Goal: Task Accomplishment & Management: Complete application form

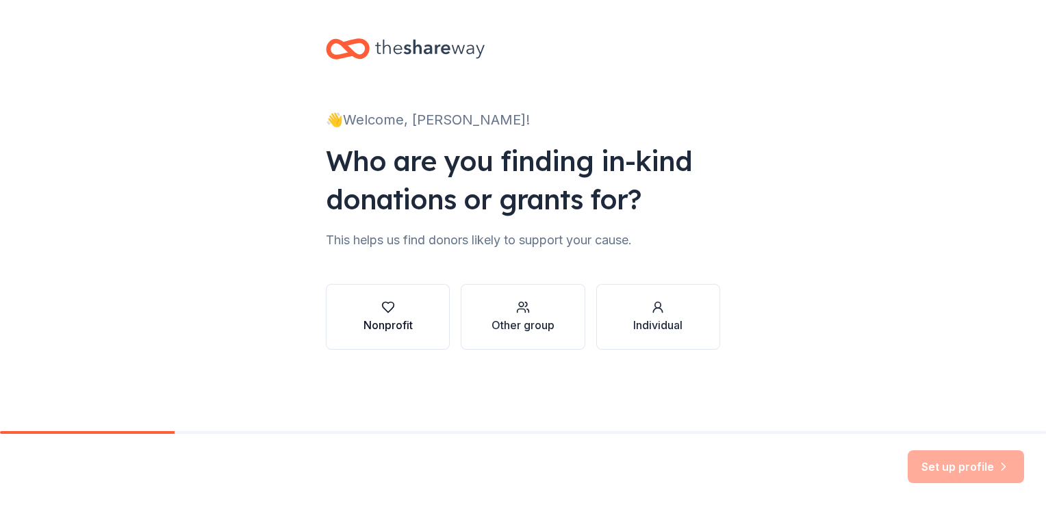
click at [385, 328] on div "Nonprofit" at bounding box center [388, 325] width 49 height 16
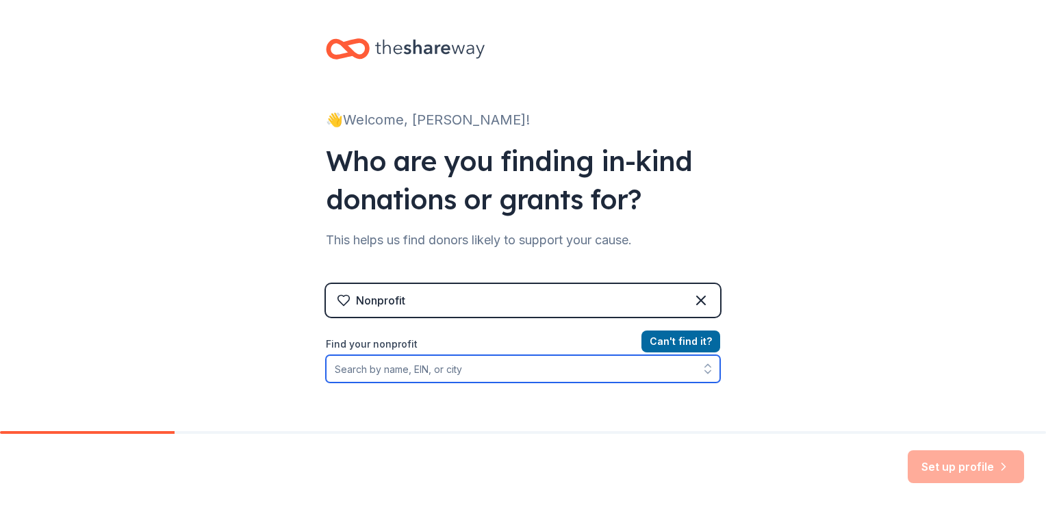
click at [424, 370] on input "Find your nonprofit" at bounding box center [523, 368] width 394 height 27
paste input "5"
type input "56"
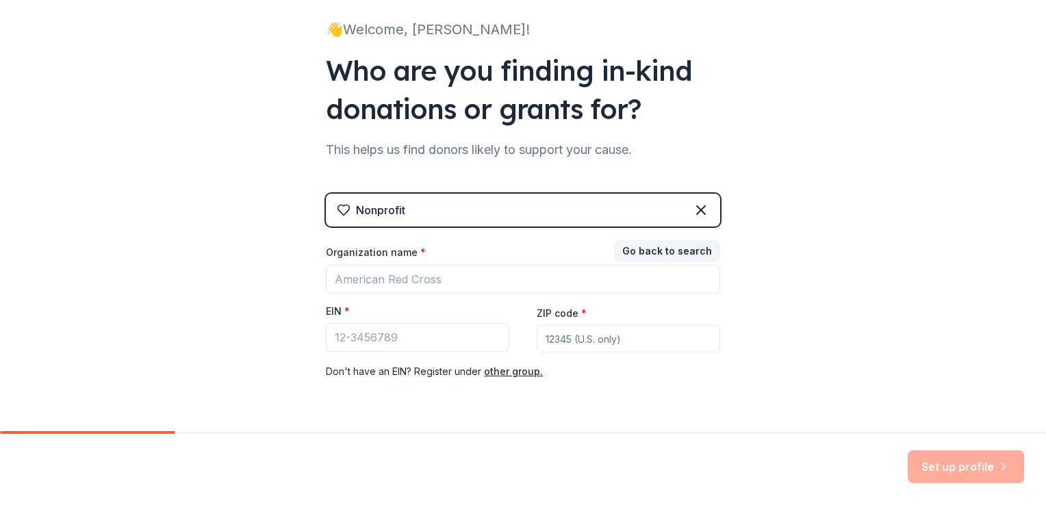
scroll to position [93, 0]
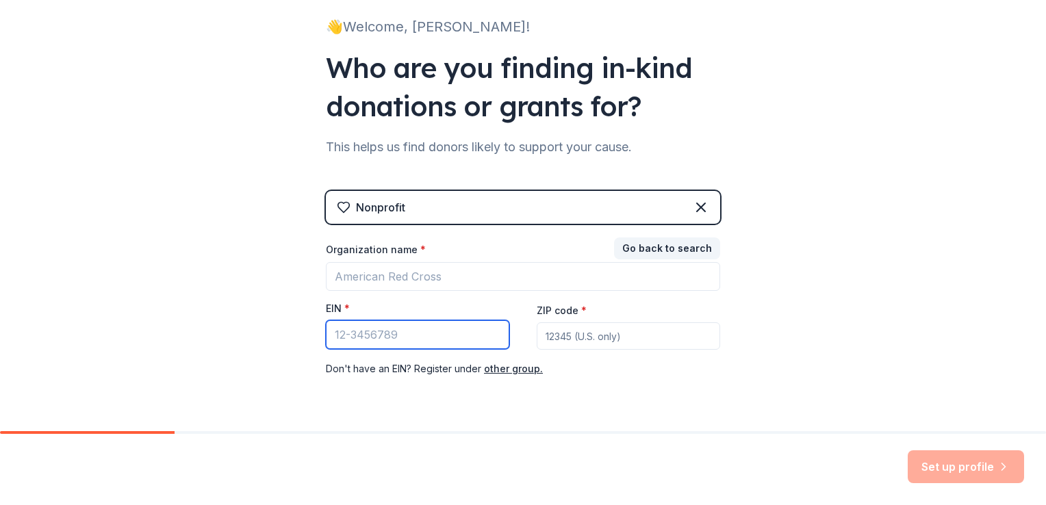
click at [424, 328] on input "EIN *" at bounding box center [417, 334] width 183 height 29
type input "[US_EMPLOYER_IDENTIFICATION_NUMBER]"
type input "28217"
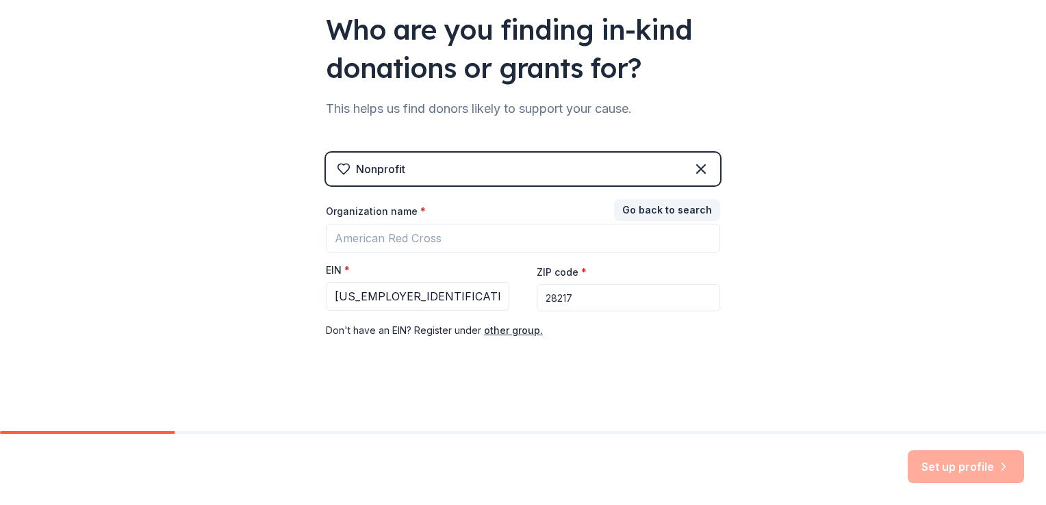
click at [609, 385] on div "👋 Welcome, [PERSON_NAME]! Who are you finding in-kind donations or grants for? …" at bounding box center [523, 150] width 438 height 563
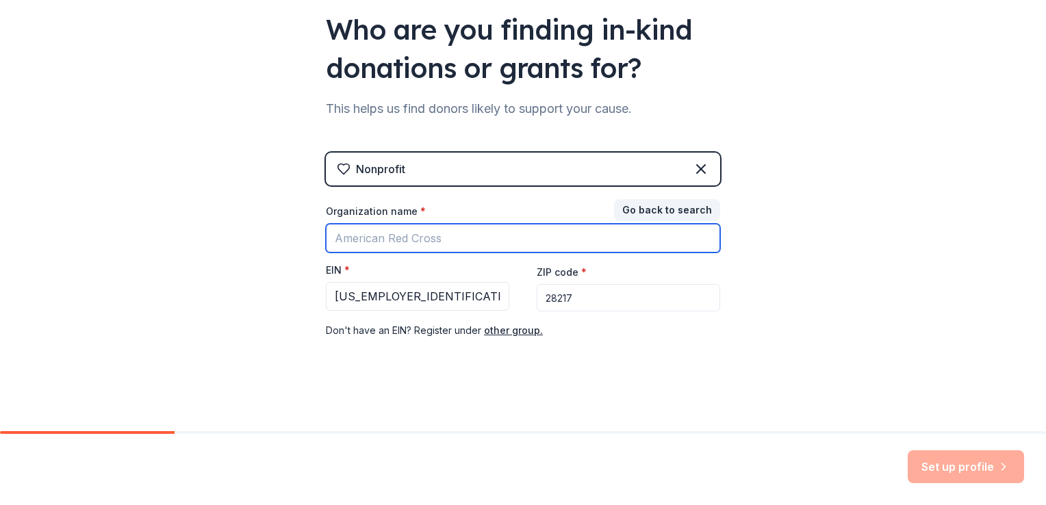
click at [475, 245] on input "Organization name *" at bounding box center [523, 238] width 394 height 29
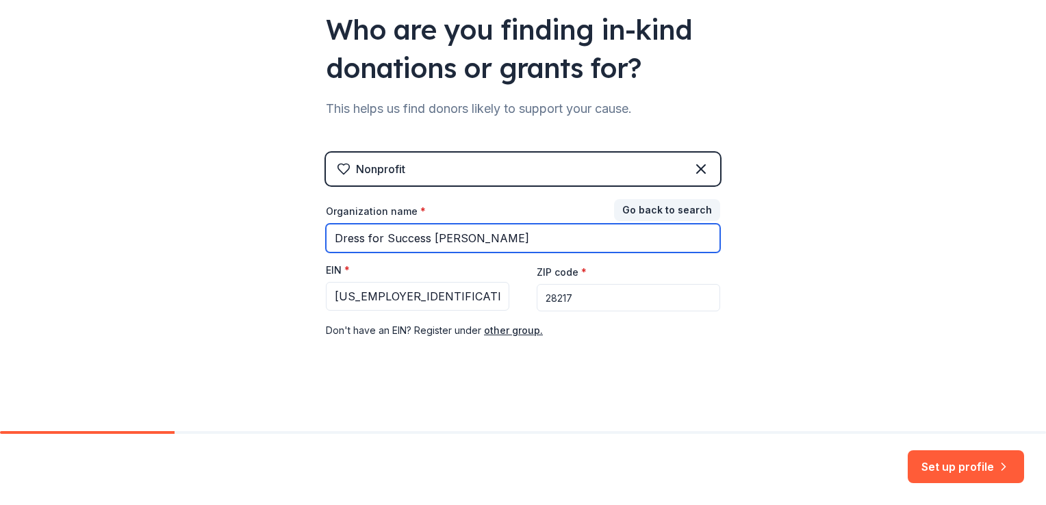
type input "Dress for Success [PERSON_NAME]"
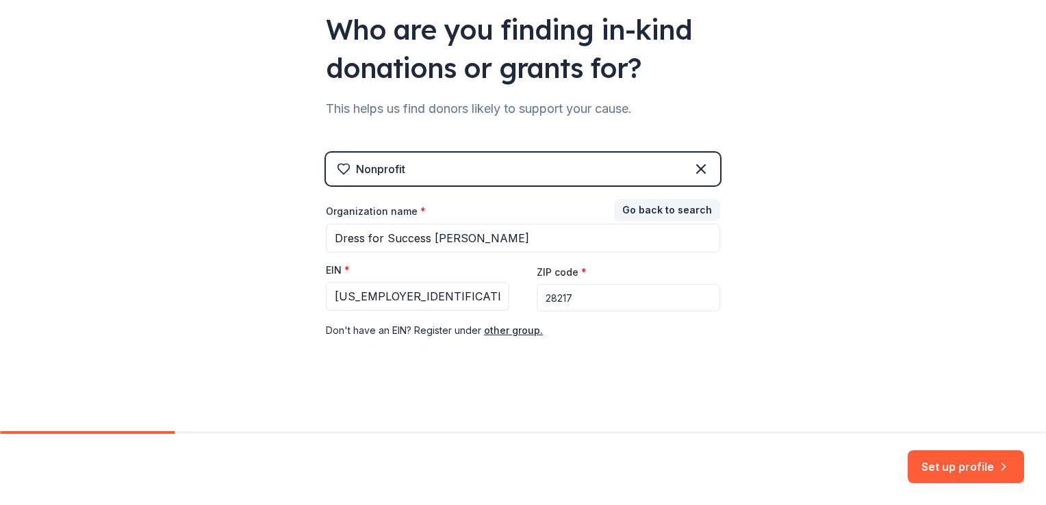
click at [674, 341] on div "Nonprofit Go back to search Organization name * Dress for Success [PERSON_NAME]…" at bounding box center [523, 260] width 394 height 214
click at [958, 466] on button "Set up profile" at bounding box center [966, 466] width 116 height 33
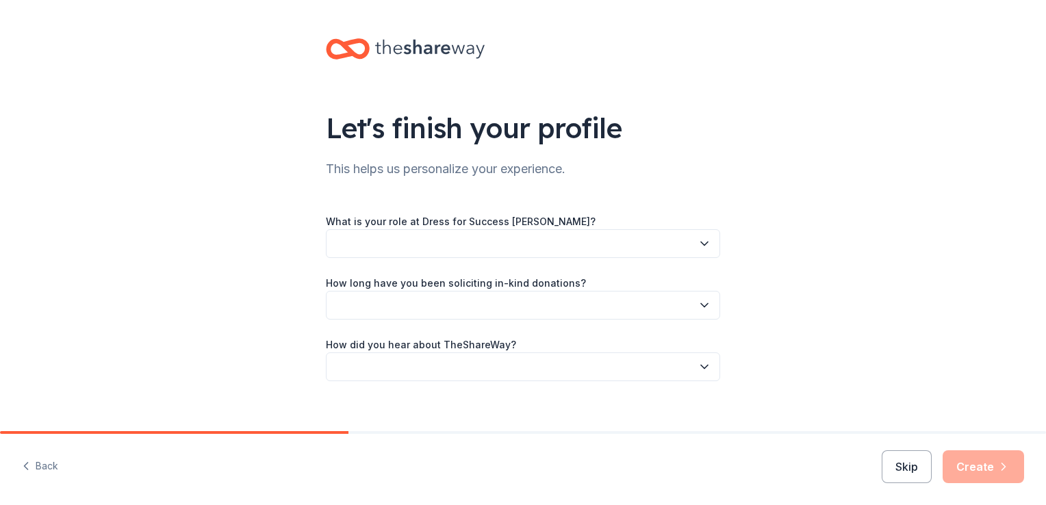
click at [623, 240] on button "button" at bounding box center [523, 243] width 394 height 29
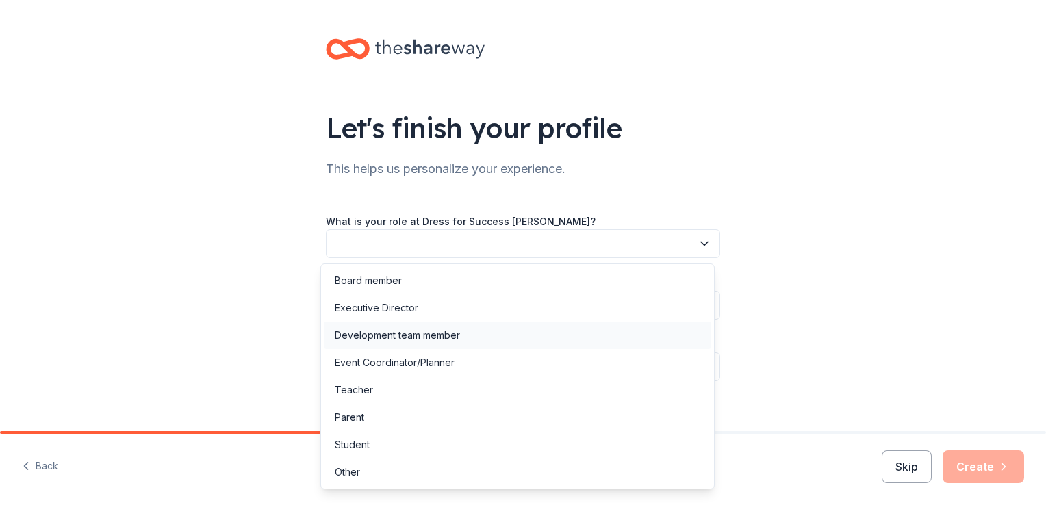
click at [476, 329] on div "Development team member" at bounding box center [517, 335] width 387 height 27
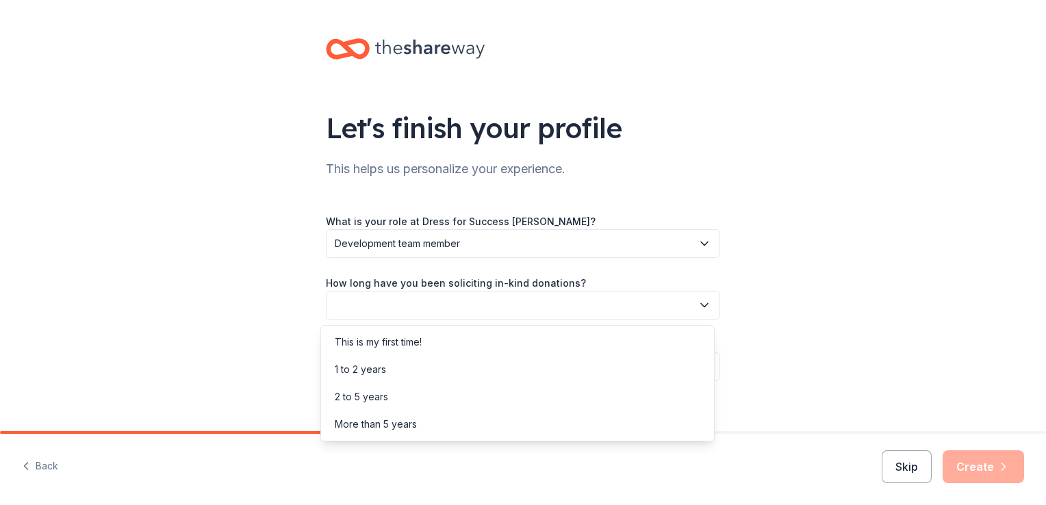
click at [471, 314] on button "button" at bounding box center [523, 305] width 394 height 29
click at [442, 361] on div "1 to 2 years" at bounding box center [517, 369] width 387 height 27
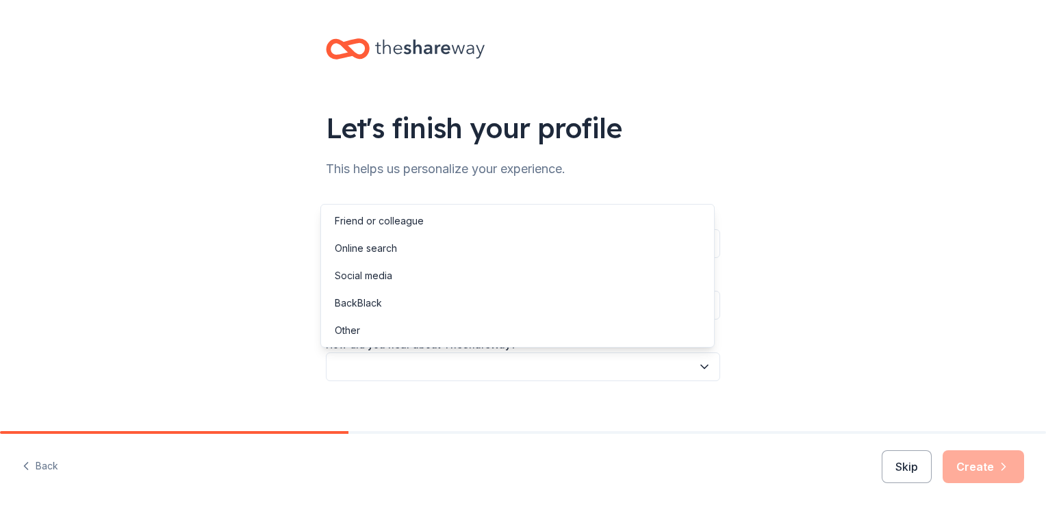
click at [442, 361] on button "button" at bounding box center [523, 367] width 394 height 29
click at [437, 252] on div "Online search" at bounding box center [517, 248] width 387 height 27
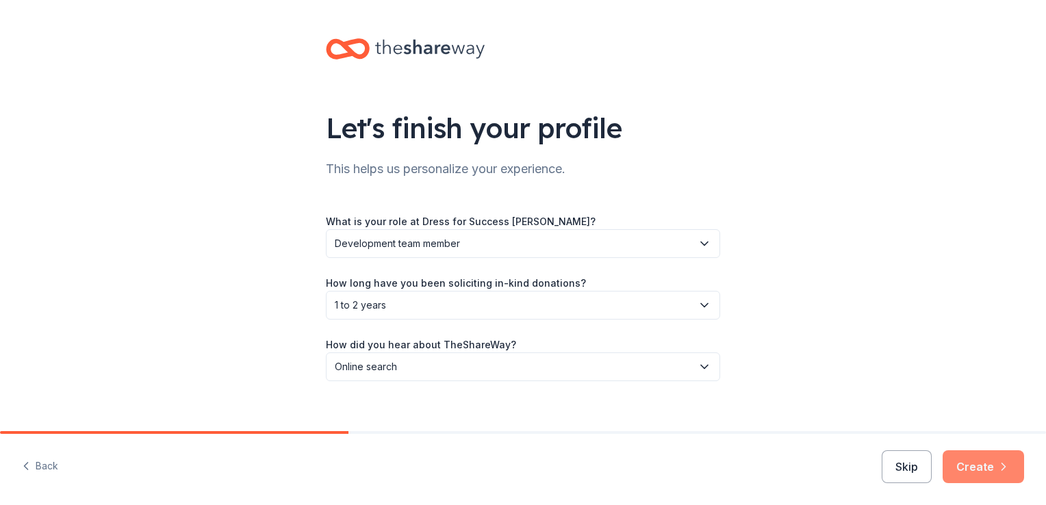
click at [991, 470] on button "Create" at bounding box center [983, 466] width 81 height 33
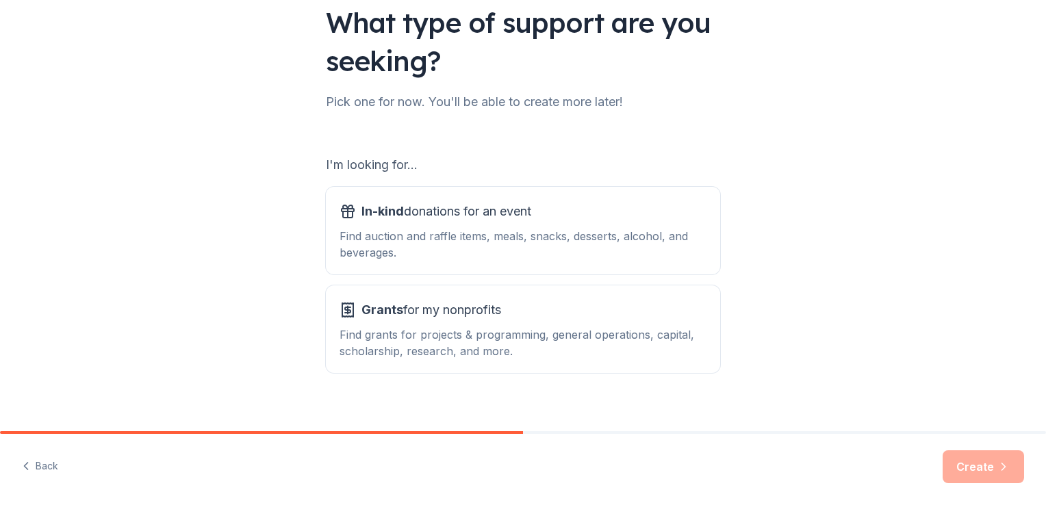
scroll to position [120, 0]
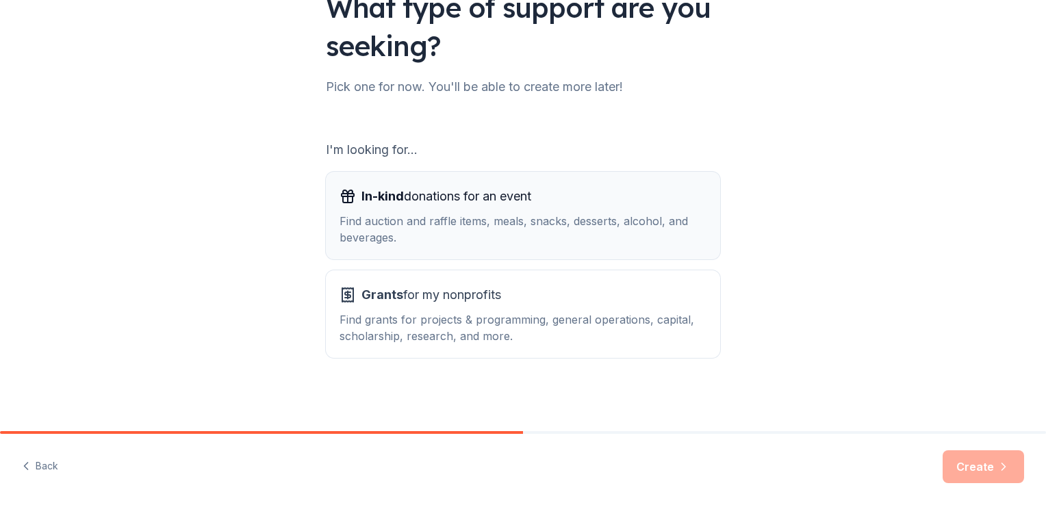
click at [590, 217] on div "Find auction and raffle items, meals, snacks, desserts, alcohol, and beverages." at bounding box center [523, 229] width 367 height 33
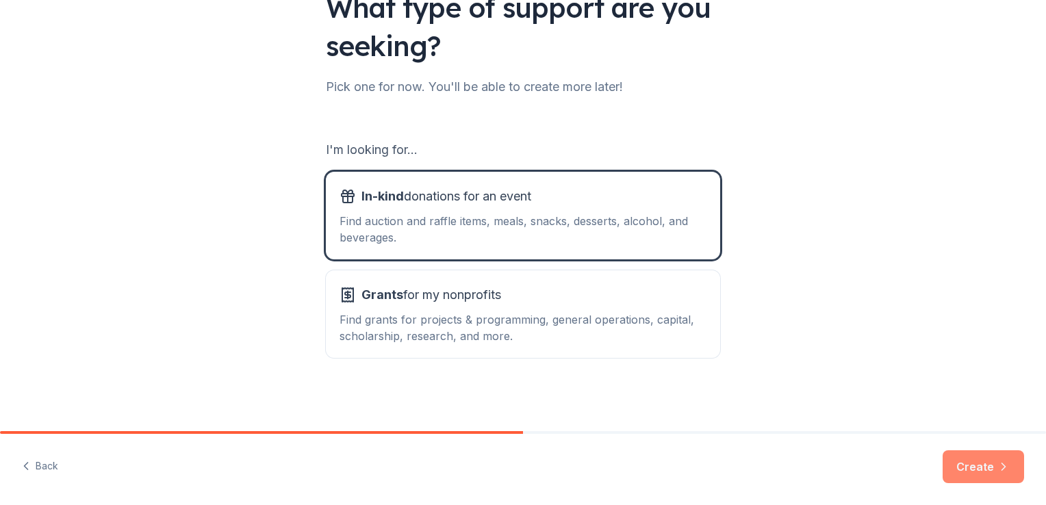
click at [983, 479] on button "Create" at bounding box center [983, 466] width 81 height 33
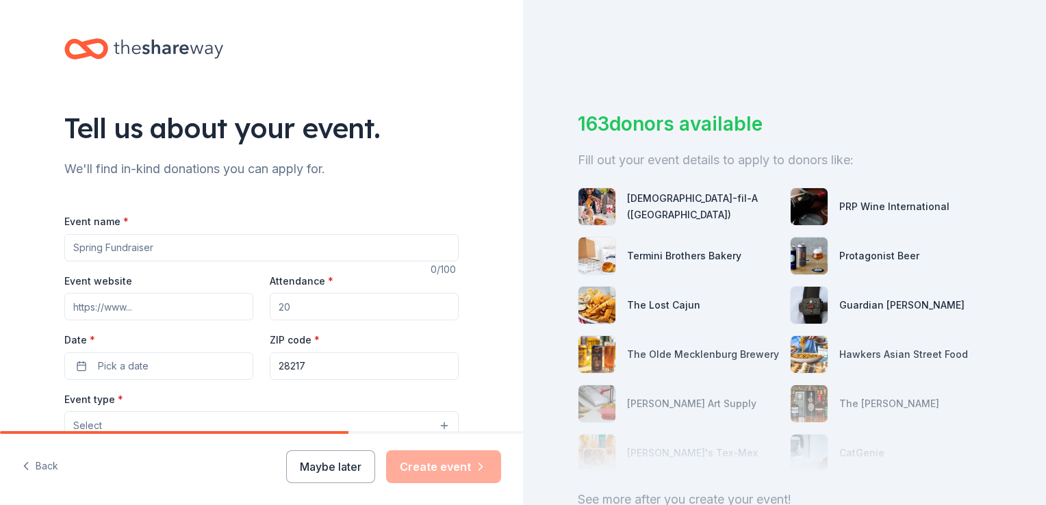
click at [304, 236] on input "Event name *" at bounding box center [261, 247] width 394 height 27
type input "Her Power. Our Promise | 25th Anniversary Gala"
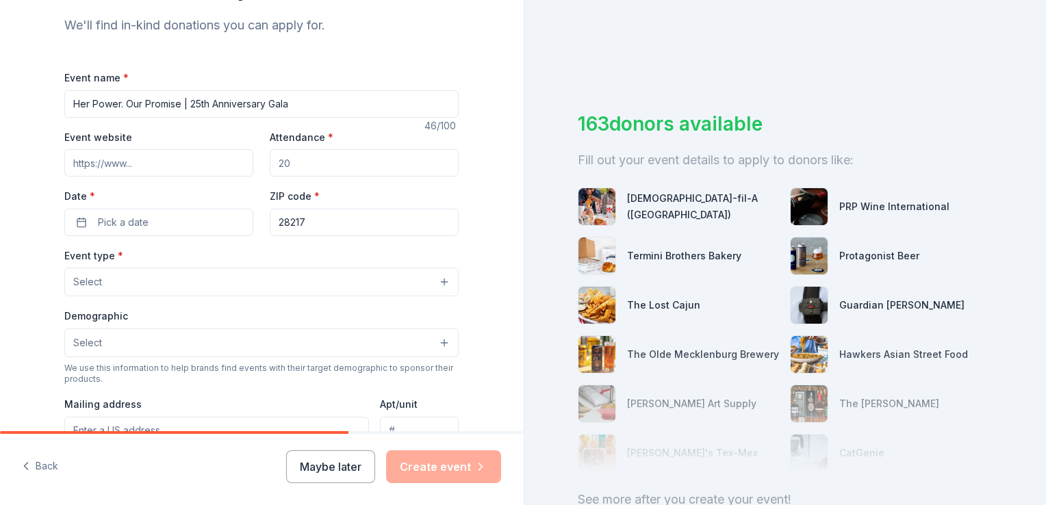
scroll to position [186, 0]
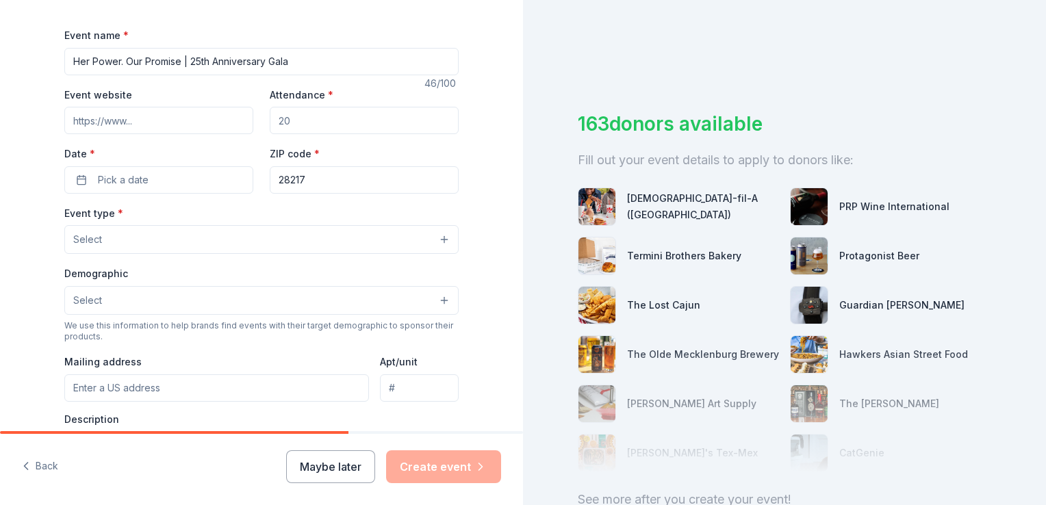
click at [175, 126] on input "Event website" at bounding box center [158, 120] width 189 height 27
paste input "[URL][DOMAIN_NAME]"
type input "[URL][DOMAIN_NAME]"
click at [309, 117] on input "Attendance *" at bounding box center [364, 120] width 189 height 27
type input "400"
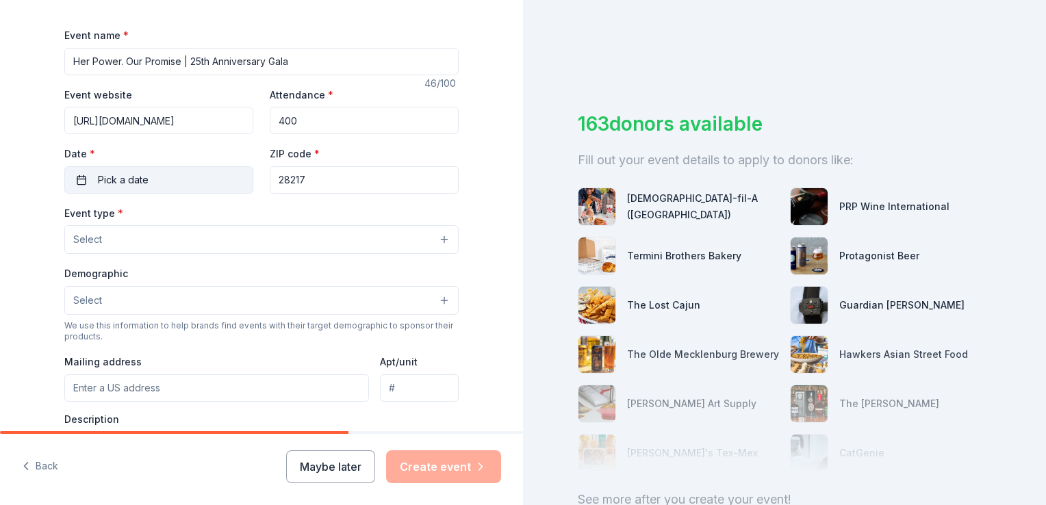
click at [138, 188] on button "Pick a date" at bounding box center [158, 179] width 189 height 27
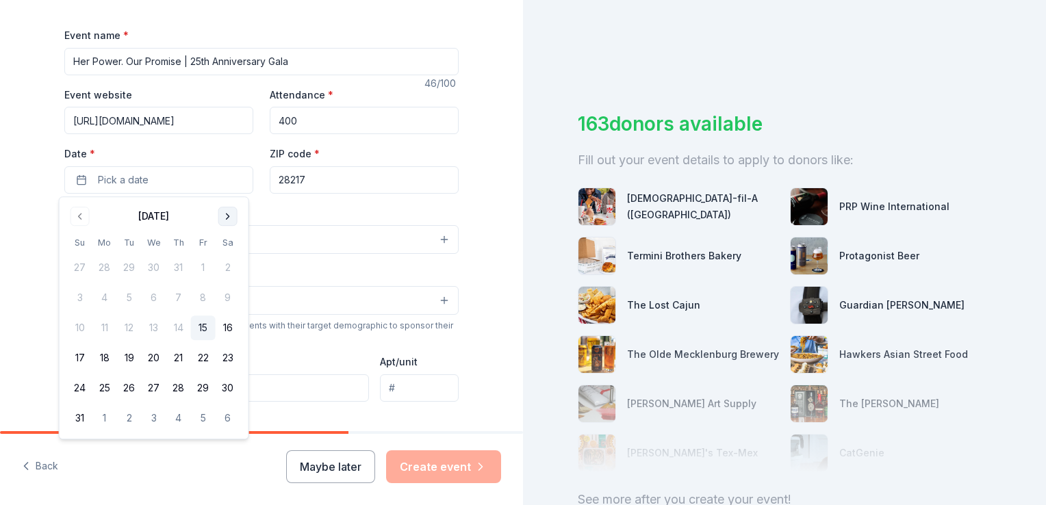
click at [225, 212] on button "Go to next month" at bounding box center [227, 216] width 19 height 19
click at [229, 217] on button "Go to next month" at bounding box center [227, 216] width 19 height 19
click at [178, 357] on button "23" at bounding box center [178, 358] width 25 height 25
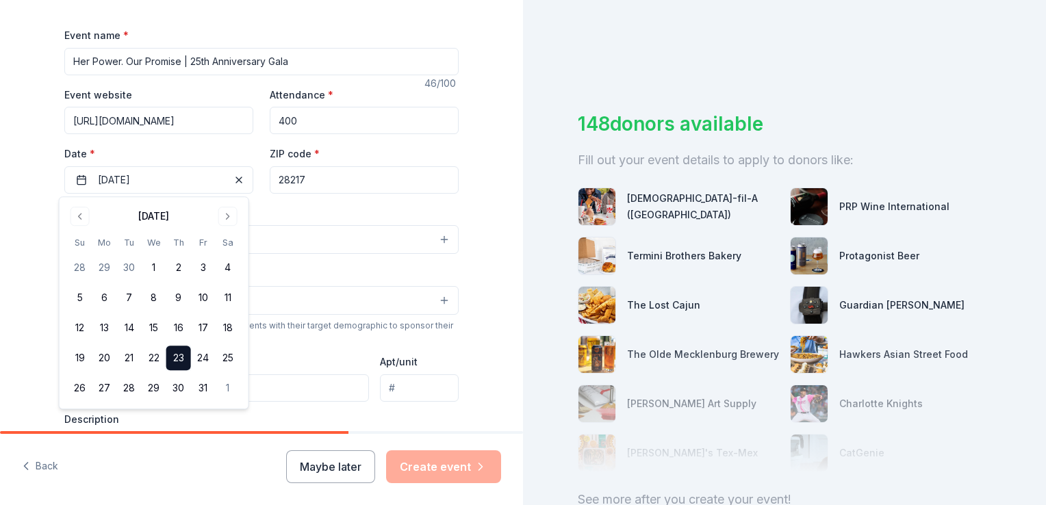
click at [332, 177] on input "28217" at bounding box center [364, 179] width 189 height 27
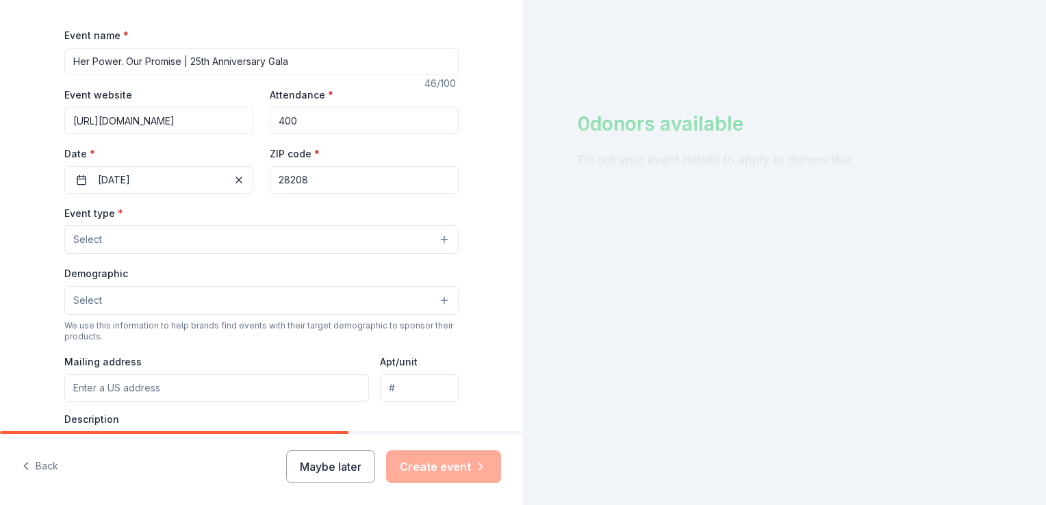
type input "28208"
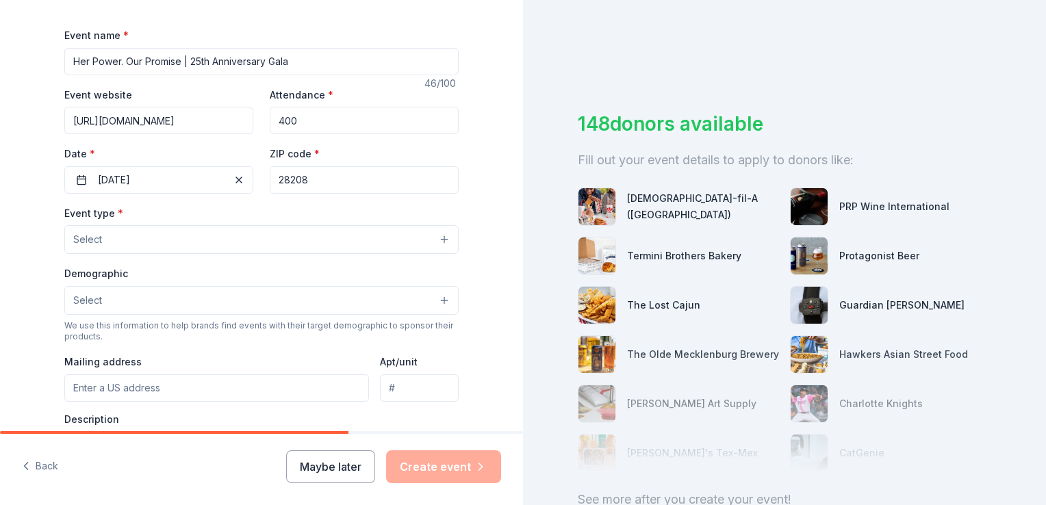
click at [231, 248] on button "Select" at bounding box center [261, 239] width 394 height 29
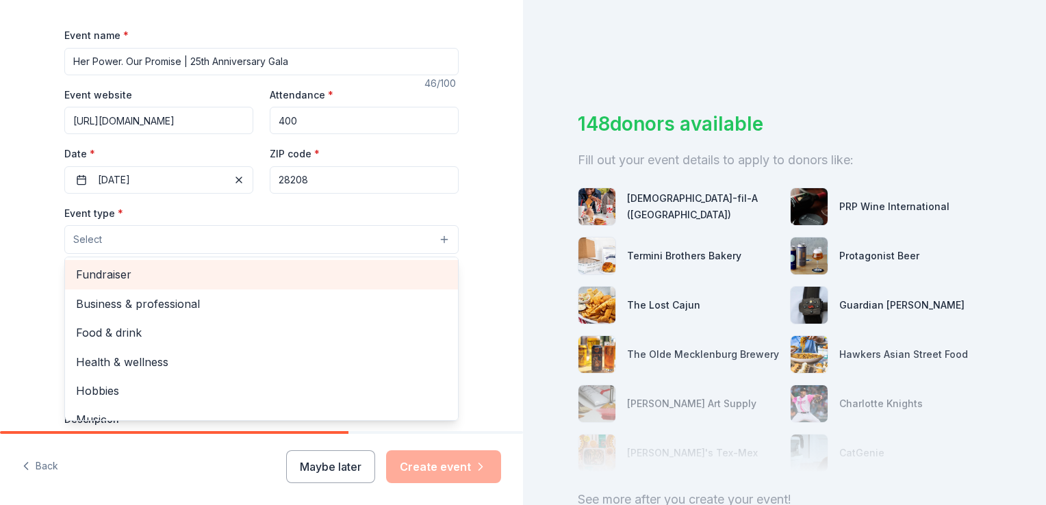
click at [214, 268] on span "Fundraiser" at bounding box center [261, 275] width 371 height 18
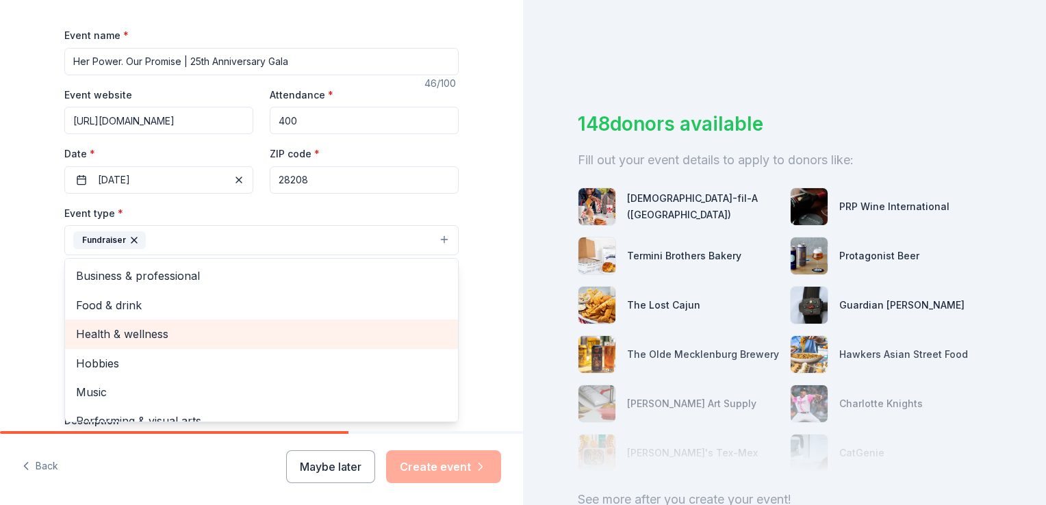
scroll to position [16, 0]
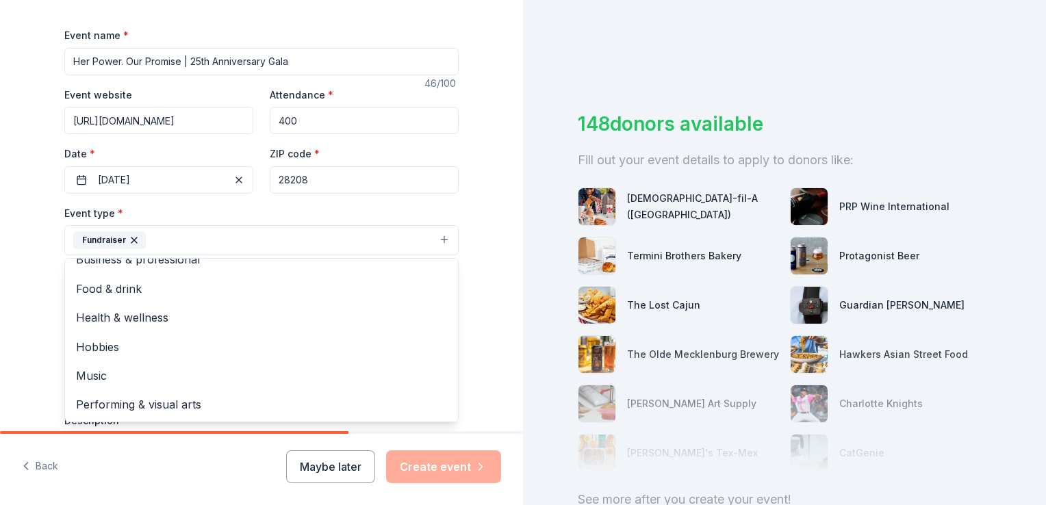
click at [30, 272] on div "Tell us about your event. We'll find in-kind donations you can apply for. Event…" at bounding box center [261, 270] width 523 height 913
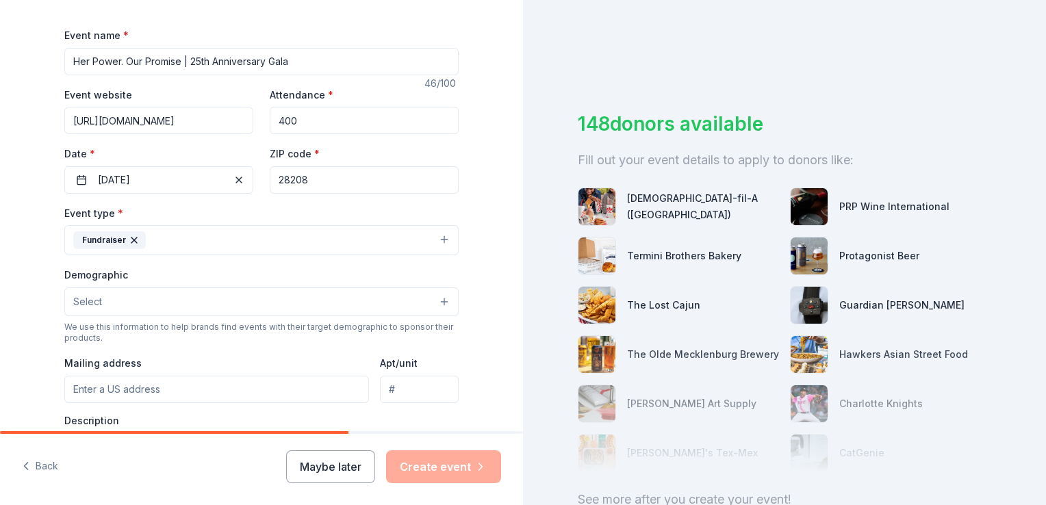
click at [30, 272] on div "Tell us about your event. We'll find in-kind donations you can apply for. Event…" at bounding box center [261, 270] width 523 height 913
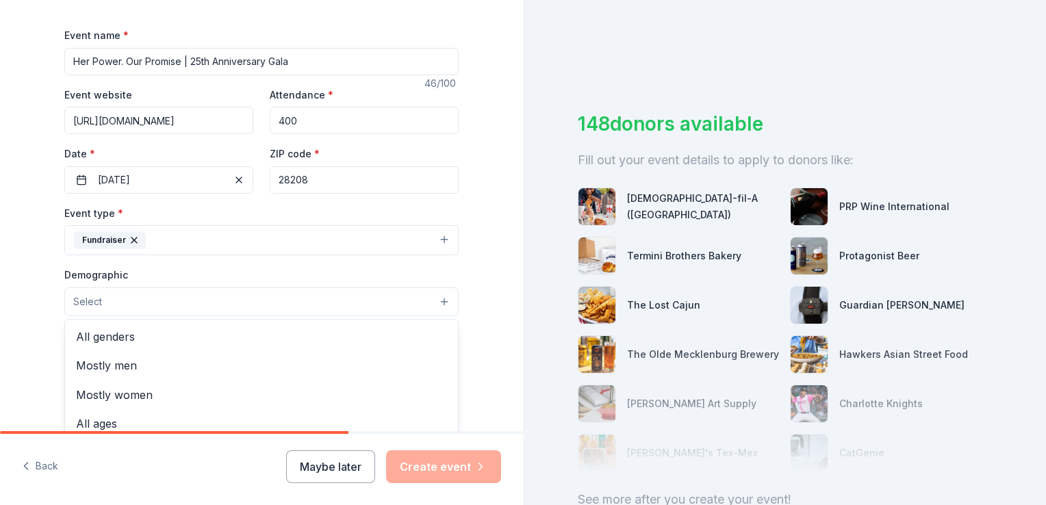
click at [107, 304] on button "Select" at bounding box center [261, 302] width 394 height 29
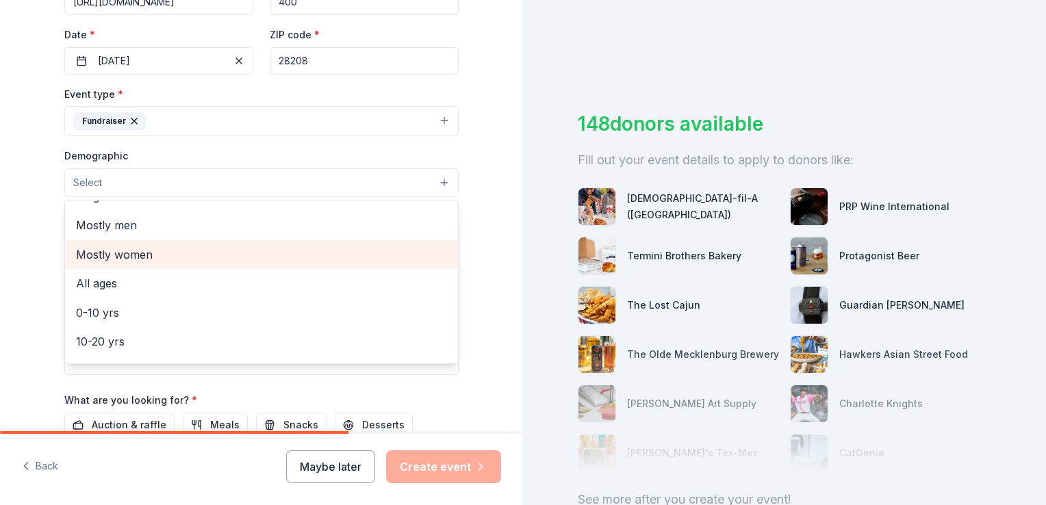
scroll to position [19, 0]
click at [115, 256] on span "Mostly women" at bounding box center [261, 257] width 371 height 18
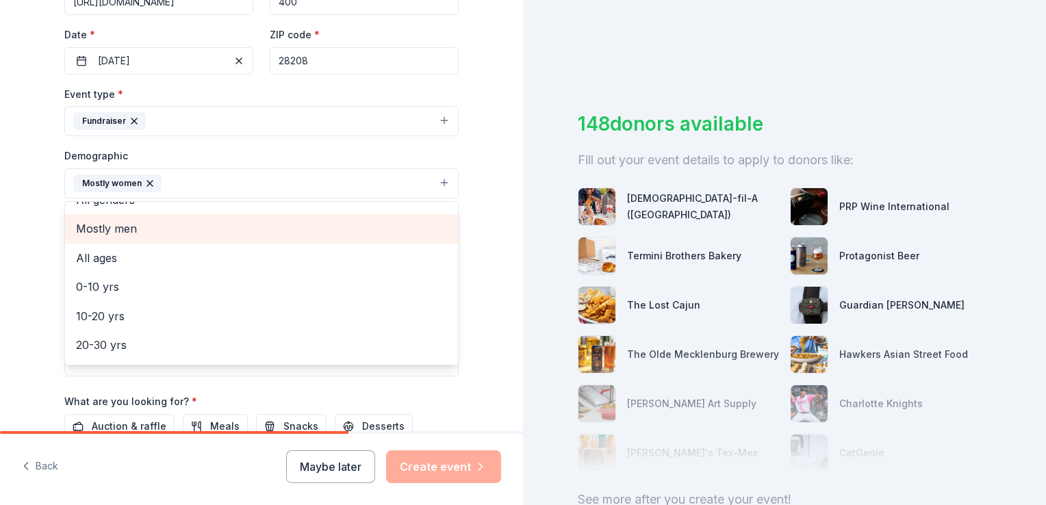
scroll to position [0, 0]
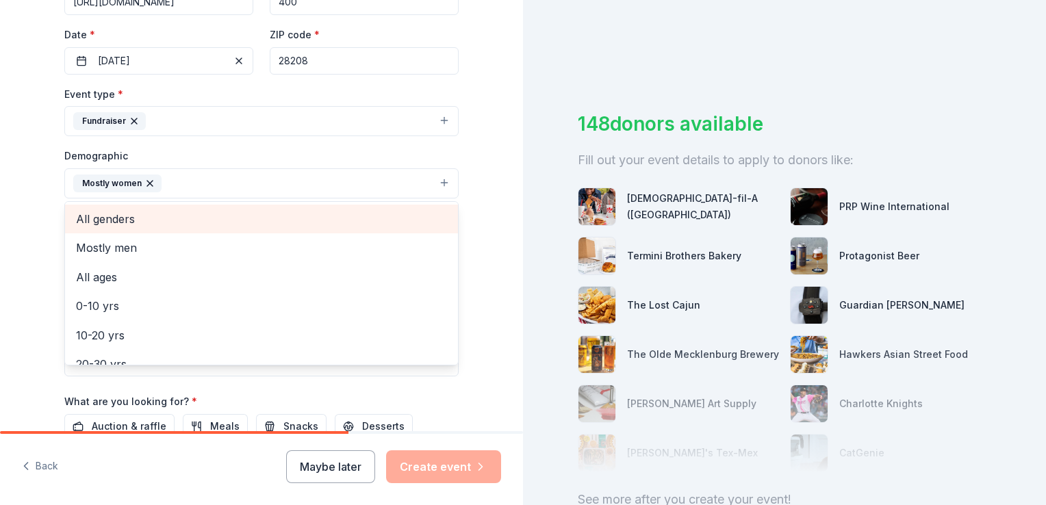
click at [103, 220] on span "All genders" at bounding box center [261, 219] width 371 height 18
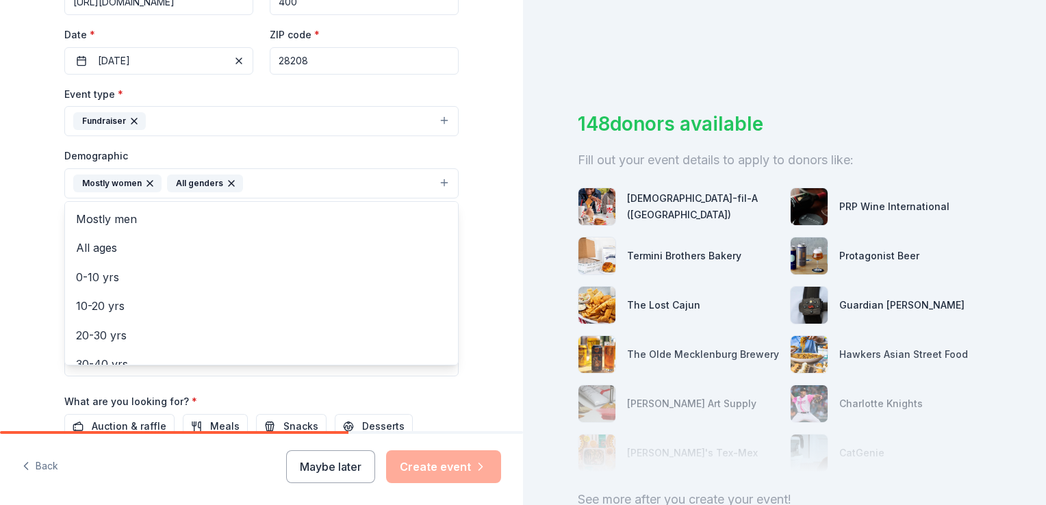
click at [3, 232] on div "Tell us about your event. We'll find in-kind donations you can apply for. Event…" at bounding box center [261, 152] width 523 height 914
click at [267, 183] on button "Mostly women All genders" at bounding box center [261, 183] width 394 height 30
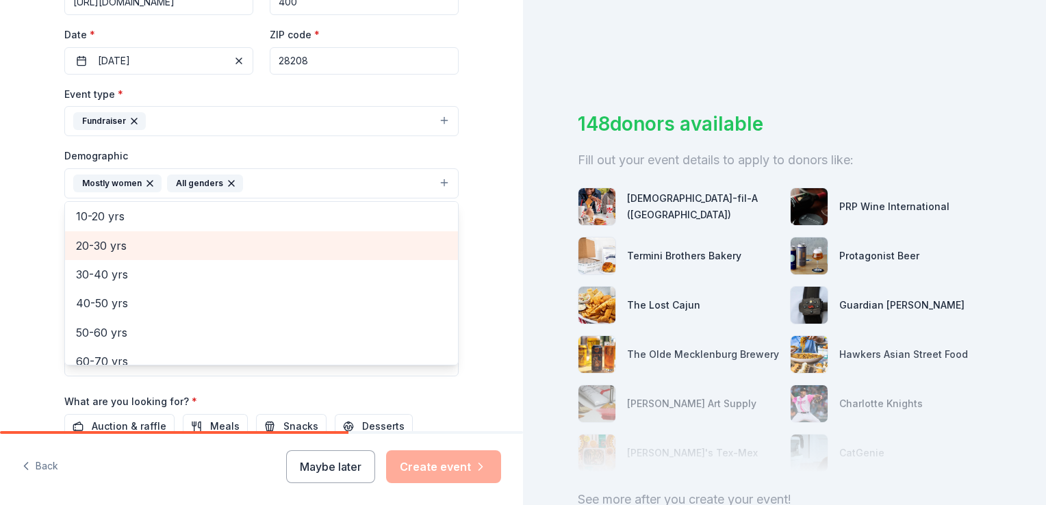
scroll to position [92, 0]
click at [117, 231] on div "20-30 yrs" at bounding box center [261, 243] width 393 height 29
click at [117, 231] on div "30-40 yrs" at bounding box center [261, 243] width 393 height 29
click at [117, 231] on div "40-50 yrs" at bounding box center [261, 243] width 393 height 29
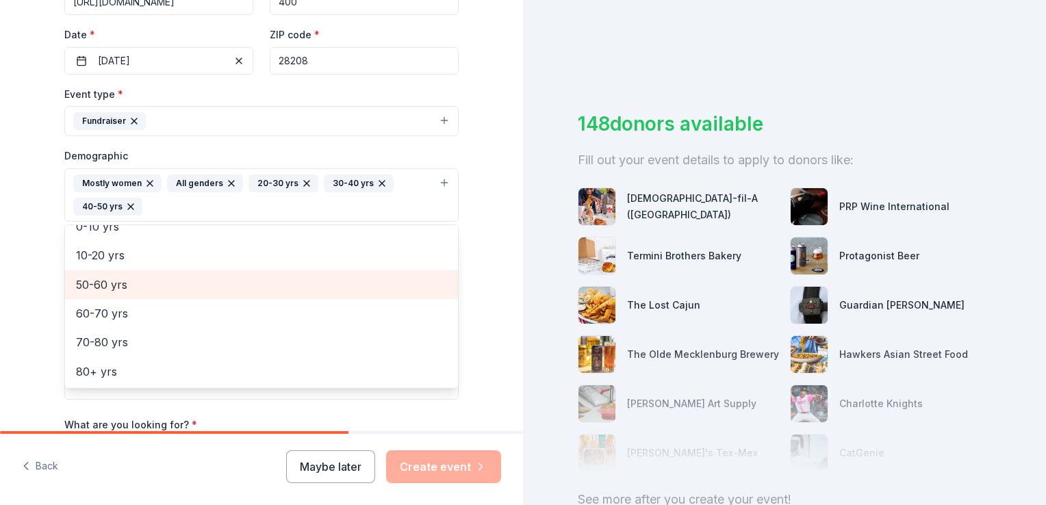
click at [116, 279] on span "50-60 yrs" at bounding box center [261, 285] width 371 height 18
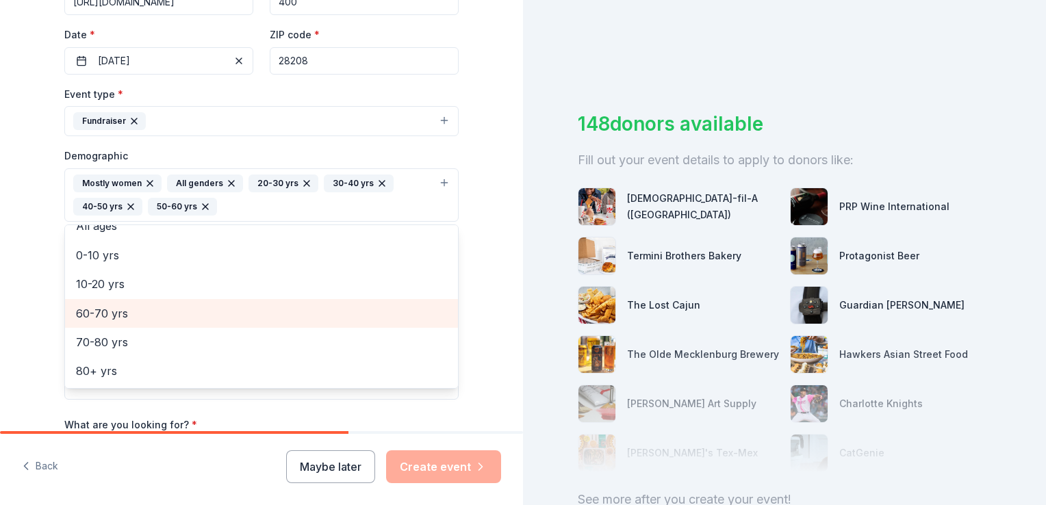
click at [117, 314] on span "60-70 yrs" at bounding box center [261, 314] width 371 height 18
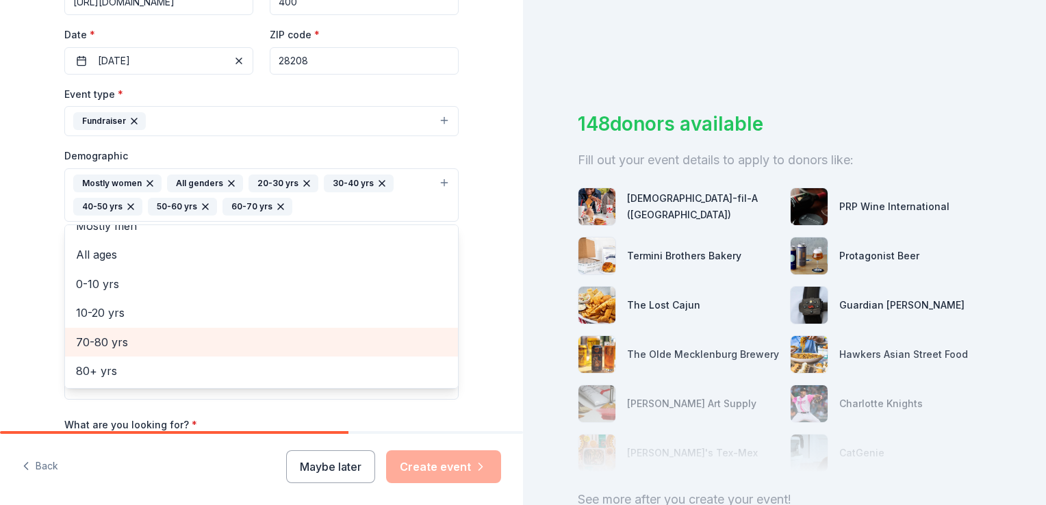
click at [116, 340] on span "70-80 yrs" at bounding box center [261, 342] width 371 height 18
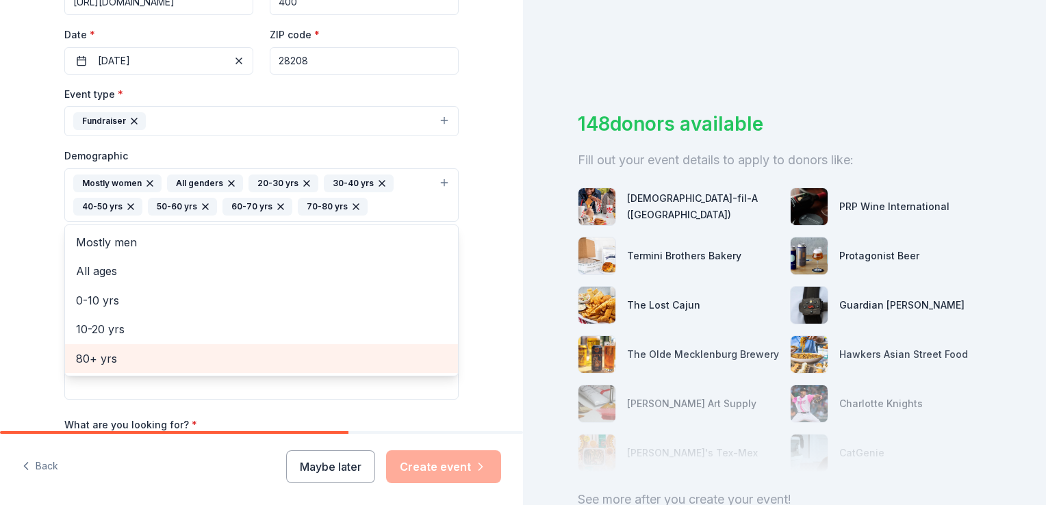
click at [112, 359] on span "80+ yrs" at bounding box center [261, 359] width 371 height 18
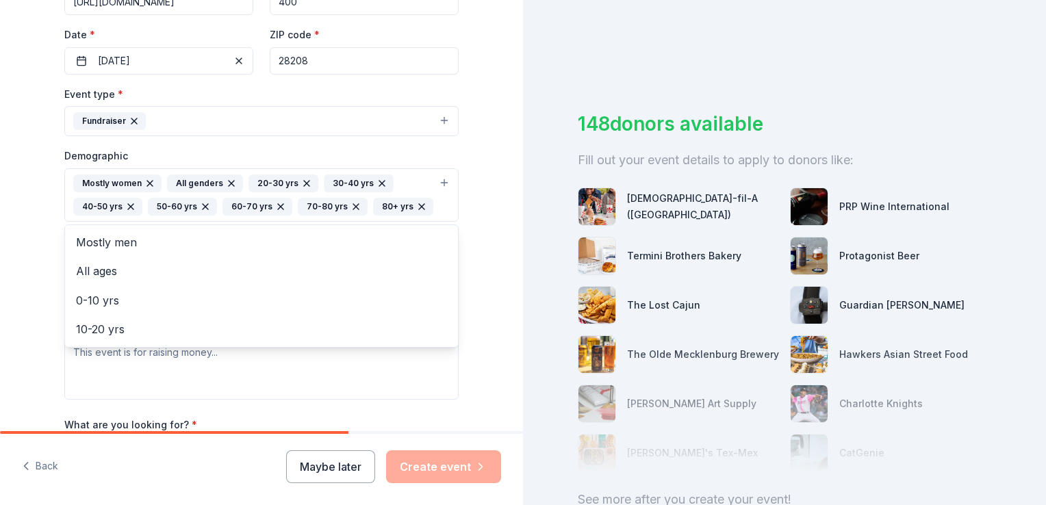
click at [0, 322] on html "Tell us about your event. We'll find in-kind donations you can apply for. Event…" at bounding box center [523, 252] width 1046 height 505
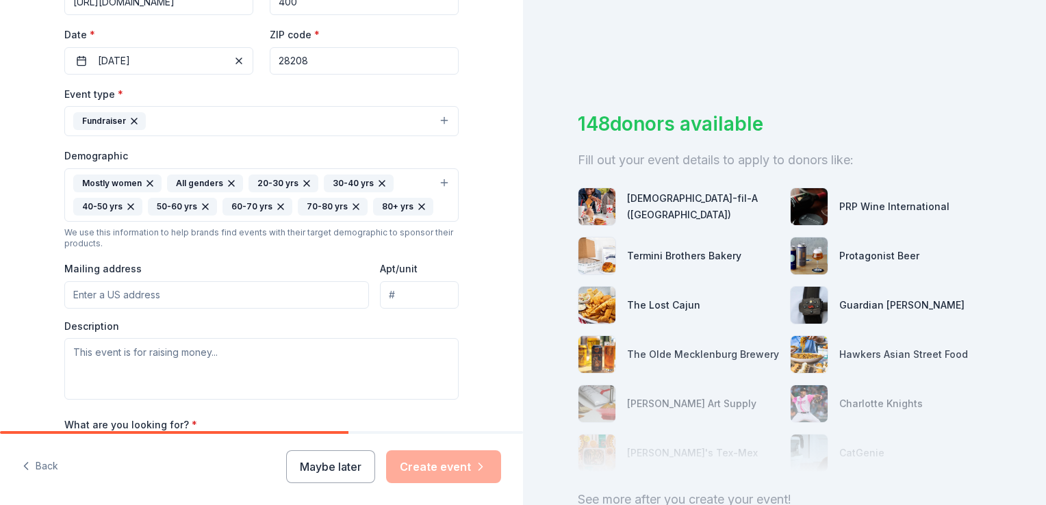
click at [104, 290] on input "Mailing address" at bounding box center [216, 294] width 305 height 27
click at [225, 298] on input "[STREET_ADDRESS][PERSON_NAME]" at bounding box center [216, 294] width 305 height 27
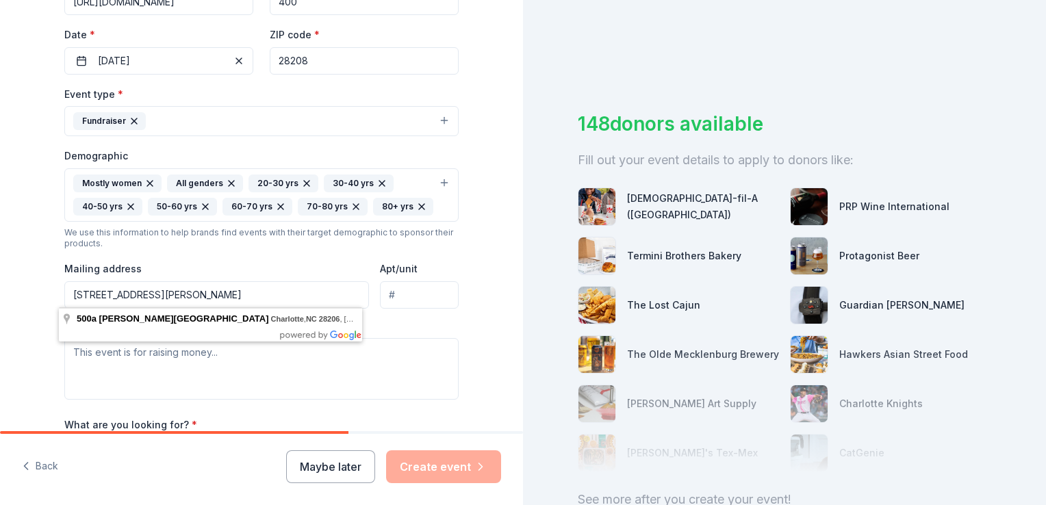
click at [225, 298] on input "[STREET_ADDRESS][PERSON_NAME]" at bounding box center [216, 294] width 305 height 27
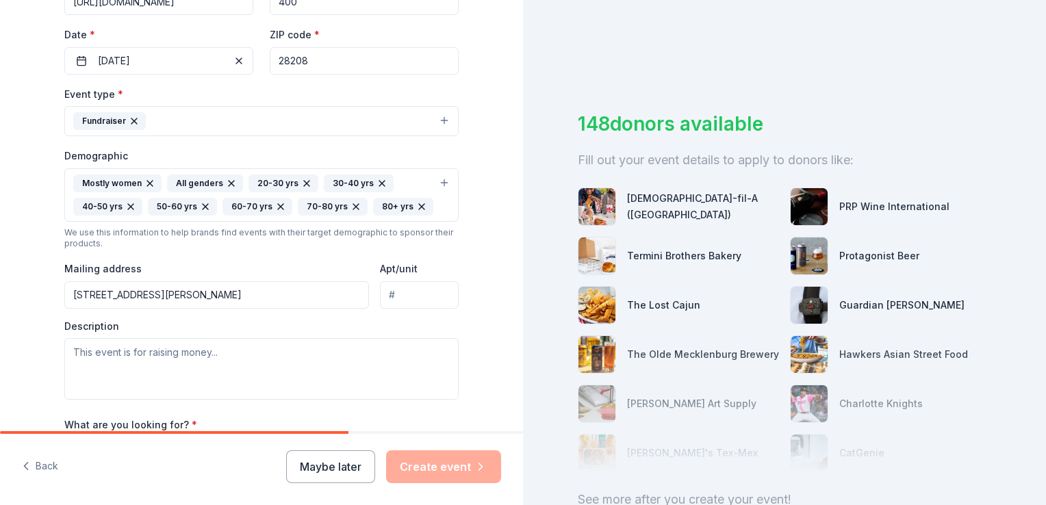
click at [293, 297] on input "[STREET_ADDRESS][PERSON_NAME]" at bounding box center [216, 294] width 305 height 27
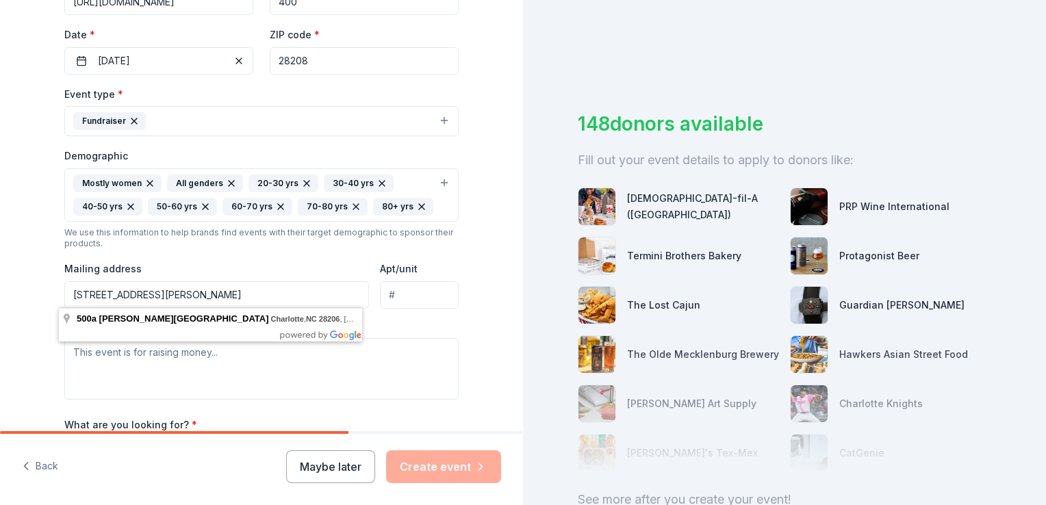
click at [293, 297] on input "[STREET_ADDRESS][PERSON_NAME]" at bounding box center [216, 294] width 305 height 27
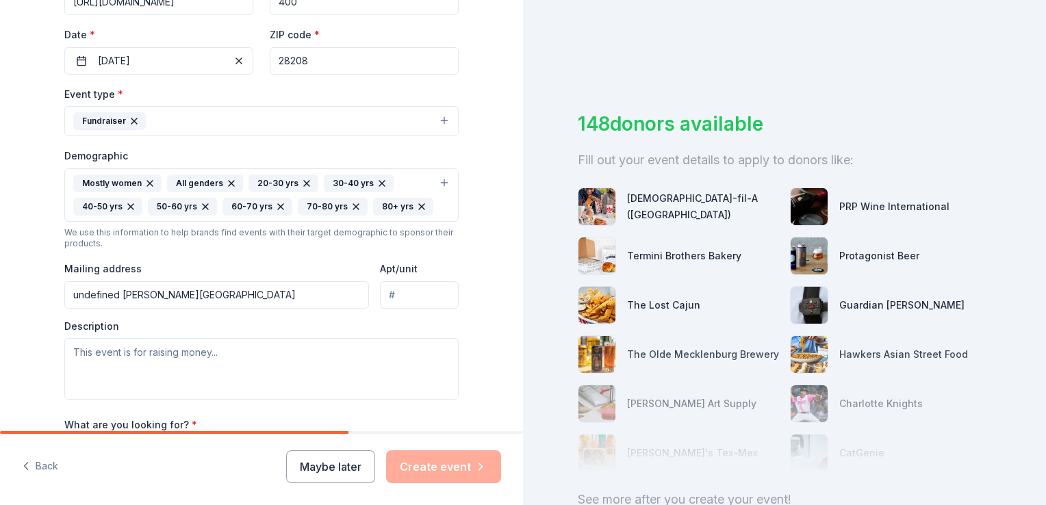
click at [226, 284] on input "undefined [PERSON_NAME][GEOGRAPHIC_DATA]" at bounding box center [216, 294] width 305 height 27
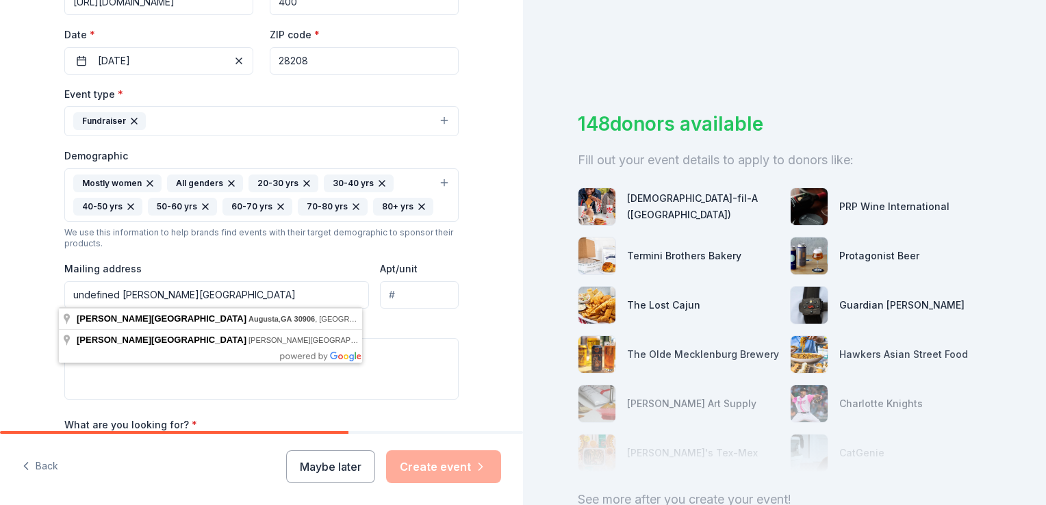
click at [226, 284] on input "undefined [PERSON_NAME][GEOGRAPHIC_DATA]" at bounding box center [216, 294] width 305 height 27
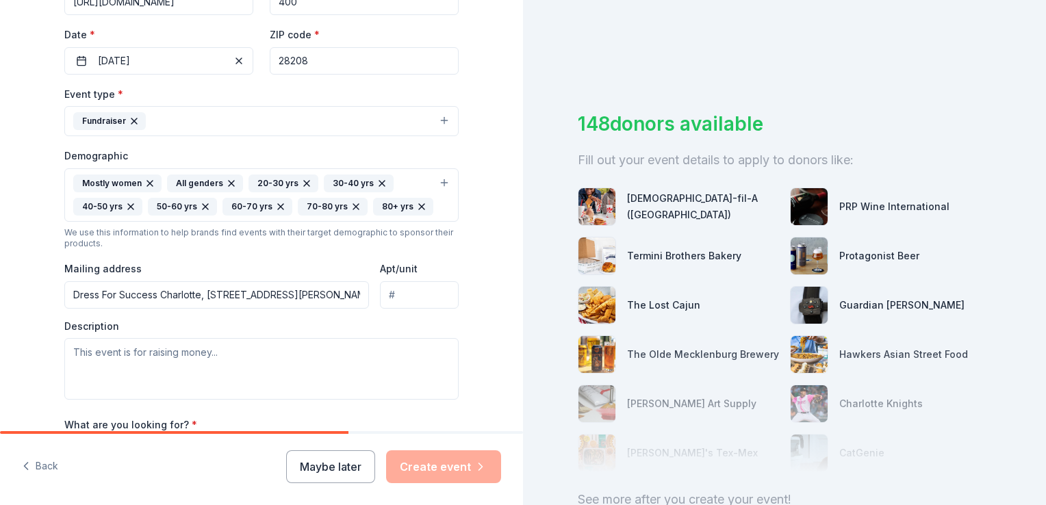
type input "[STREET_ADDRESS][PERSON_NAME]"
click at [407, 296] on input "Apt/unit" at bounding box center [419, 294] width 79 height 27
type input "A"
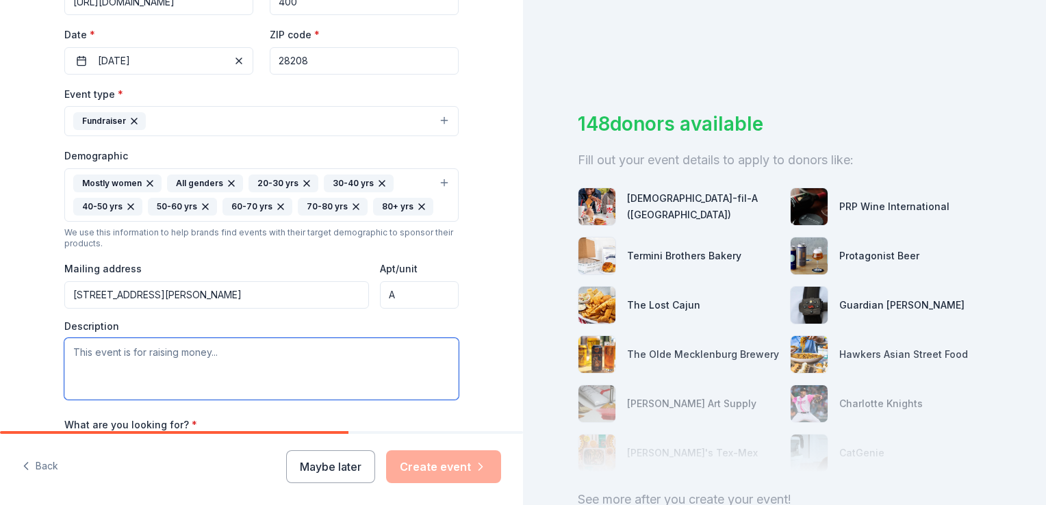
click at [151, 373] on textarea at bounding box center [261, 369] width 394 height 62
click at [310, 350] on textarea at bounding box center [261, 369] width 394 height 62
paste textarea "For 25 years, Dress for Success [PERSON_NAME] has been a beacon of hope and tra…"
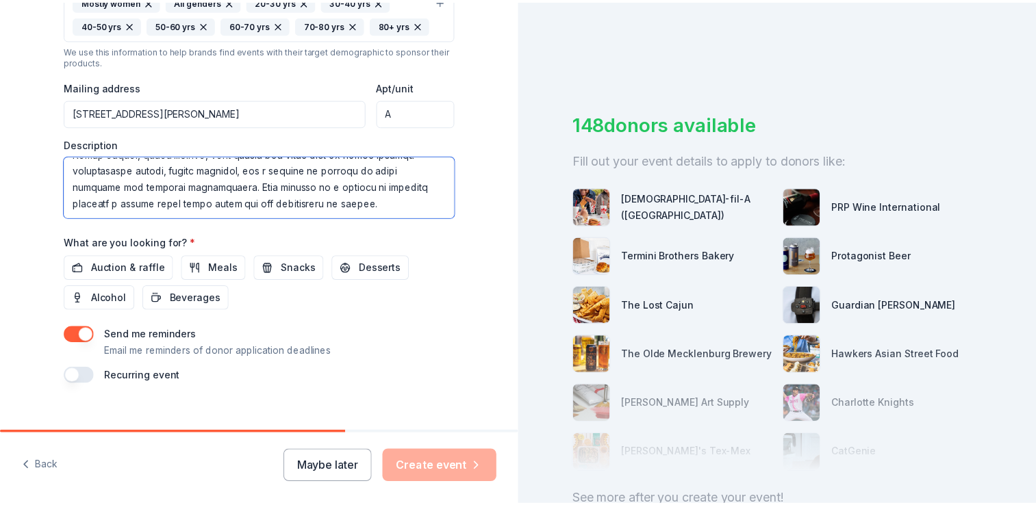
scroll to position [505, 0]
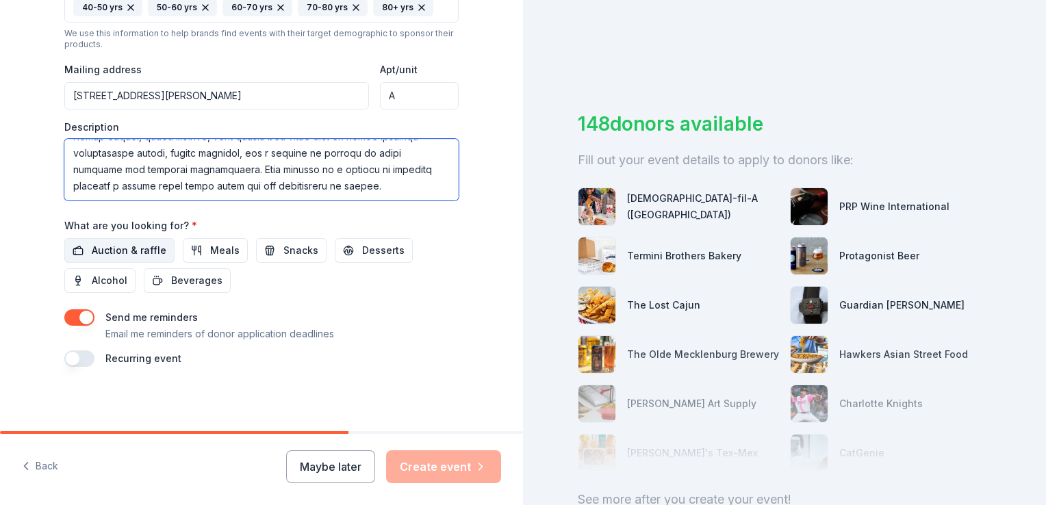
type textarea "For 25 years, Dress for Success [PERSON_NAME] has been a beacon of hope and tra…"
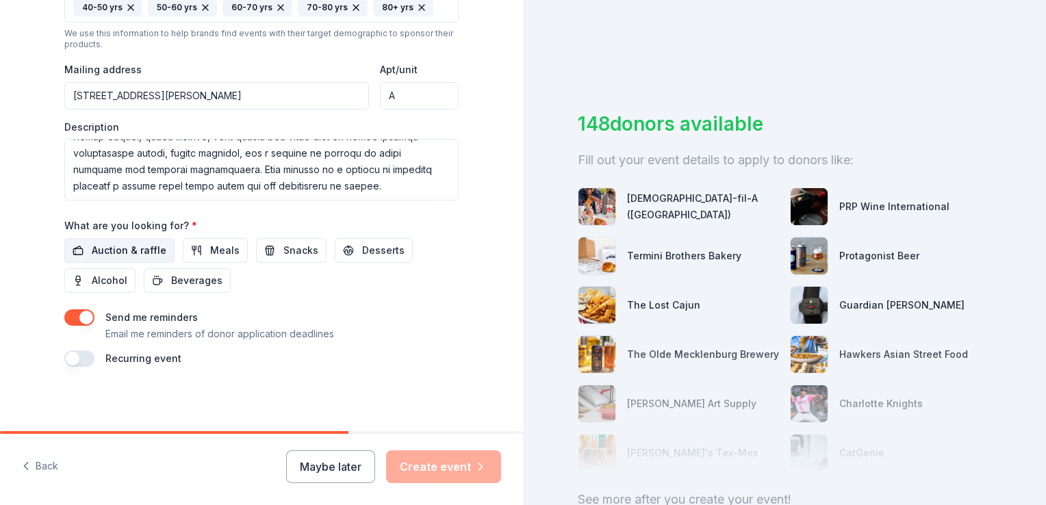
click at [120, 242] on span "Auction & raffle" at bounding box center [129, 250] width 75 height 16
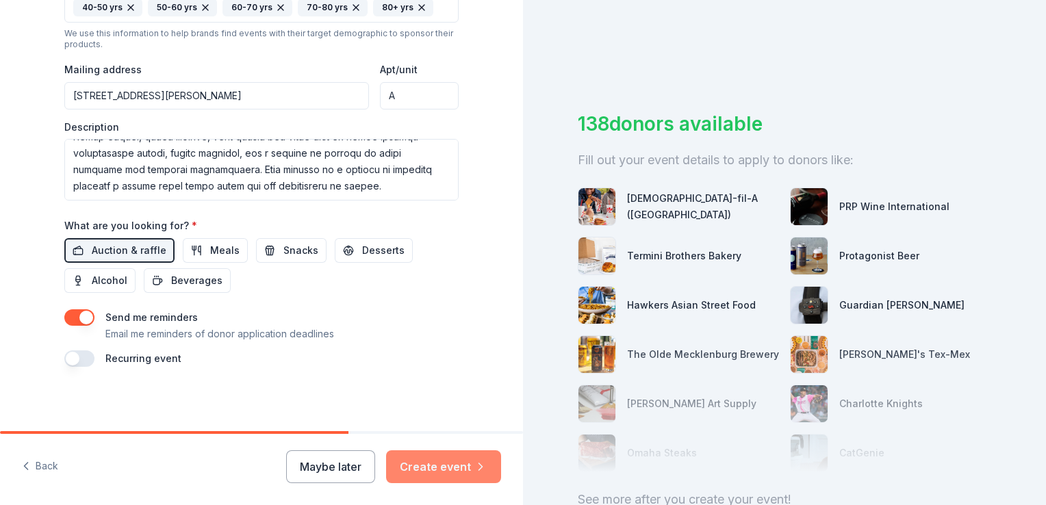
click at [430, 465] on button "Create event" at bounding box center [443, 466] width 115 height 33
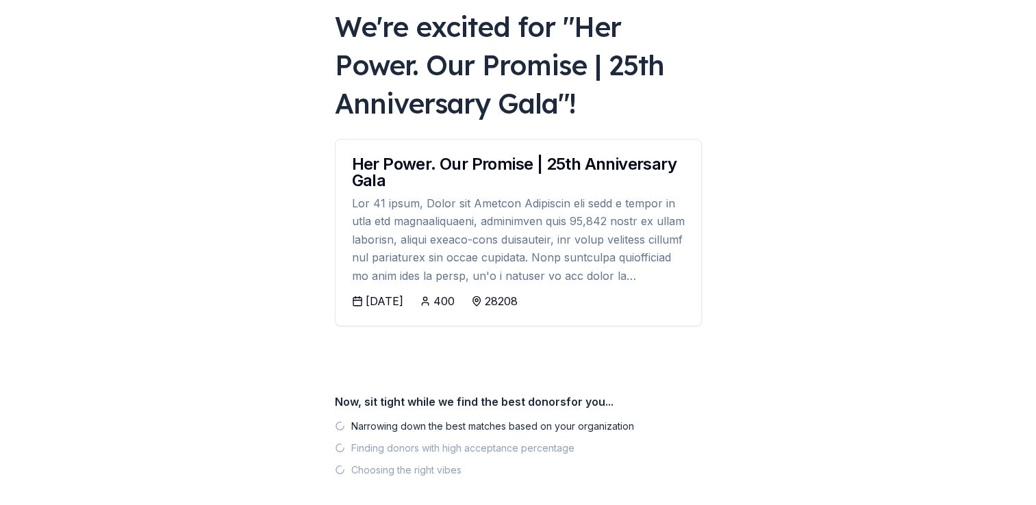
scroll to position [79, 0]
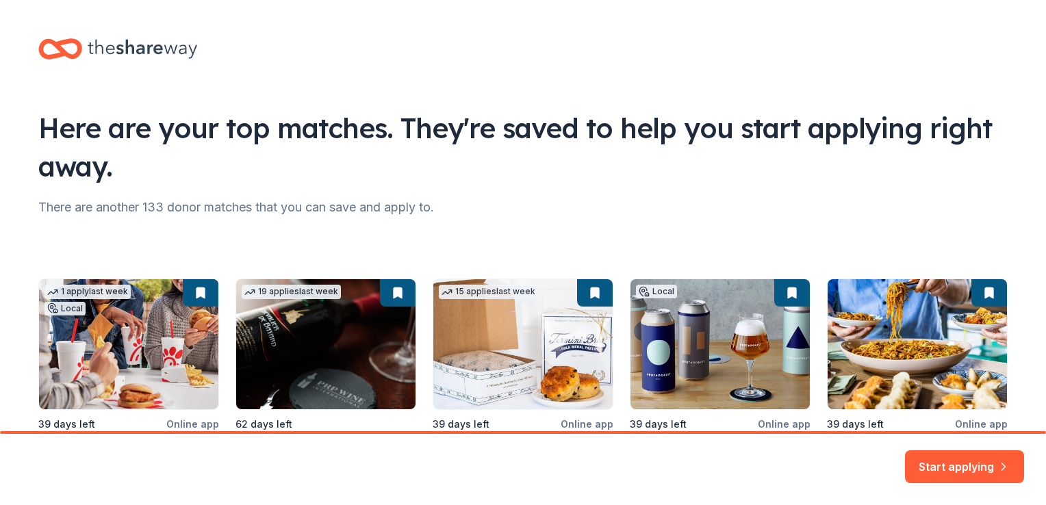
click at [351, 358] on div "1 apply last week Local 39 days left Online app [DEMOGRAPHIC_DATA]-fil-A (Charl…" at bounding box center [522, 394] width 969 height 231
click at [962, 466] on button "Start applying" at bounding box center [964, 462] width 119 height 33
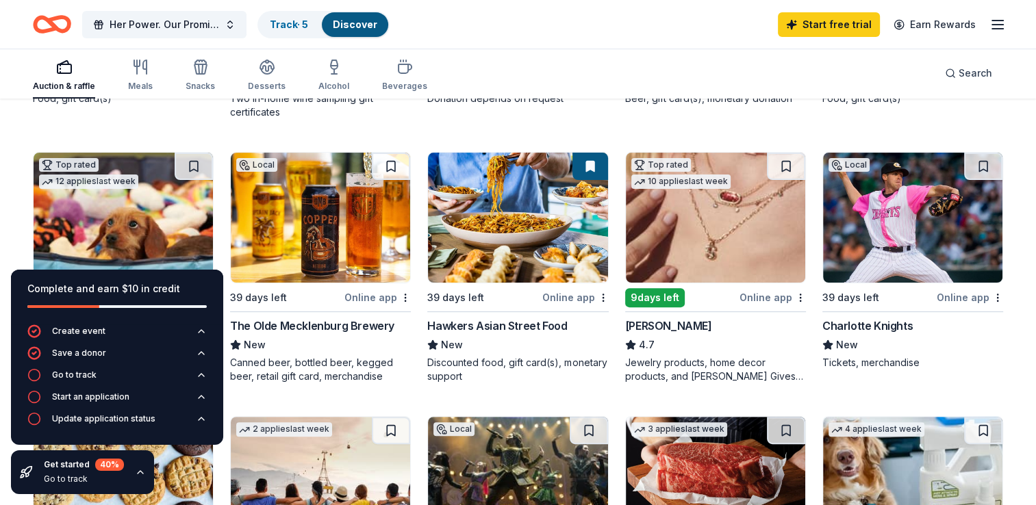
scroll to position [364, 0]
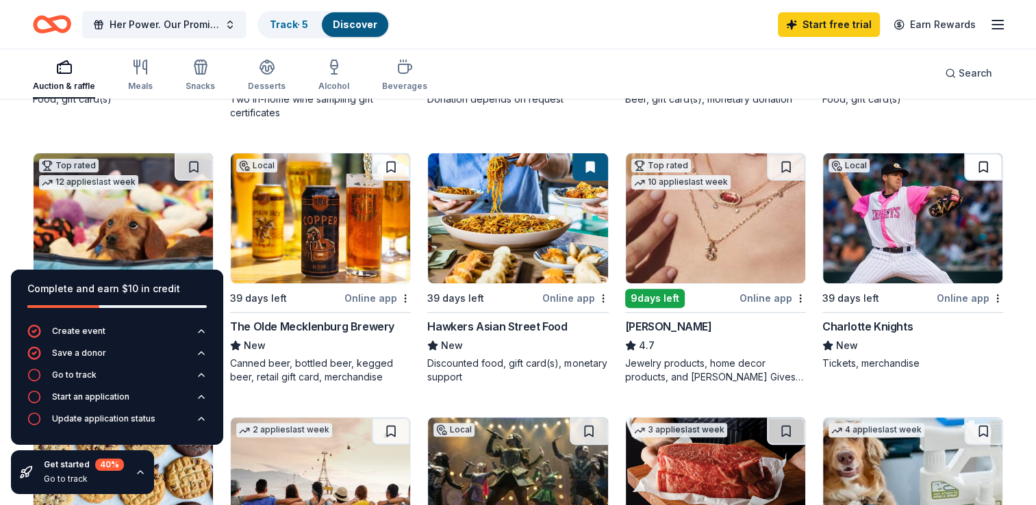
click at [987, 166] on button at bounding box center [983, 166] width 38 height 27
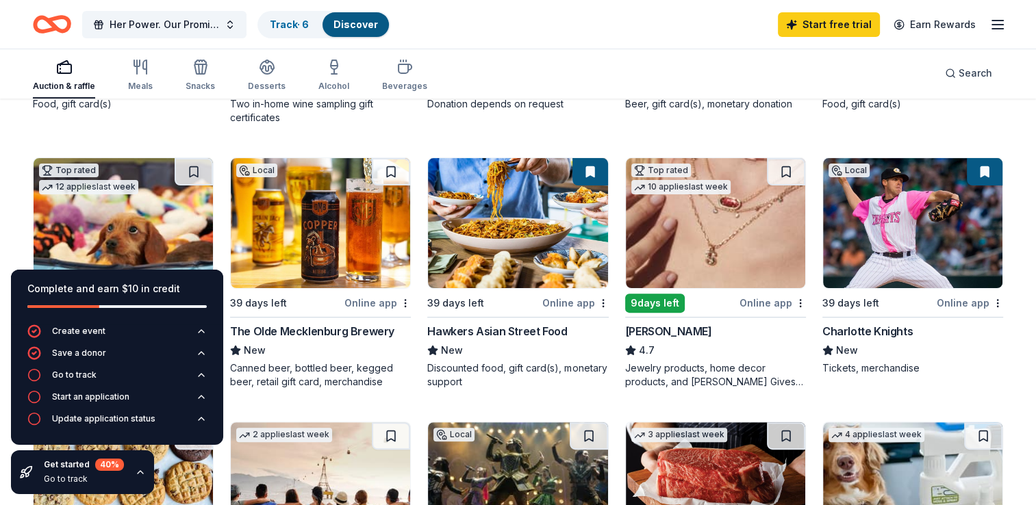
scroll to position [357, 0]
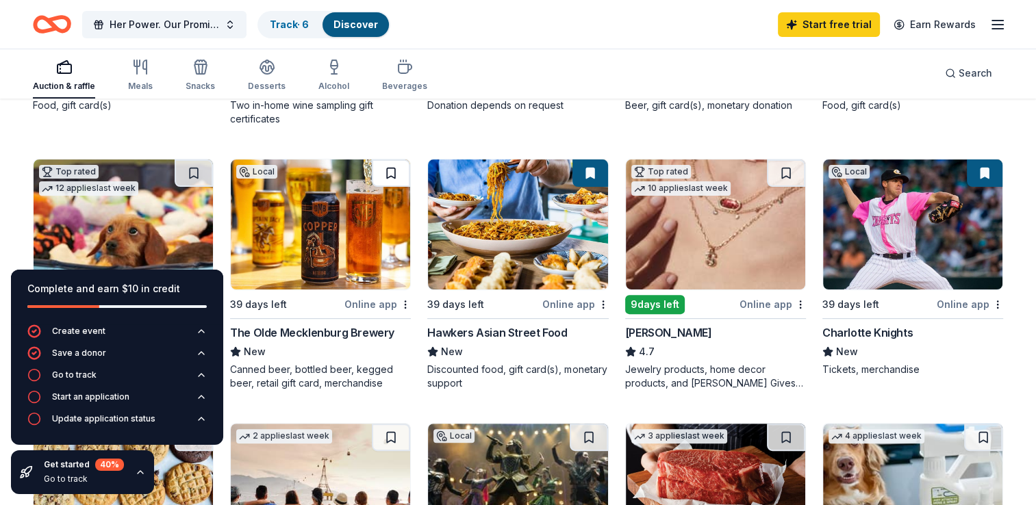
click at [389, 166] on button at bounding box center [391, 173] width 38 height 27
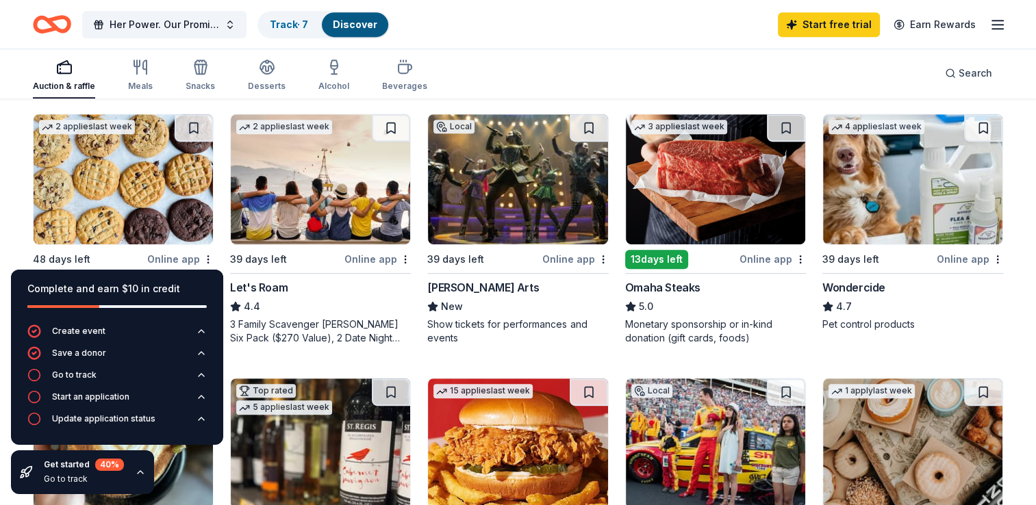
scroll to position [659, 0]
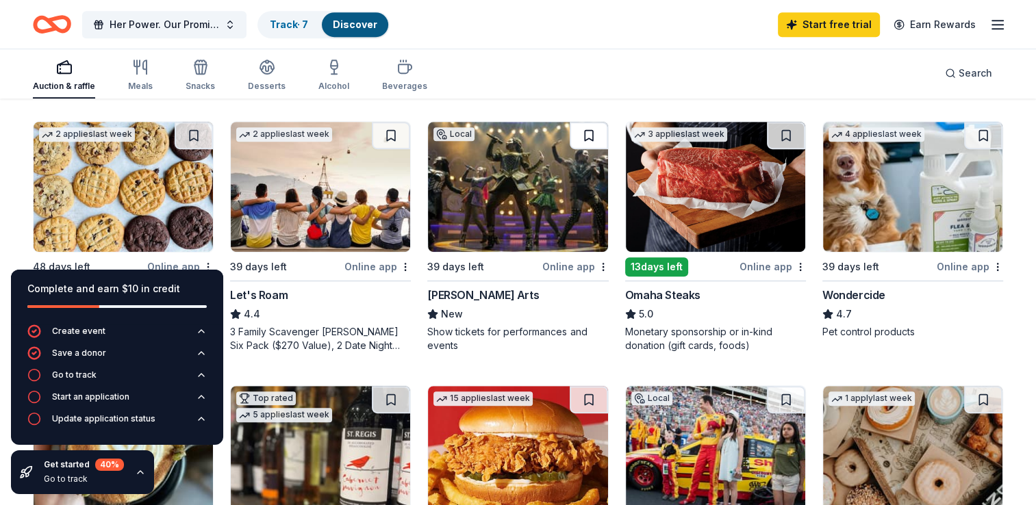
click at [589, 138] on button at bounding box center [589, 135] width 38 height 27
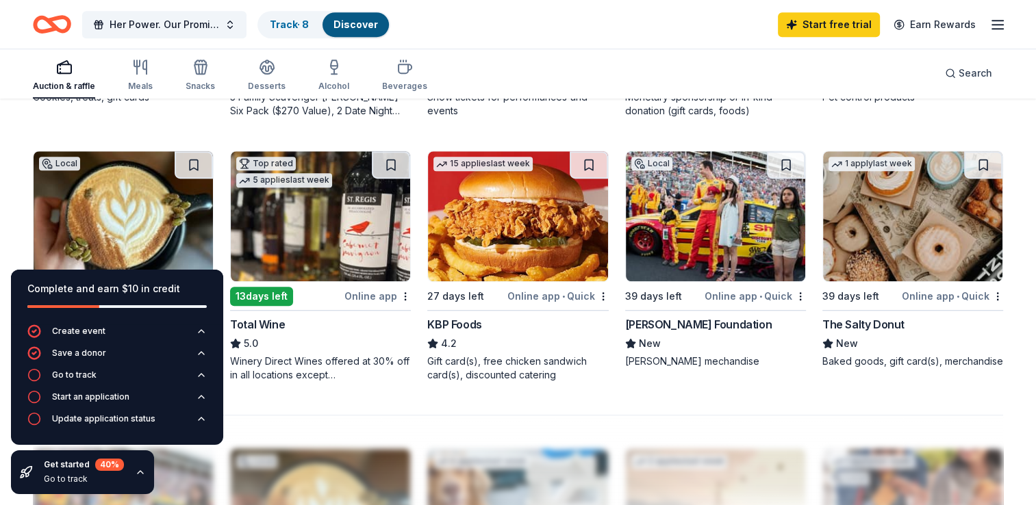
scroll to position [895, 0]
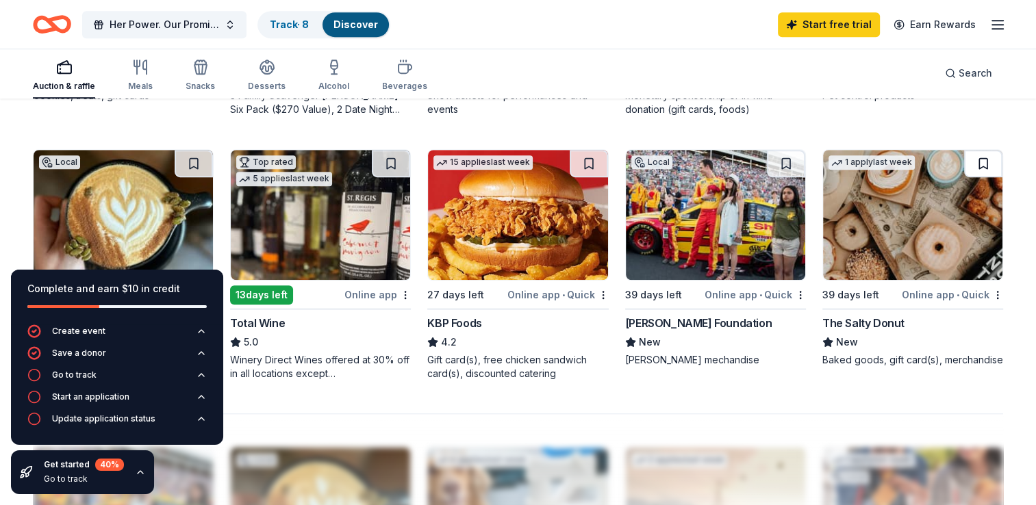
click at [986, 163] on button at bounding box center [983, 163] width 38 height 27
click at [787, 158] on button at bounding box center [786, 163] width 38 height 27
click at [389, 154] on button at bounding box center [391, 163] width 38 height 27
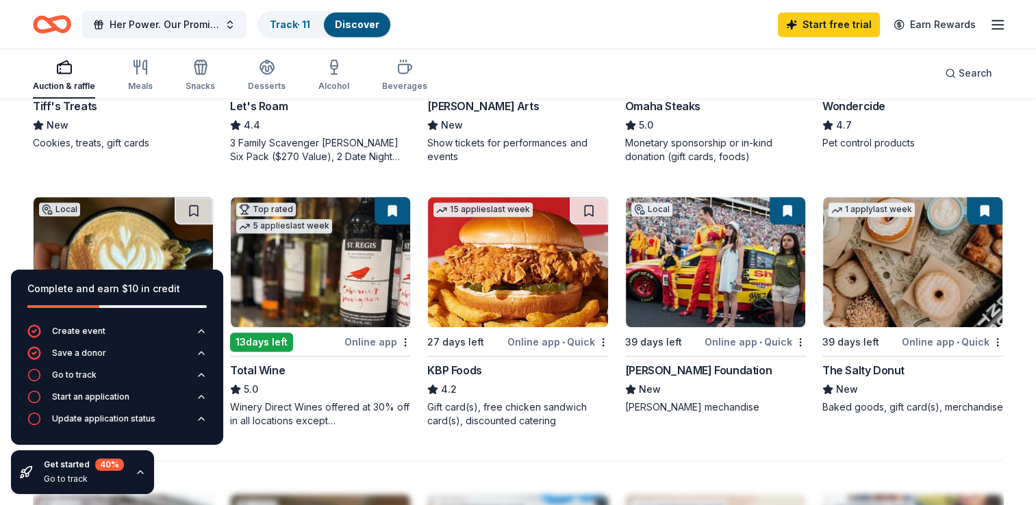
scroll to position [847, 0]
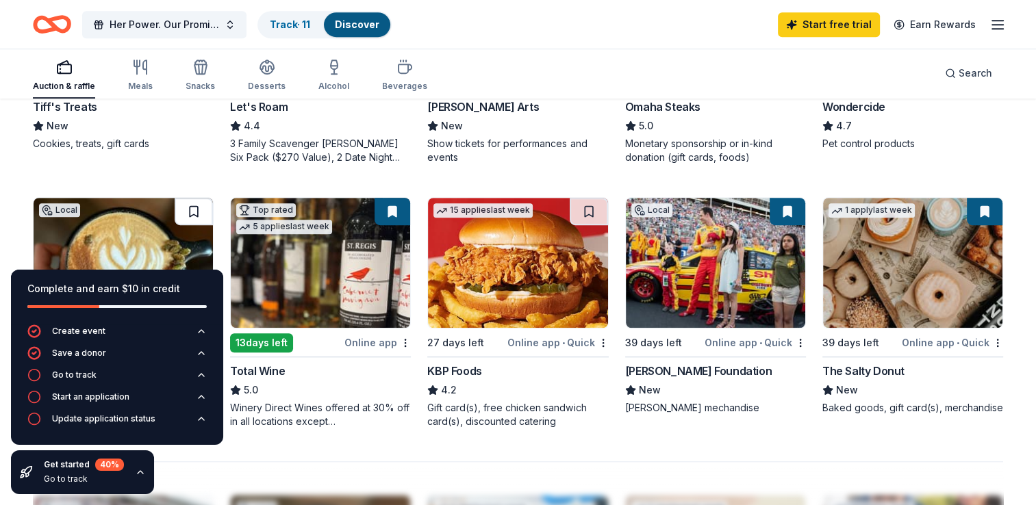
click at [194, 213] on button at bounding box center [194, 211] width 38 height 27
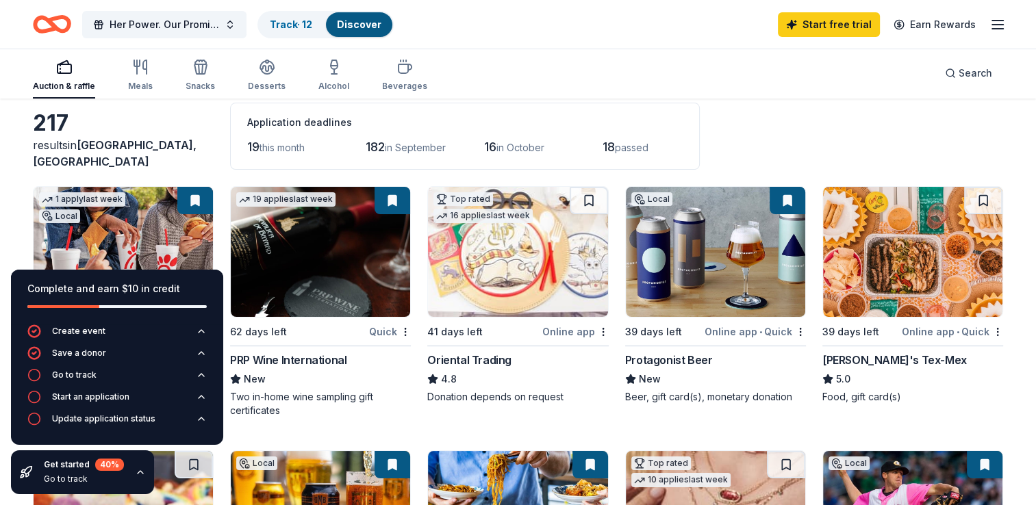
scroll to position [0, 0]
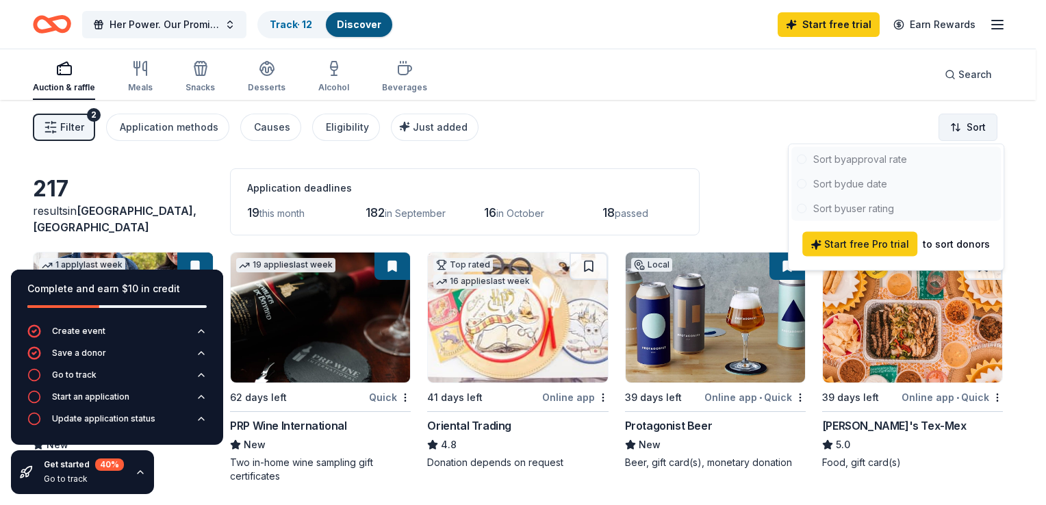
click at [958, 123] on html "Her Power. Our Promise | 25th Anniversary Gala Track · 12 Discover Start free t…" at bounding box center [523, 252] width 1046 height 505
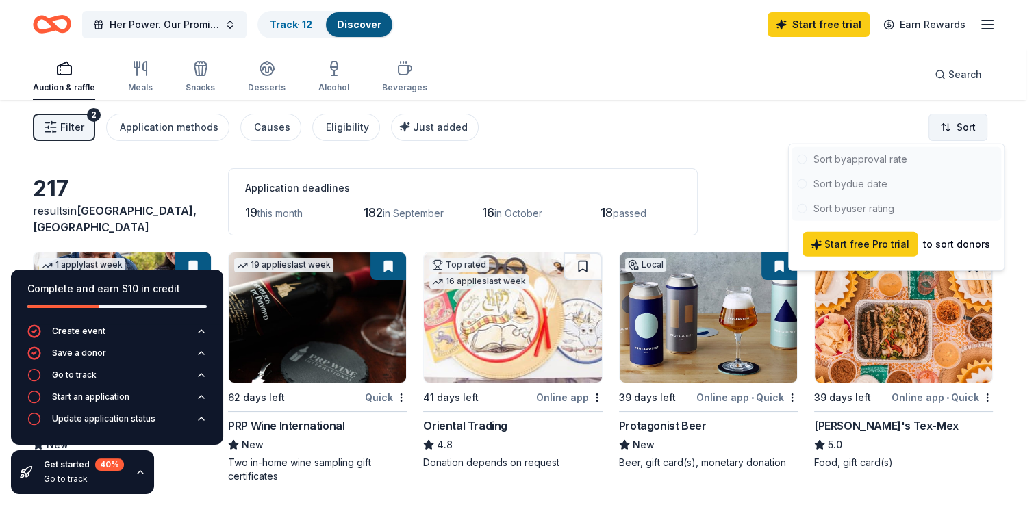
click at [958, 123] on html "Her Power. Our Promise | 25th Anniversary Gala Track · 12 Discover Start free t…" at bounding box center [518, 252] width 1036 height 505
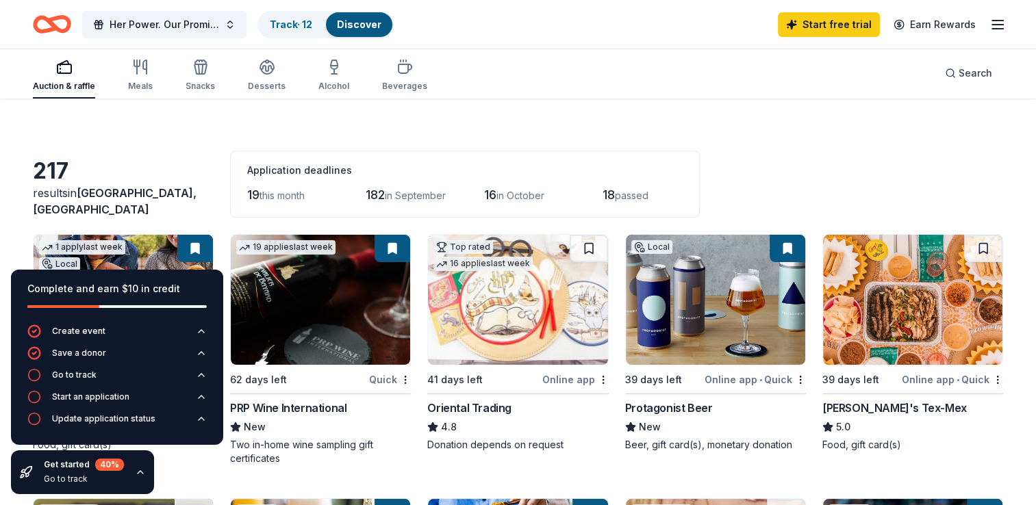
scroll to position [203, 0]
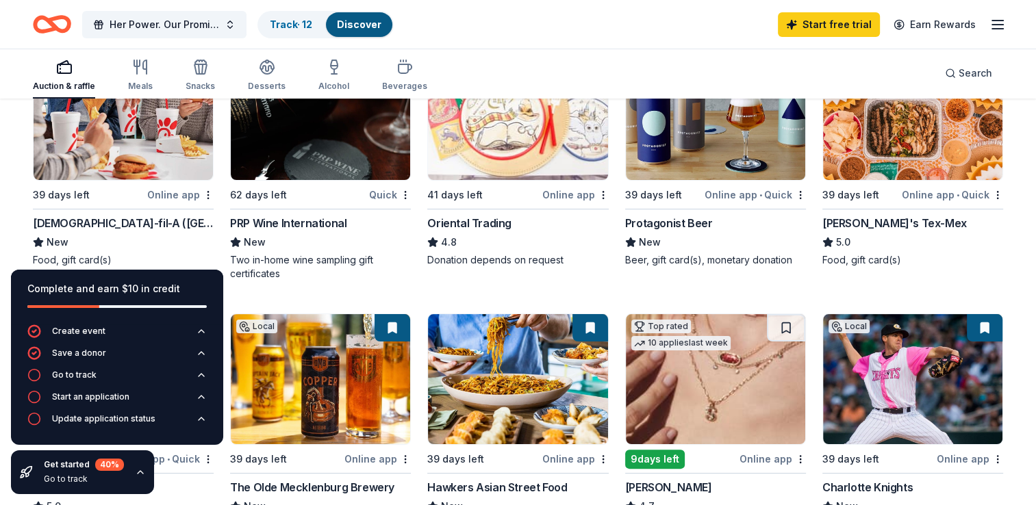
click at [902, 383] on img at bounding box center [912, 379] width 179 height 130
click at [110, 377] on button "Go to track" at bounding box center [116, 379] width 179 height 22
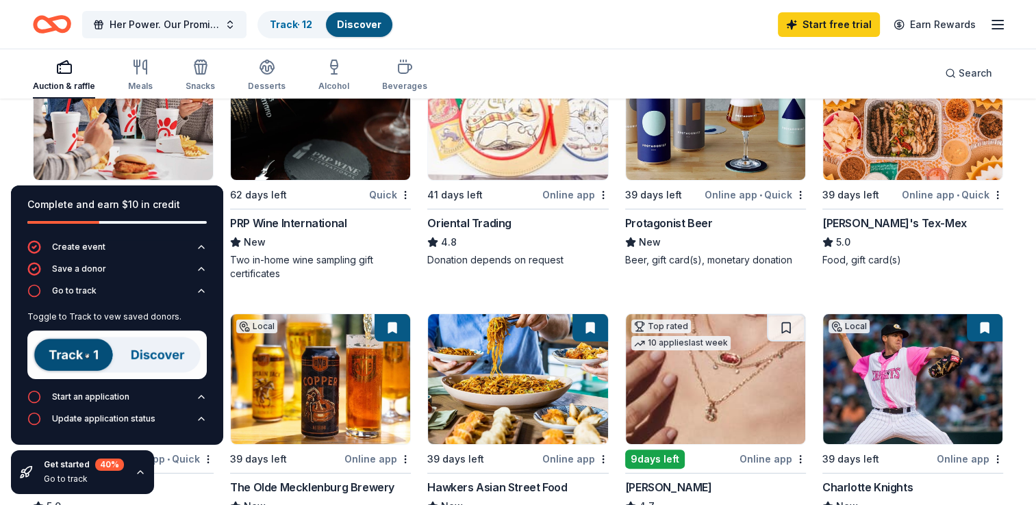
click at [72, 357] on img at bounding box center [116, 355] width 179 height 49
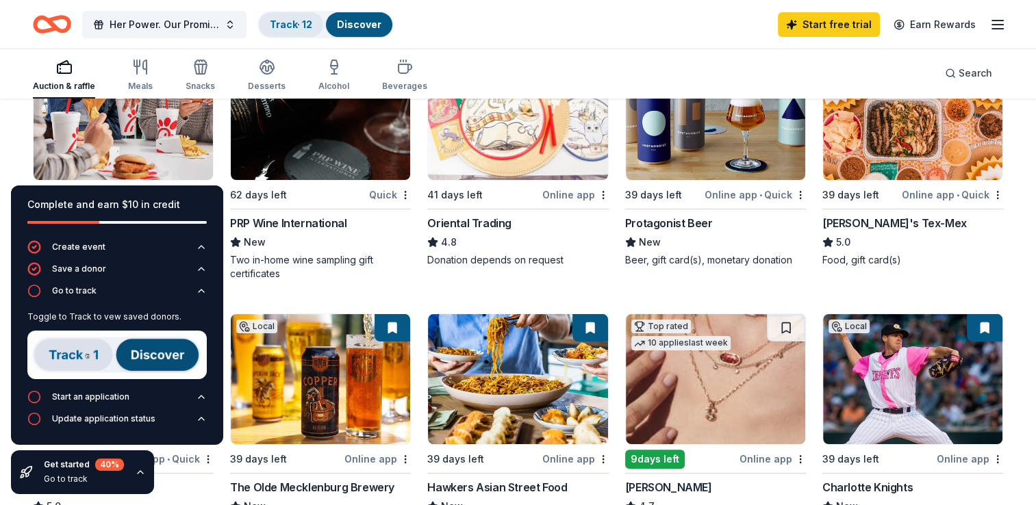
click at [308, 27] on link "Track · 12" at bounding box center [291, 24] width 42 height 12
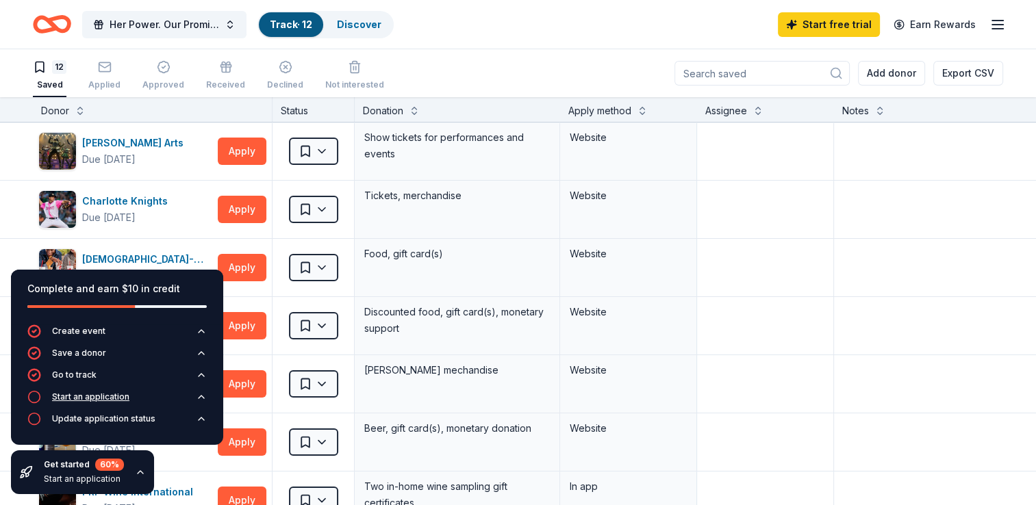
click at [125, 401] on div "Start an application" at bounding box center [90, 397] width 77 height 11
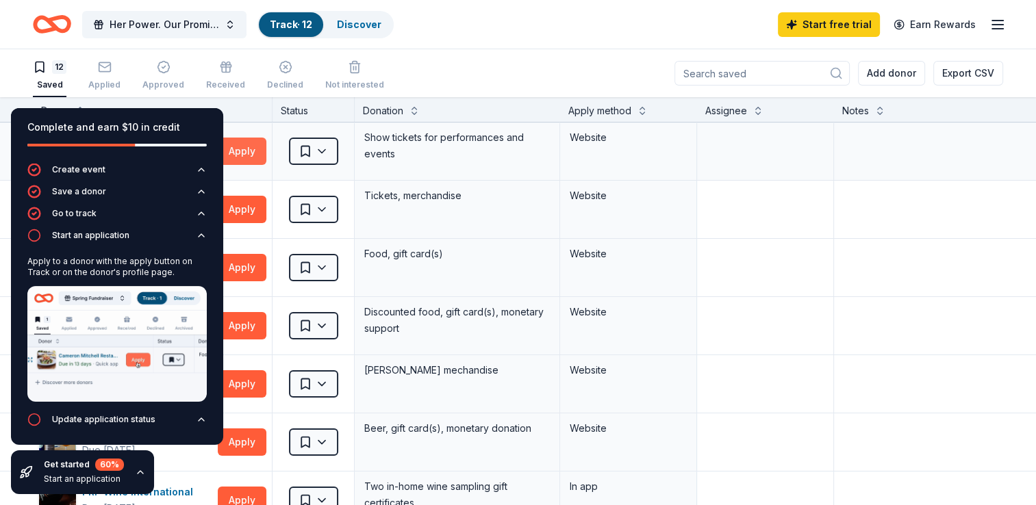
click at [248, 160] on button "Apply" at bounding box center [242, 151] width 49 height 27
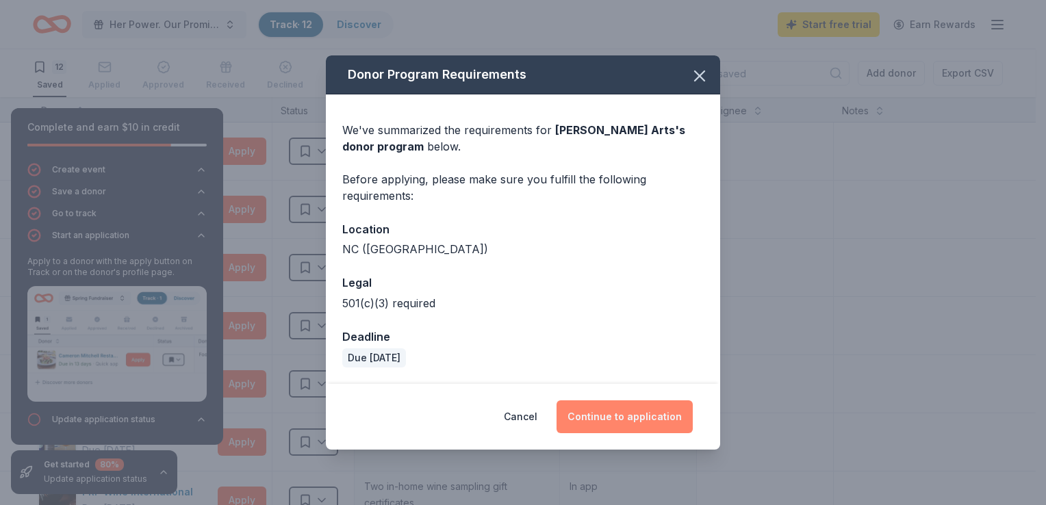
click at [622, 418] on button "Continue to application" at bounding box center [625, 416] width 136 height 33
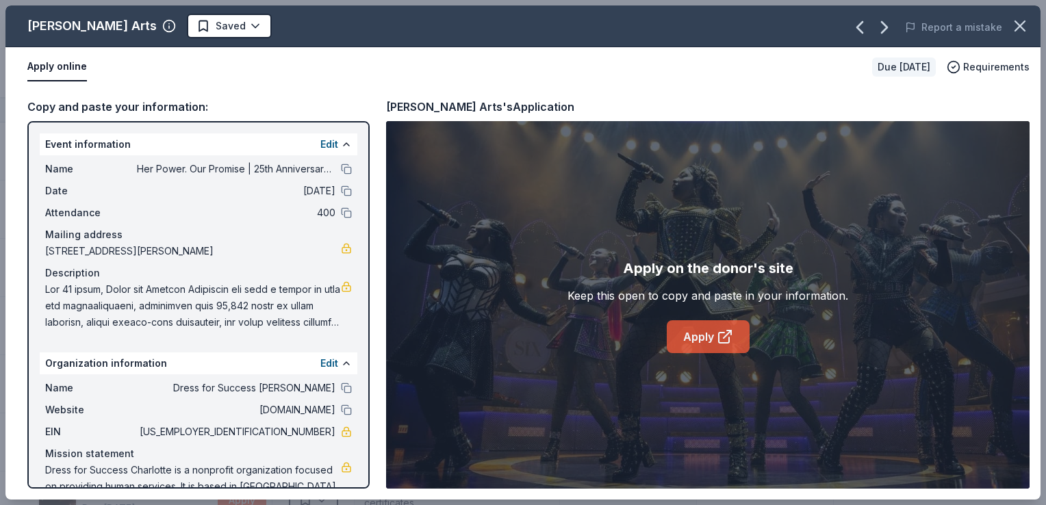
click at [715, 352] on link "Apply" at bounding box center [708, 336] width 83 height 33
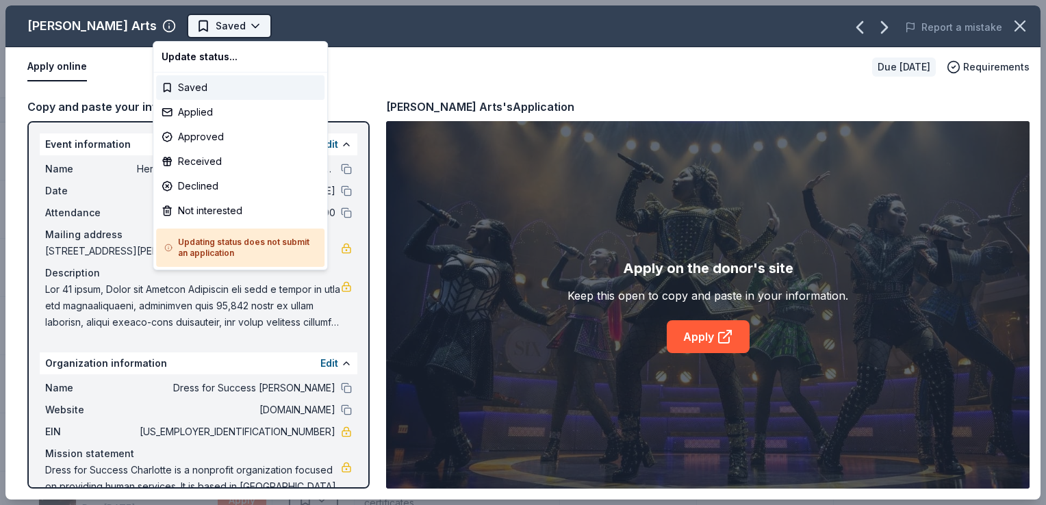
click at [200, 25] on html "Her Power. Our Promise | 25th Anniversary Gala Track · 12 Discover Start free t…" at bounding box center [523, 252] width 1046 height 505
click at [199, 107] on div "Applied" at bounding box center [240, 112] width 168 height 25
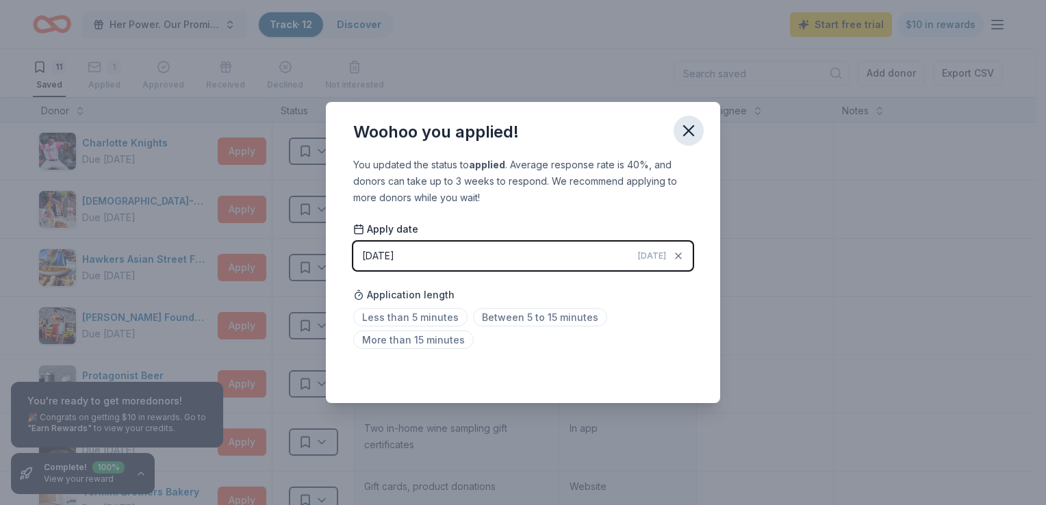
click at [690, 131] on icon "button" at bounding box center [689, 131] width 10 height 10
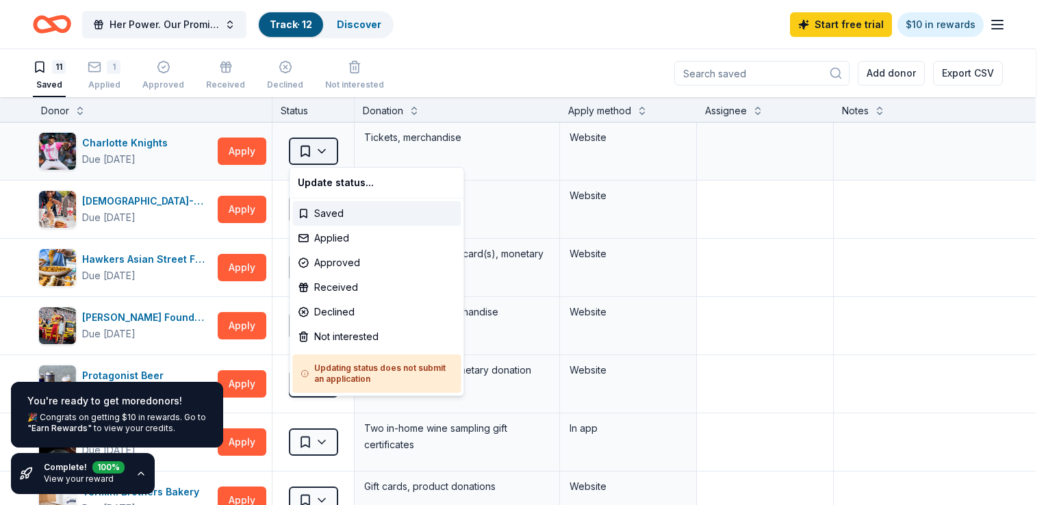
click at [325, 157] on html "Her Power. Our Promise | 25th Anniversary Gala Track · 12 Discover Start free t…" at bounding box center [523, 252] width 1046 height 505
click at [331, 234] on div "Applied" at bounding box center [376, 238] width 168 height 25
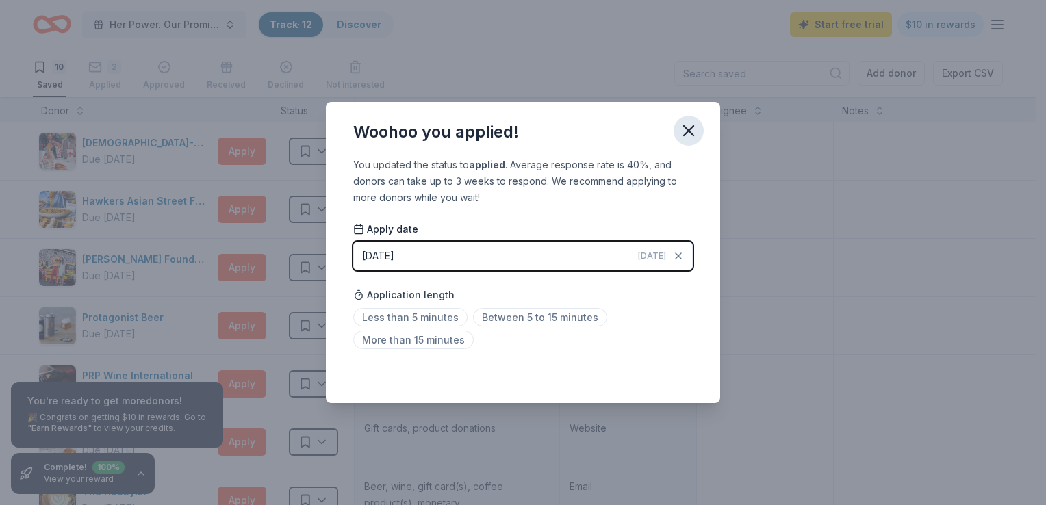
click at [691, 127] on icon "button" at bounding box center [689, 131] width 10 height 10
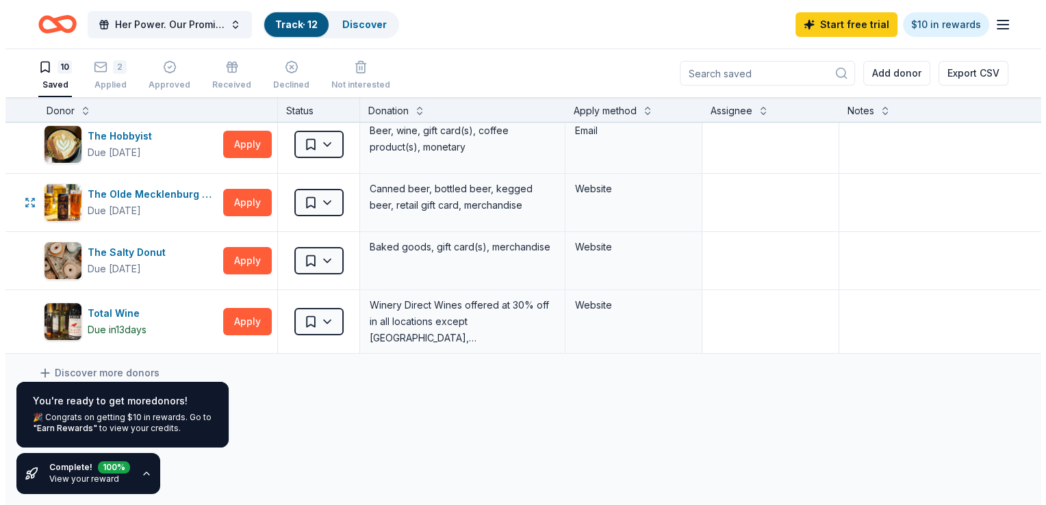
scroll to position [358, 0]
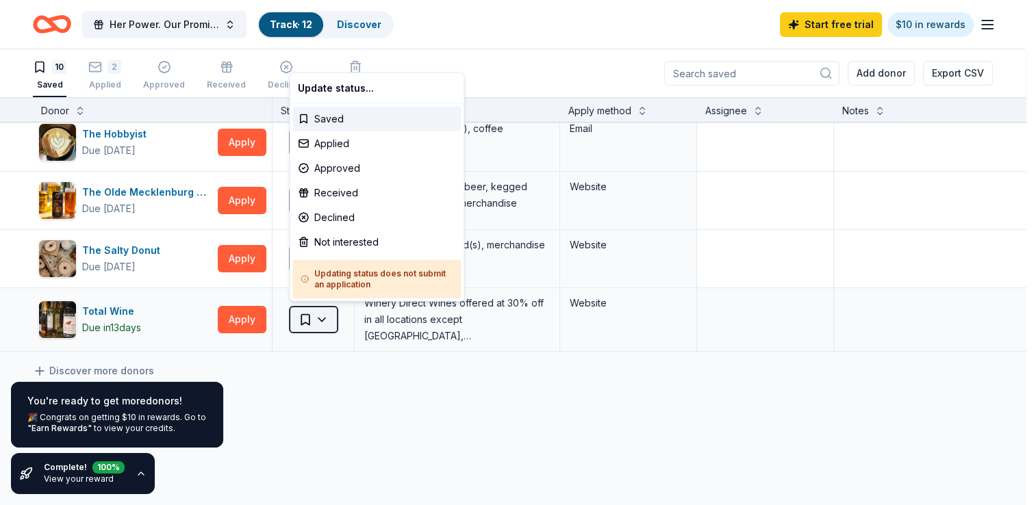
click at [316, 322] on html "Her Power. Our Promise | 25th Anniversary Gala Track · 12 Discover Start free t…" at bounding box center [518, 252] width 1036 height 505
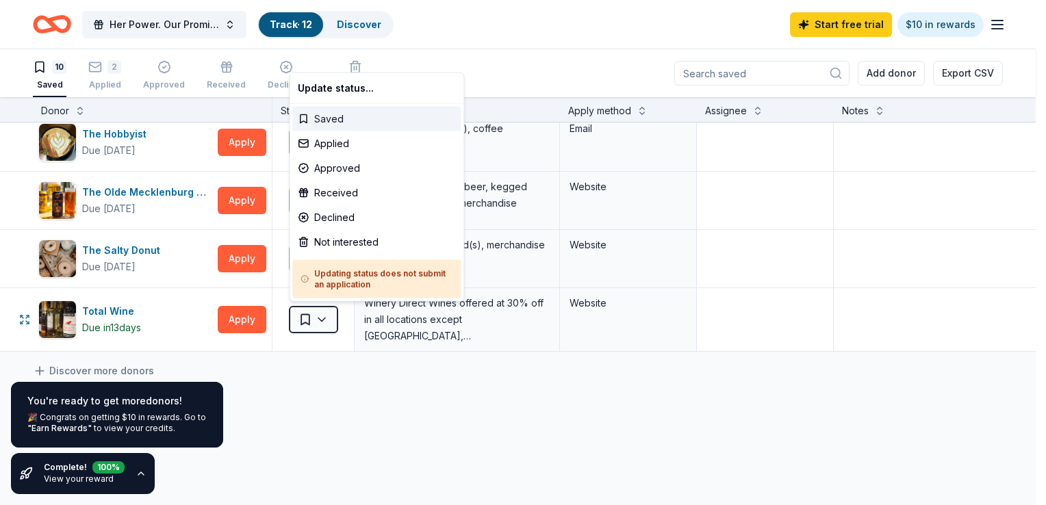
click at [334, 125] on div "Saved" at bounding box center [376, 119] width 168 height 25
click at [327, 328] on html "Her Power. Our Promise | 25th Anniversary Gala Track · 12 Discover Start free t…" at bounding box center [523, 252] width 1046 height 505
click at [356, 244] on div "Not interested" at bounding box center [376, 242] width 168 height 25
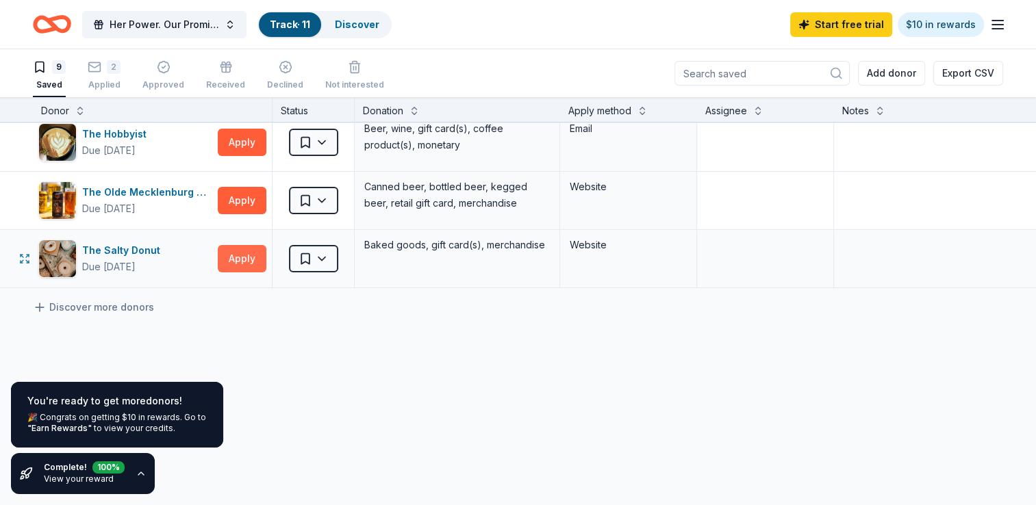
click at [257, 257] on button "Apply" at bounding box center [242, 258] width 49 height 27
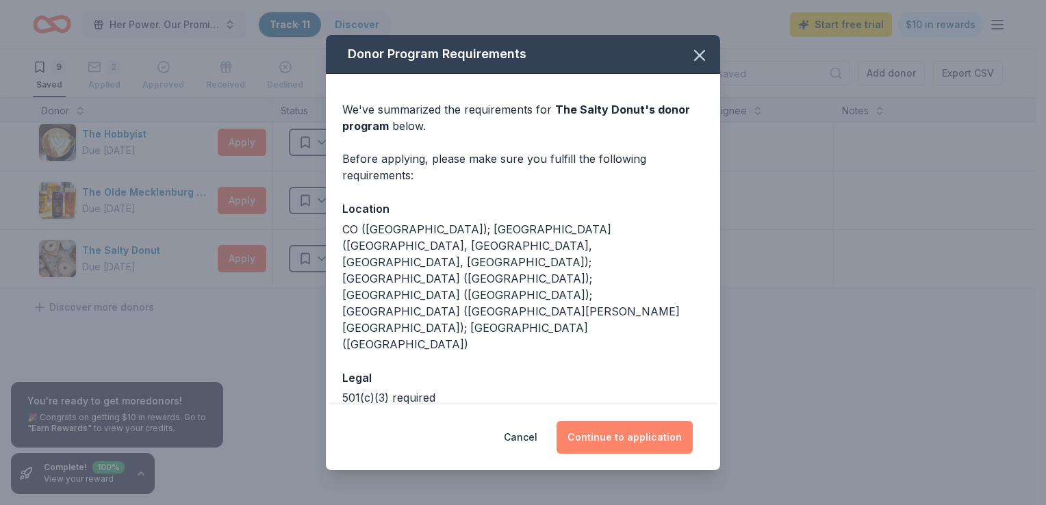
click at [591, 421] on button "Continue to application" at bounding box center [625, 437] width 136 height 33
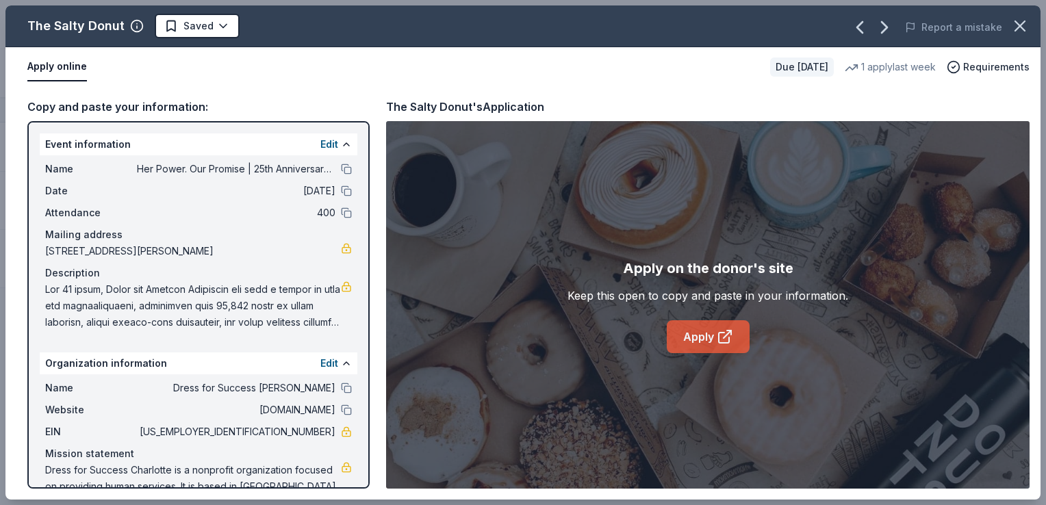
click at [694, 346] on link "Apply" at bounding box center [708, 336] width 83 height 33
click at [202, 29] on html "Her Power. Our Promise | 25th Anniversary Gala Track · 11 Discover Start free t…" at bounding box center [523, 252] width 1046 height 505
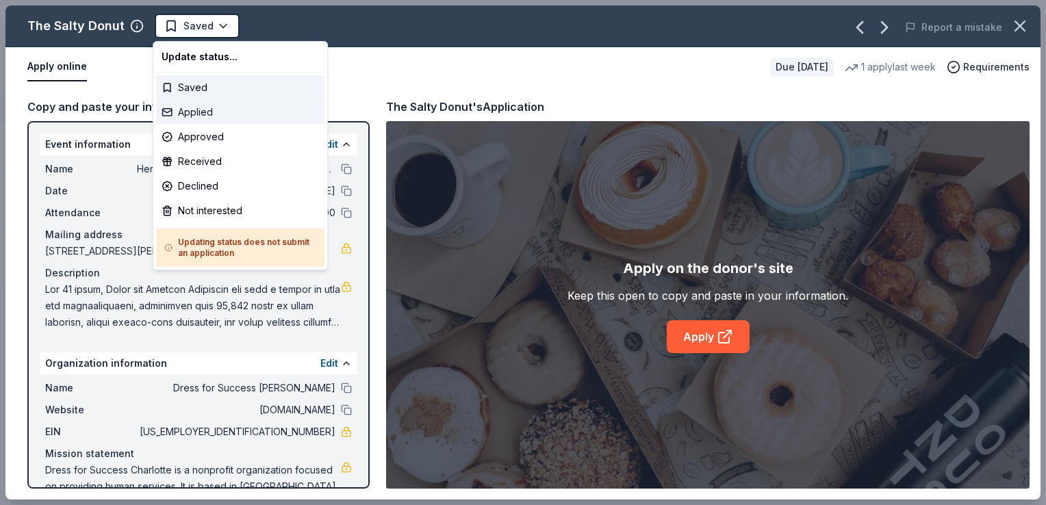
click at [194, 113] on div "Applied" at bounding box center [240, 112] width 168 height 25
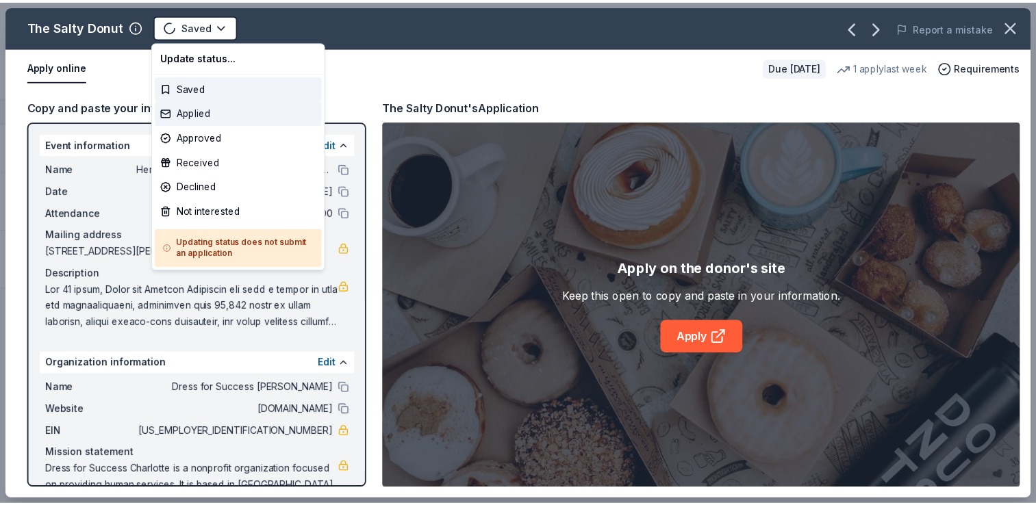
scroll to position [348, 0]
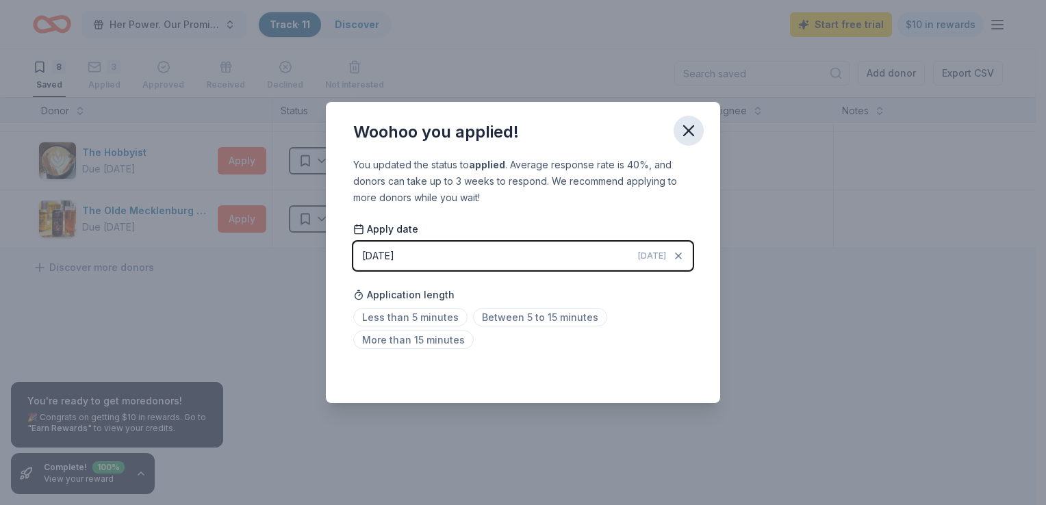
click at [688, 125] on icon "button" at bounding box center [688, 130] width 19 height 19
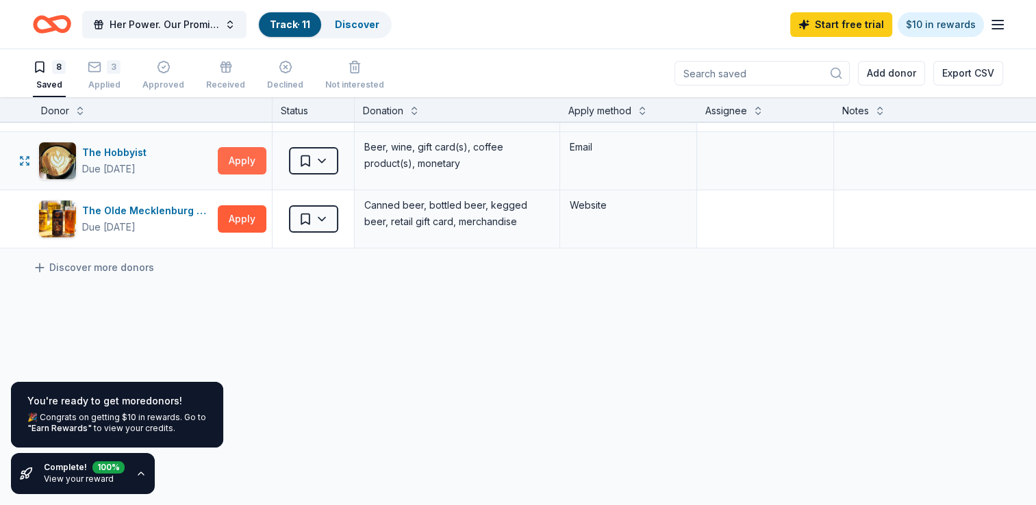
click at [231, 161] on button "Apply" at bounding box center [242, 160] width 49 height 27
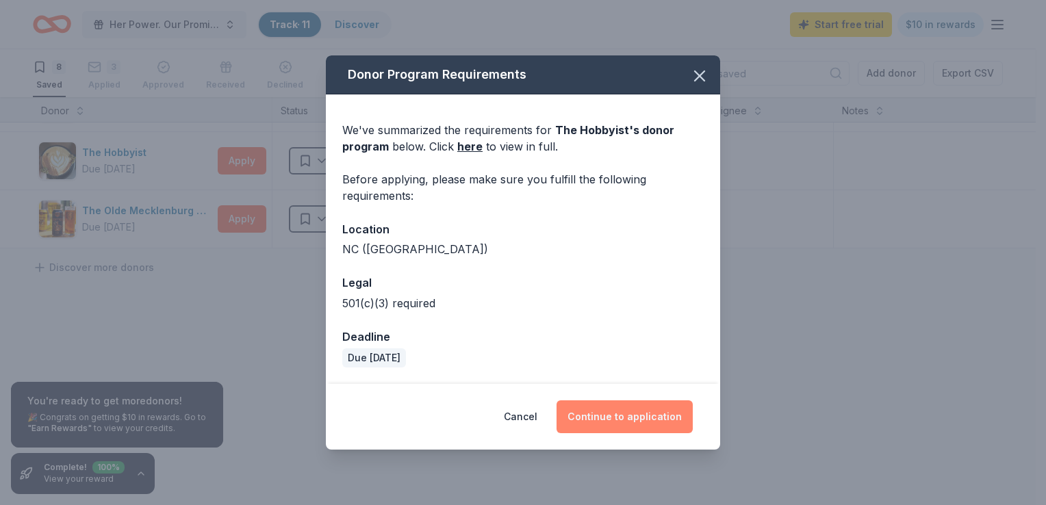
click at [613, 422] on button "Continue to application" at bounding box center [625, 416] width 136 height 33
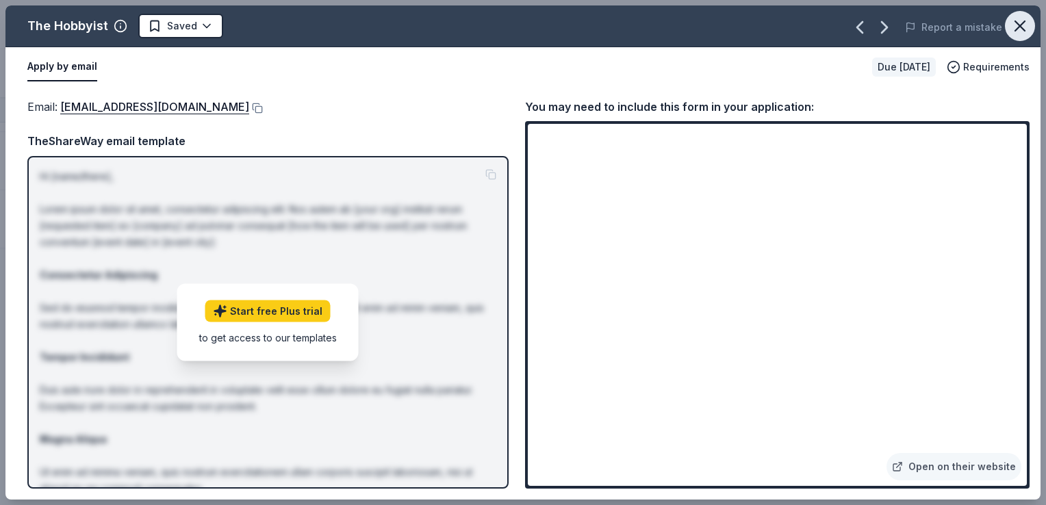
click at [1021, 25] on icon "button" at bounding box center [1020, 26] width 10 height 10
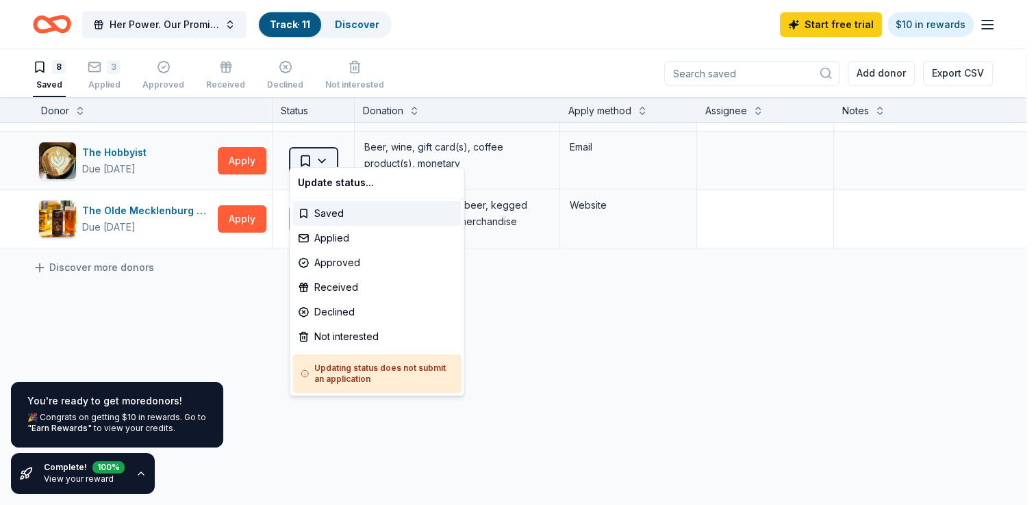
click at [318, 162] on html "Her Power. Our Promise | 25th Anniversary Gala Track · 11 Discover Start free t…" at bounding box center [518, 252] width 1036 height 505
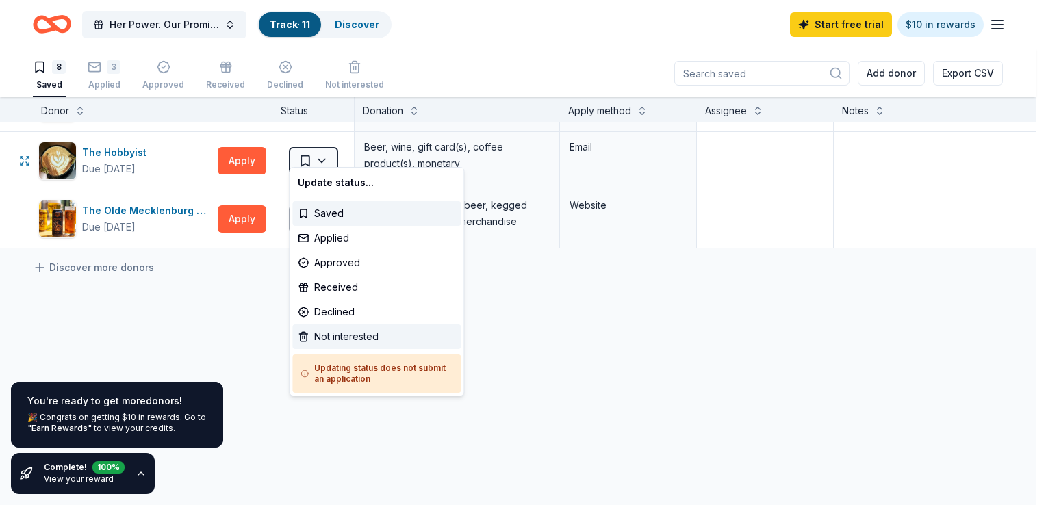
click at [345, 331] on div "Not interested" at bounding box center [376, 336] width 168 height 25
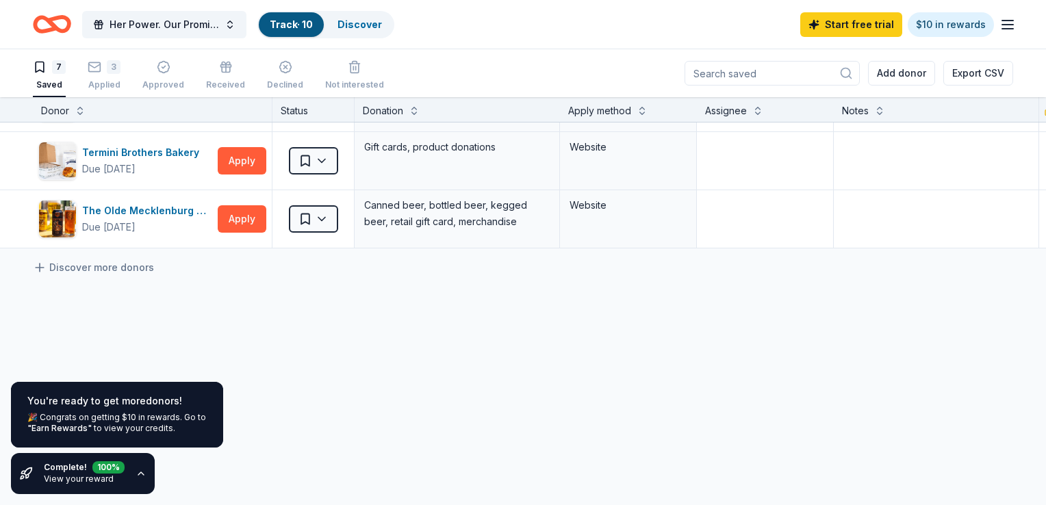
scroll to position [290, 0]
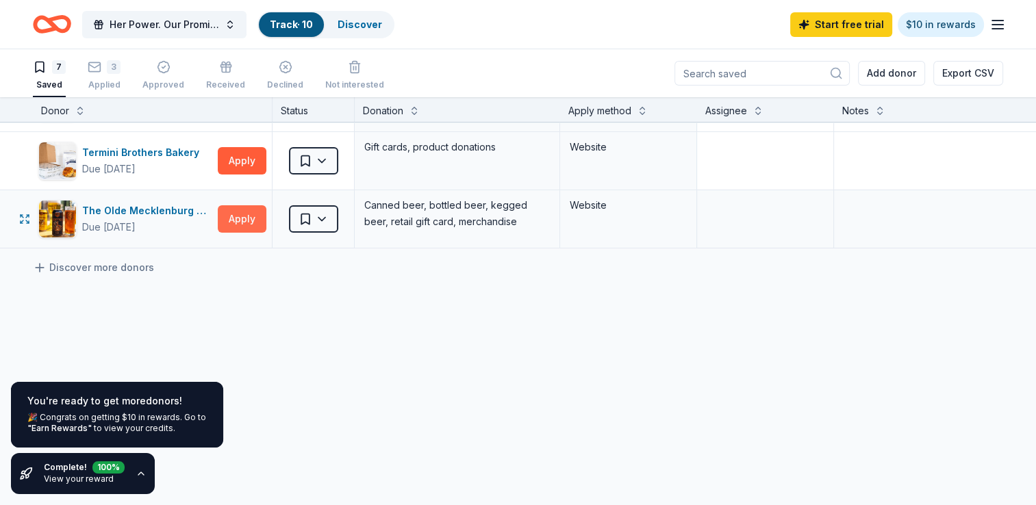
click at [239, 214] on button "Apply" at bounding box center [242, 218] width 49 height 27
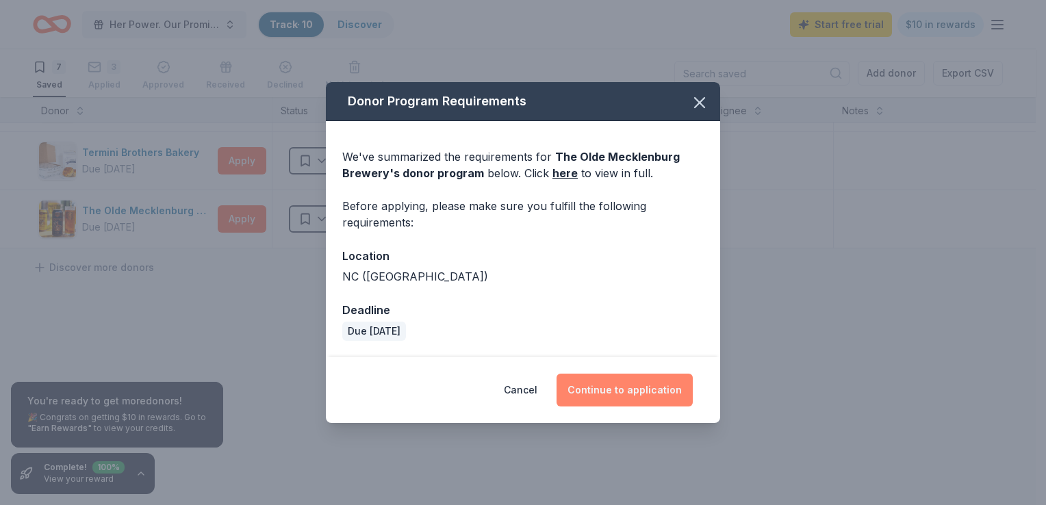
click at [591, 392] on button "Continue to application" at bounding box center [625, 390] width 136 height 33
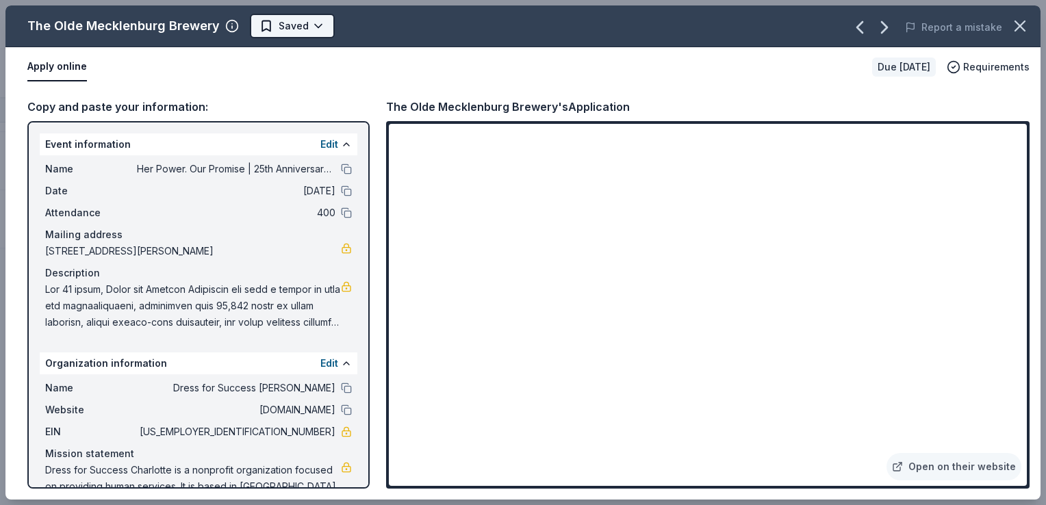
click at [271, 25] on html "Her Power. Our Promise | 25th Anniversary Gala Track · 10 Discover Start free t…" at bounding box center [523, 252] width 1046 height 505
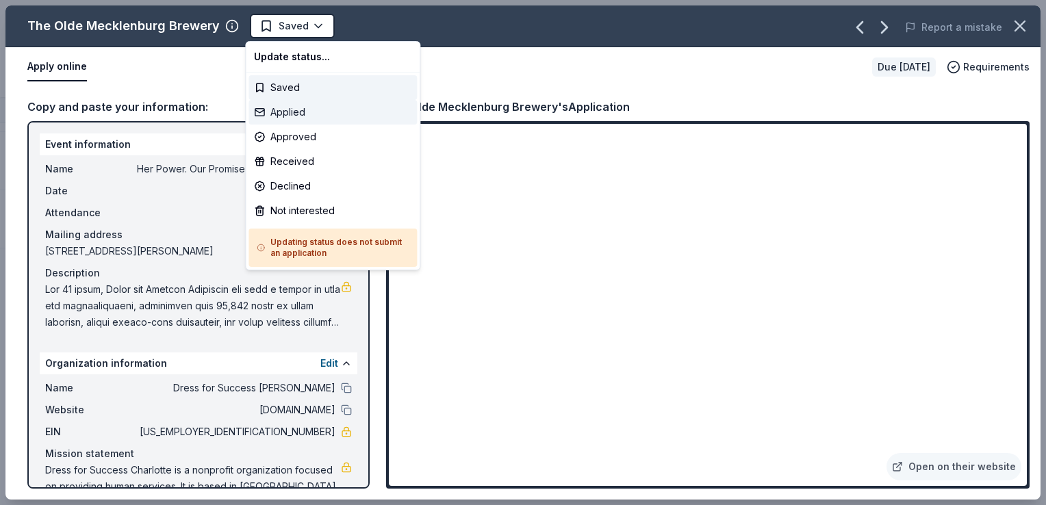
click at [284, 110] on div "Applied" at bounding box center [332, 112] width 168 height 25
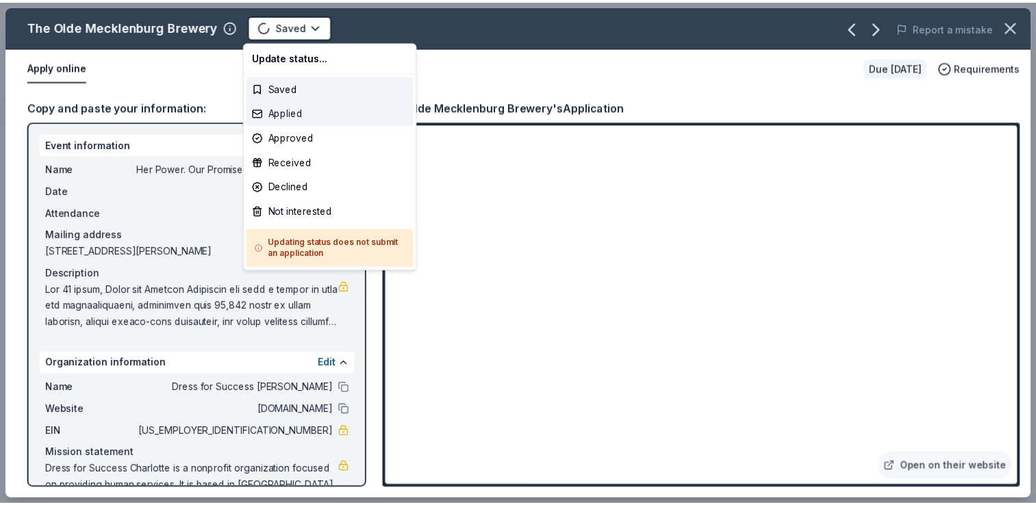
scroll to position [232, 0]
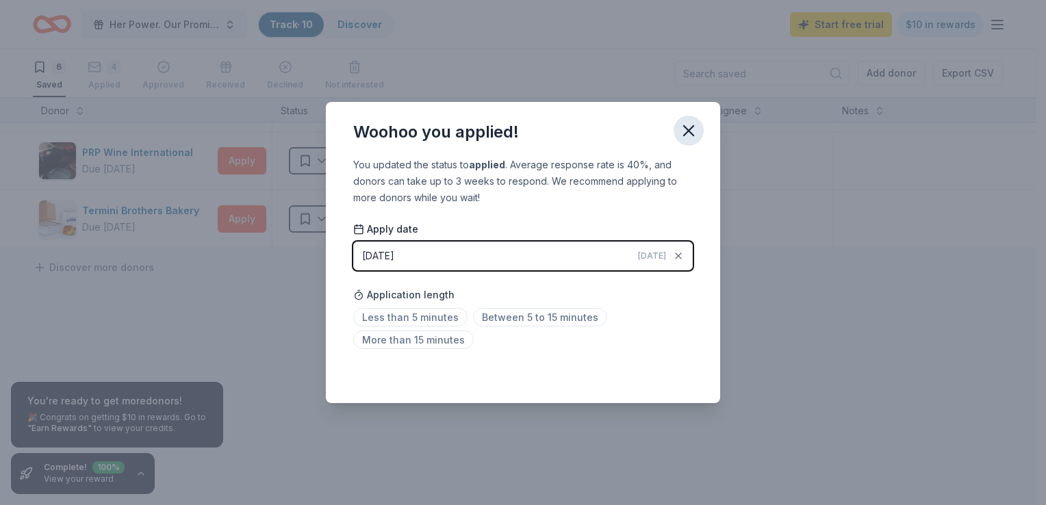
click at [694, 125] on icon "button" at bounding box center [688, 130] width 19 height 19
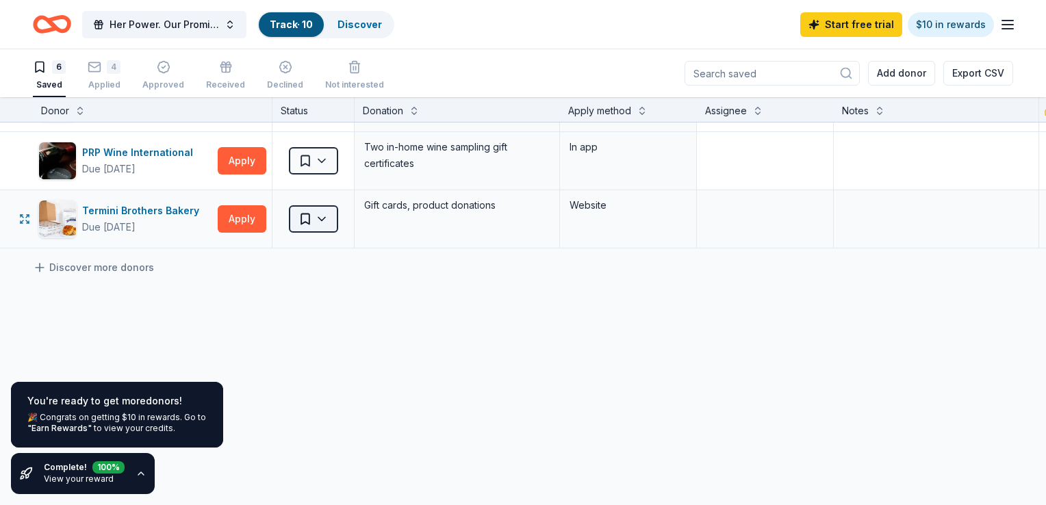
click at [331, 207] on html "Her Power. Our Promise | 25th Anniversary Gala Track · 10 Discover Start free t…" at bounding box center [523, 252] width 1046 height 505
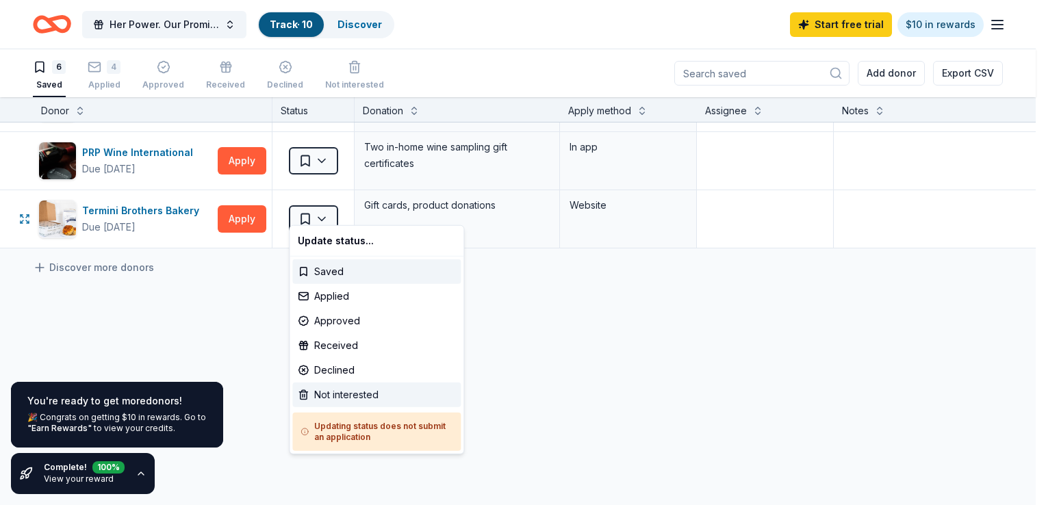
click at [336, 390] on div "Not interested" at bounding box center [376, 395] width 168 height 25
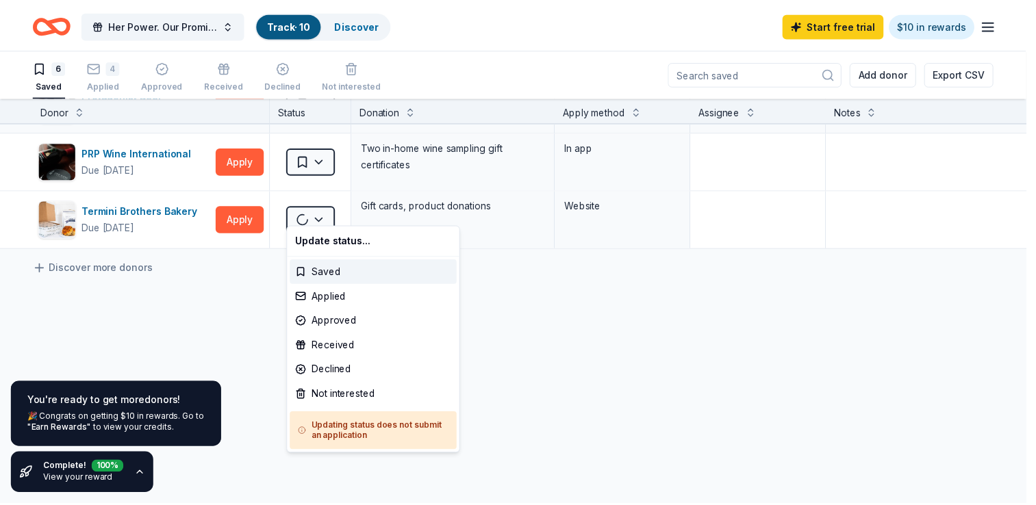
scroll to position [174, 0]
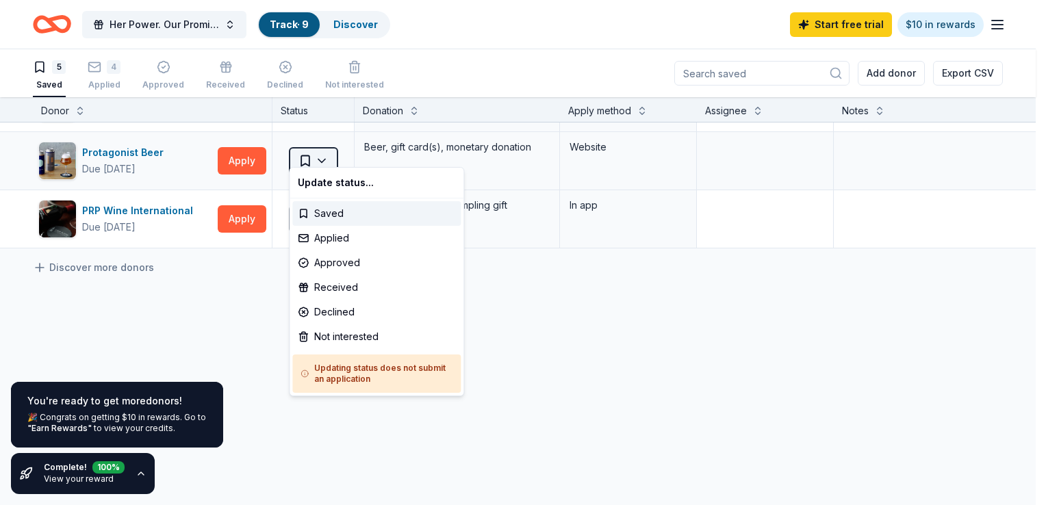
click at [317, 157] on html "Her Power. Our Promise | 25th Anniversary Gala Track · 9 Discover Start free tr…" at bounding box center [523, 252] width 1046 height 505
click at [342, 332] on div "Not interested" at bounding box center [376, 336] width 168 height 25
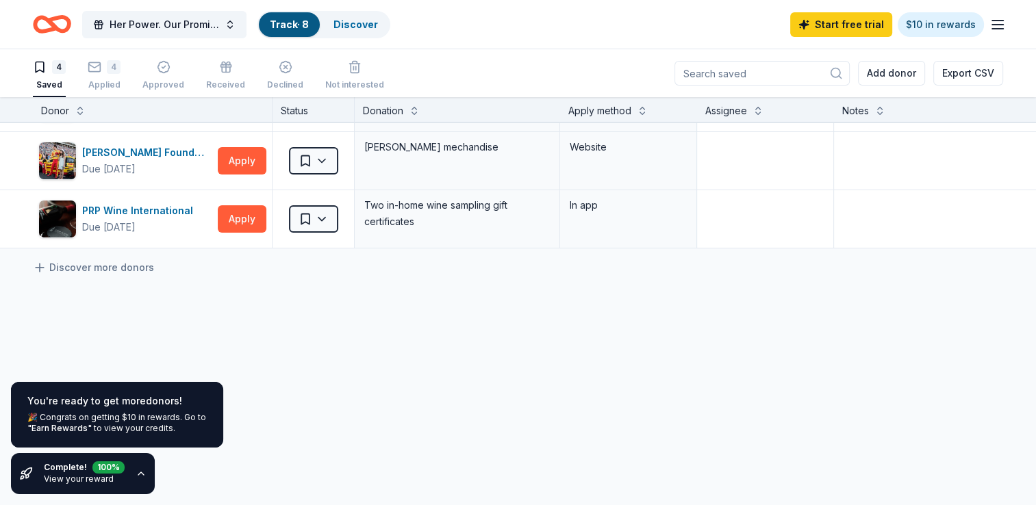
scroll to position [116, 0]
click at [101, 80] on div "Applied" at bounding box center [104, 79] width 33 height 11
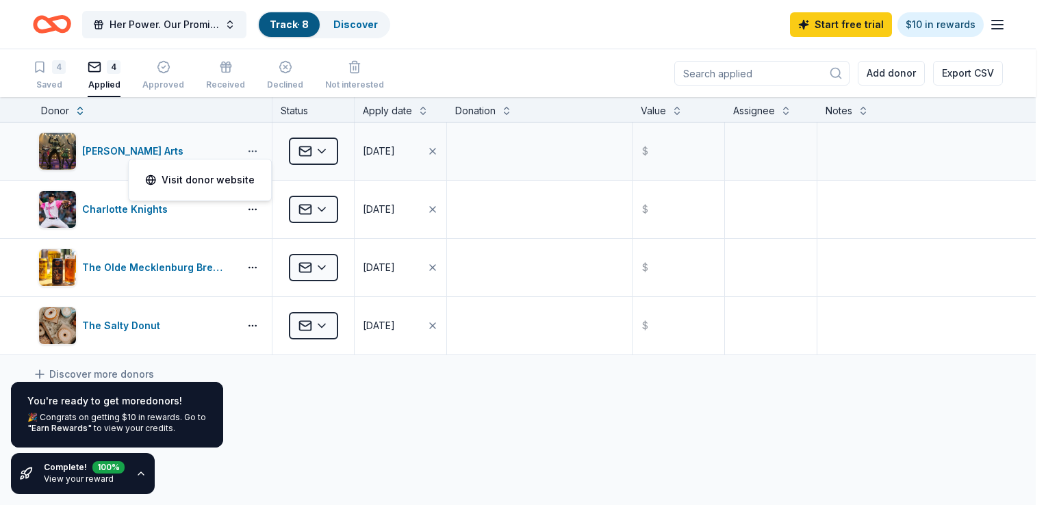
click at [256, 146] on html "Her Power. Our Promise | 25th Anniversary Gala Track · 8 Discover Start free tr…" at bounding box center [523, 252] width 1046 height 505
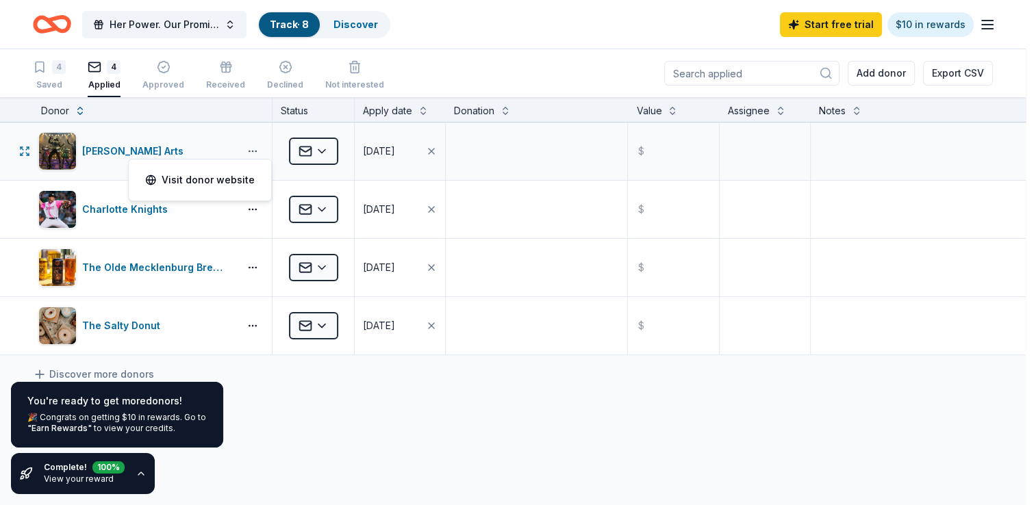
click at [256, 146] on html "Her Power. Our Promise | 25th Anniversary Gala Track · 8 Discover Start free tr…" at bounding box center [518, 252] width 1036 height 505
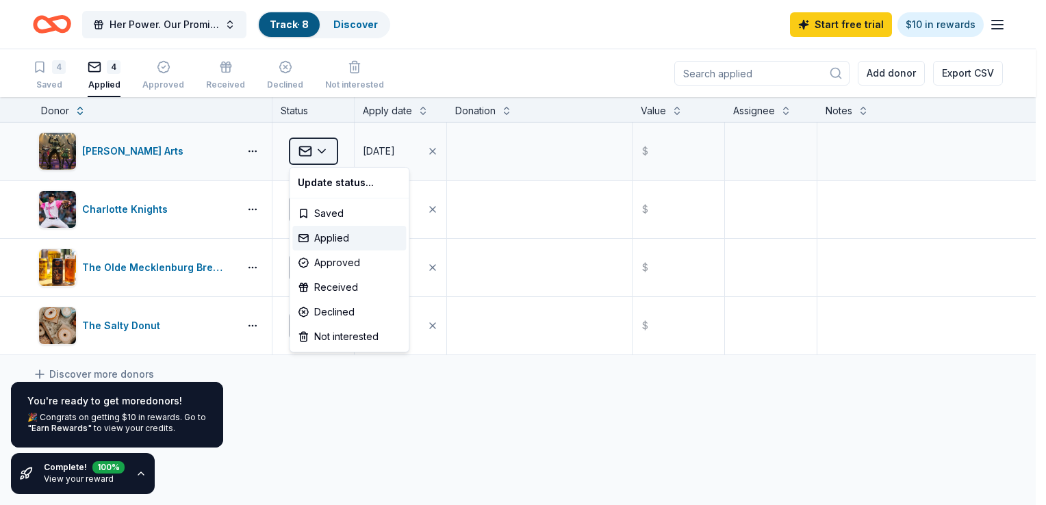
click at [322, 152] on html "Her Power. Our Promise | 25th Anniversary Gala Track · 8 Discover Start free tr…" at bounding box center [523, 252] width 1046 height 505
click at [327, 210] on div "Saved" at bounding box center [349, 213] width 114 height 25
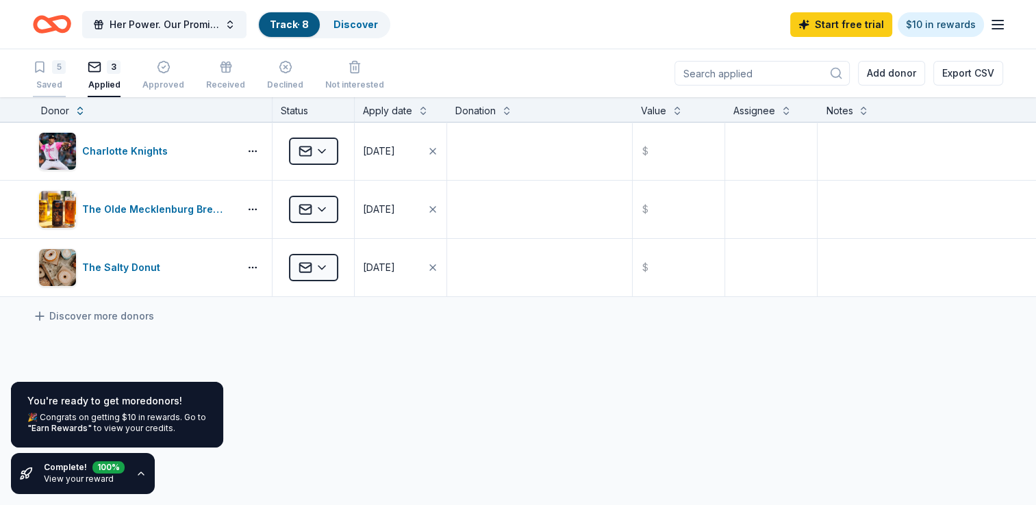
click at [53, 82] on div "Saved" at bounding box center [49, 77] width 33 height 11
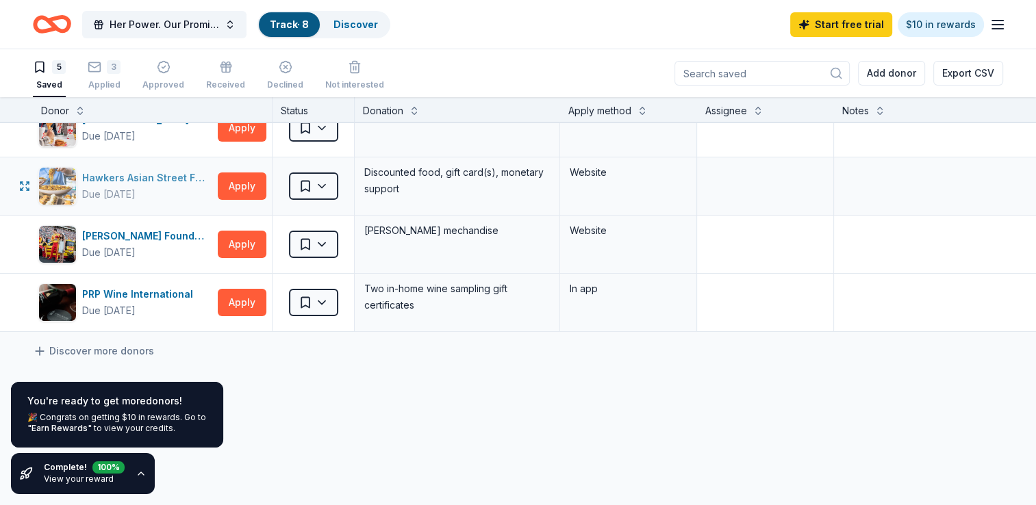
scroll to position [82, 0]
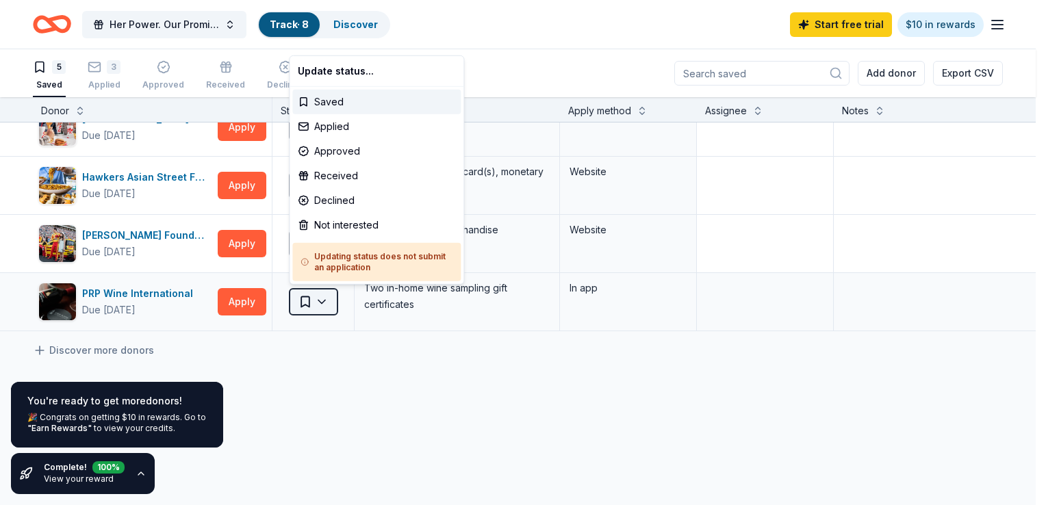
click at [322, 297] on html "Her Power. Our Promise | 25th Anniversary Gala Track · 8 Discover Start free tr…" at bounding box center [523, 252] width 1046 height 505
click at [350, 229] on div "Not interested" at bounding box center [376, 225] width 168 height 25
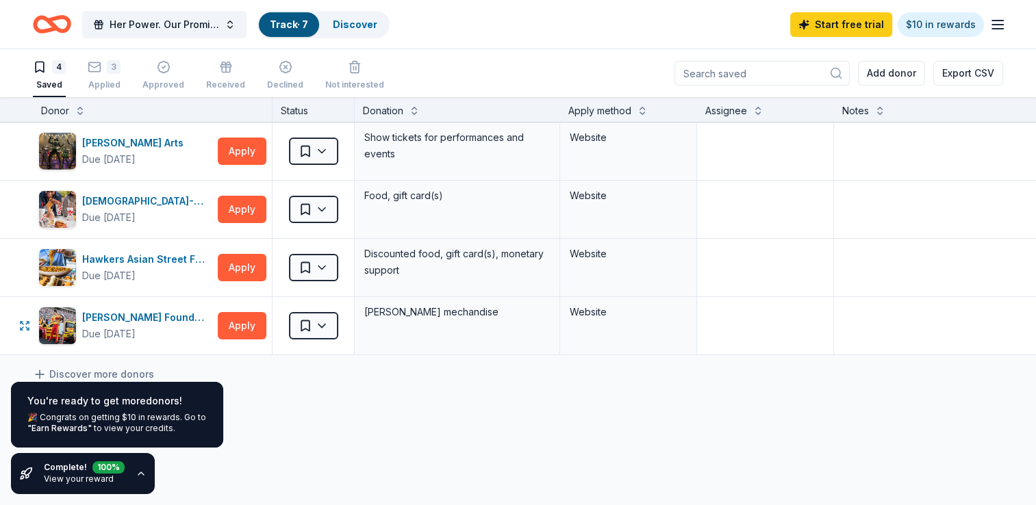
scroll to position [0, 0]
click at [242, 272] on button "Apply" at bounding box center [242, 267] width 49 height 27
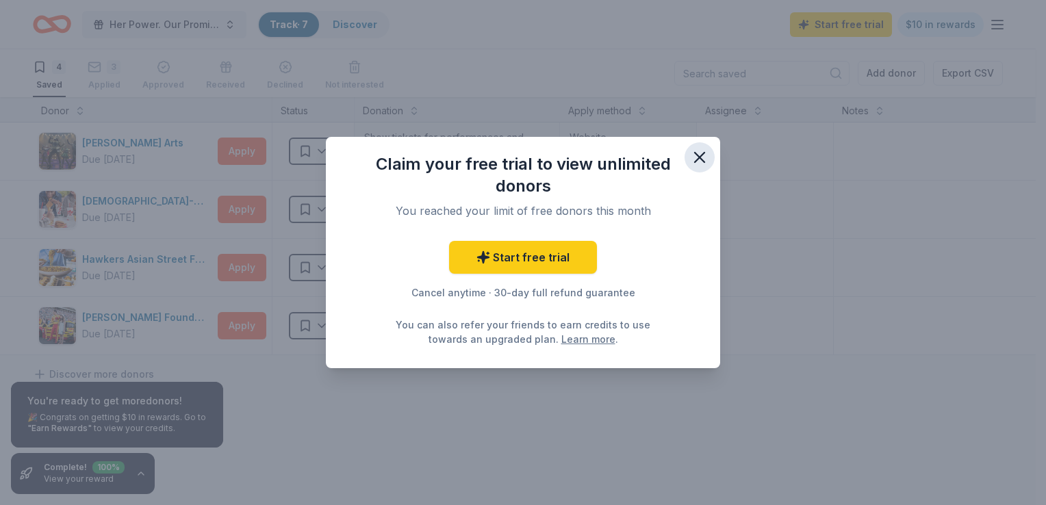
click at [696, 157] on icon "button" at bounding box center [699, 157] width 19 height 19
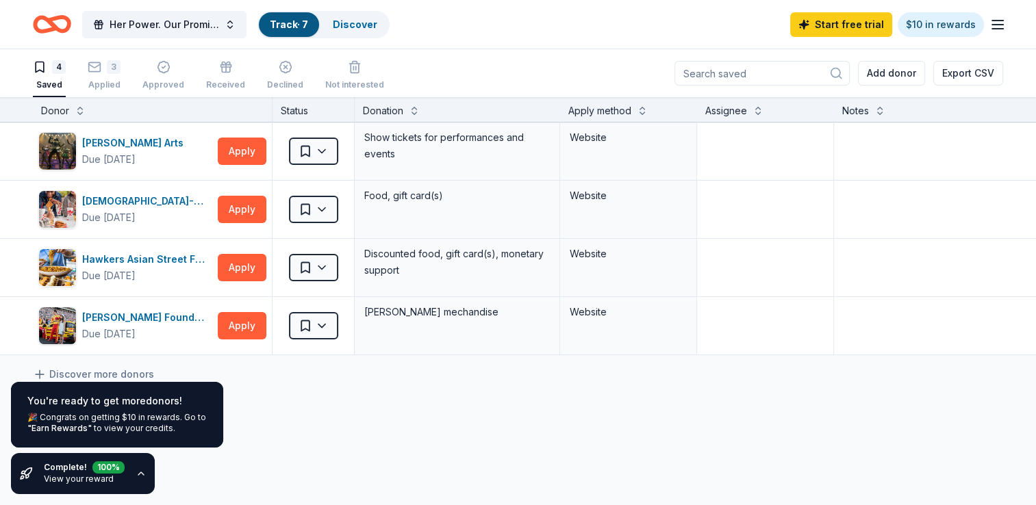
click at [39, 29] on icon "Home" at bounding box center [45, 24] width 21 height 14
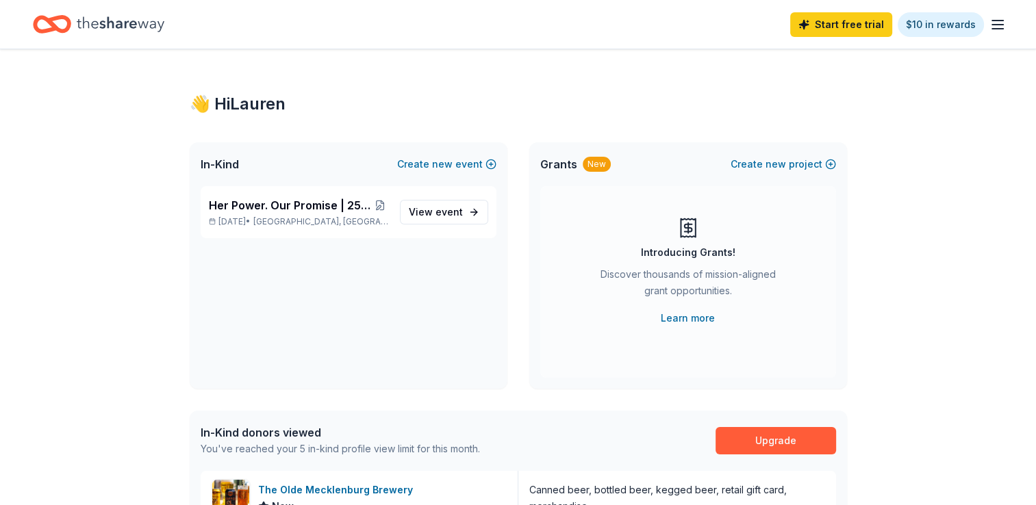
click at [39, 29] on icon "Home" at bounding box center [45, 24] width 21 height 14
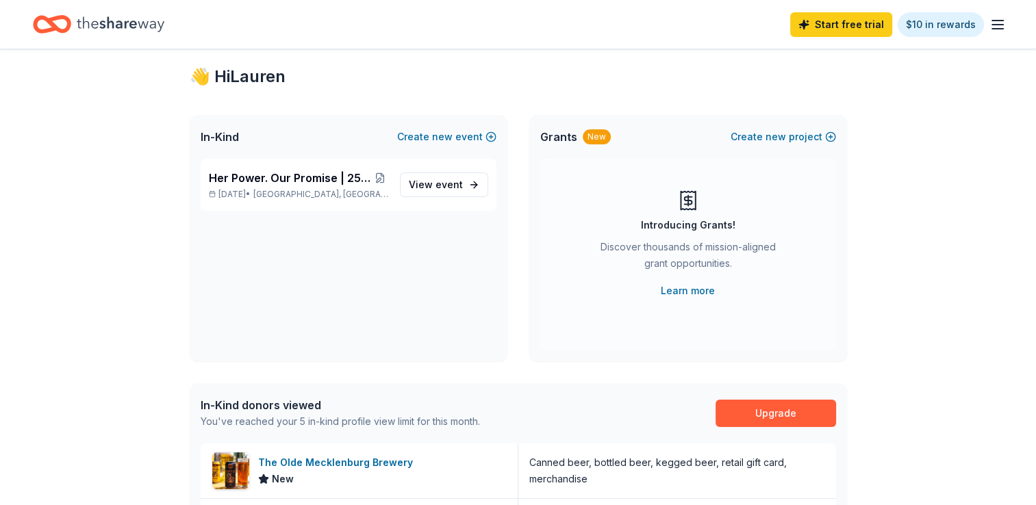
scroll to position [29, 0]
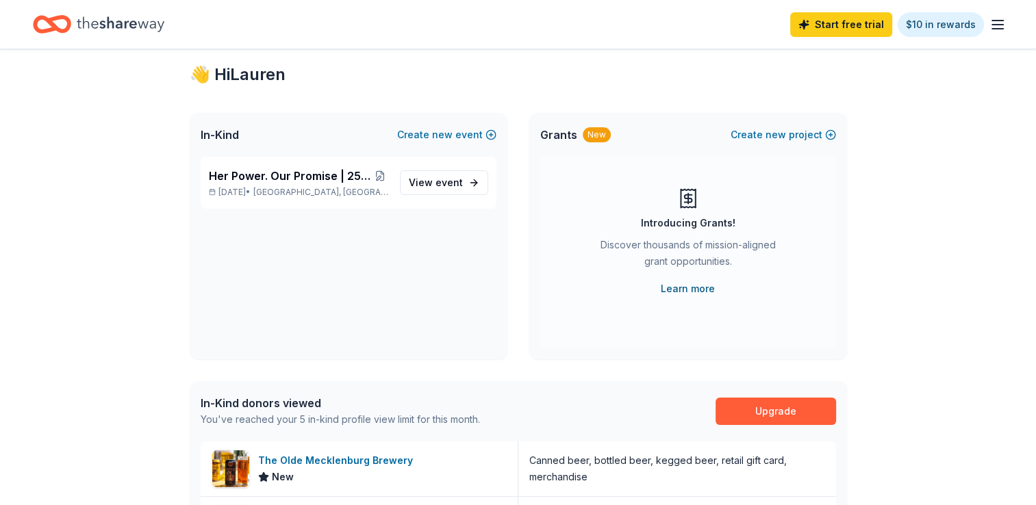
click at [698, 293] on link "Learn more" at bounding box center [688, 289] width 54 height 16
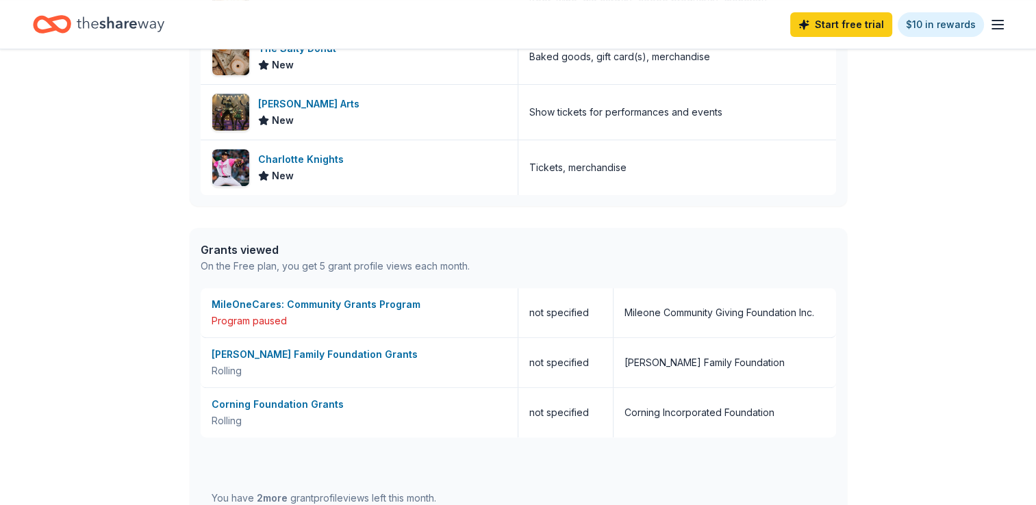
scroll to position [557, 0]
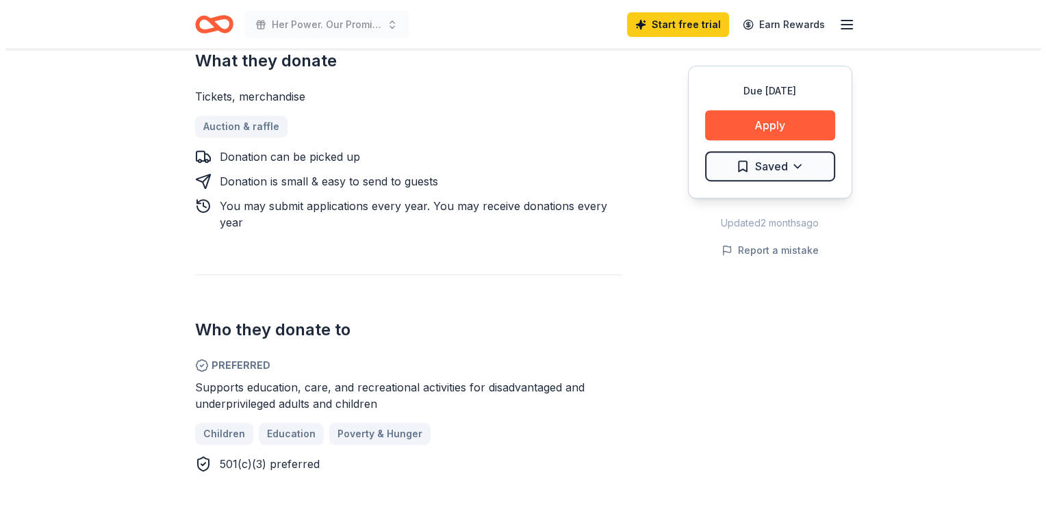
scroll to position [581, 0]
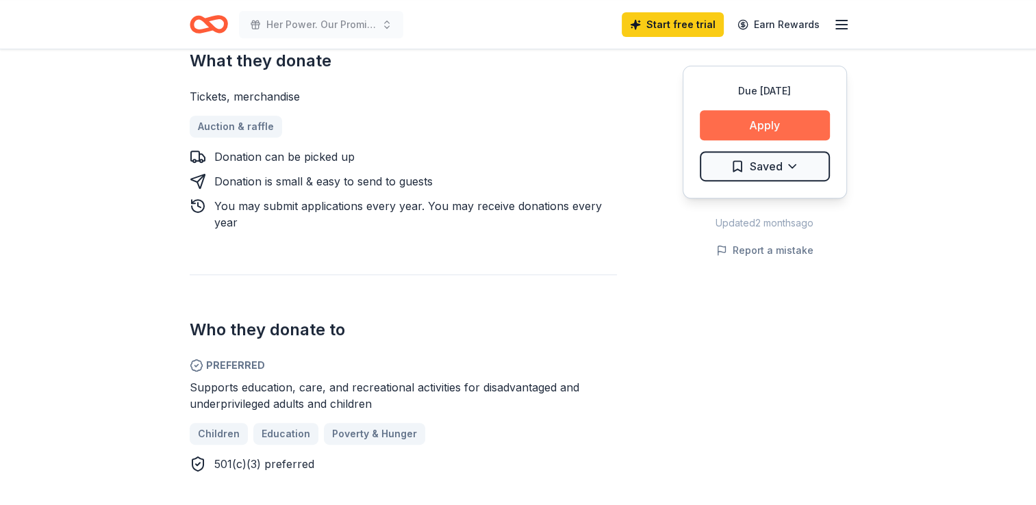
click at [774, 133] on button "Apply" at bounding box center [765, 125] width 130 height 30
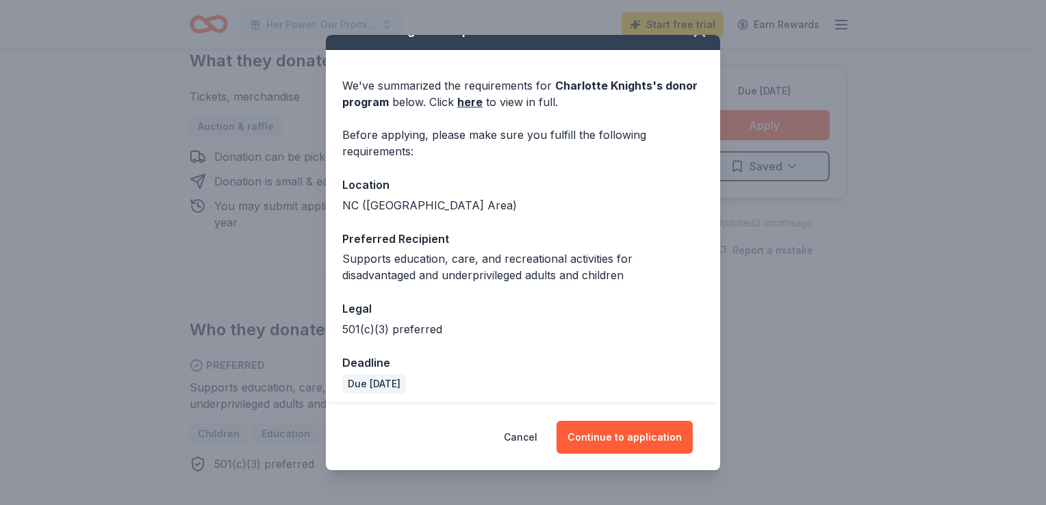
scroll to position [29, 0]
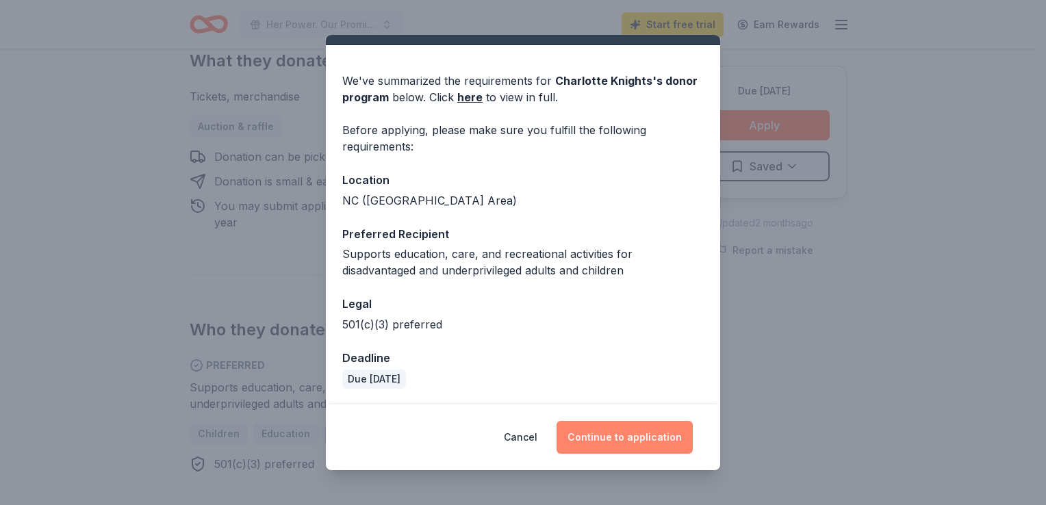
click at [610, 441] on button "Continue to application" at bounding box center [625, 437] width 136 height 33
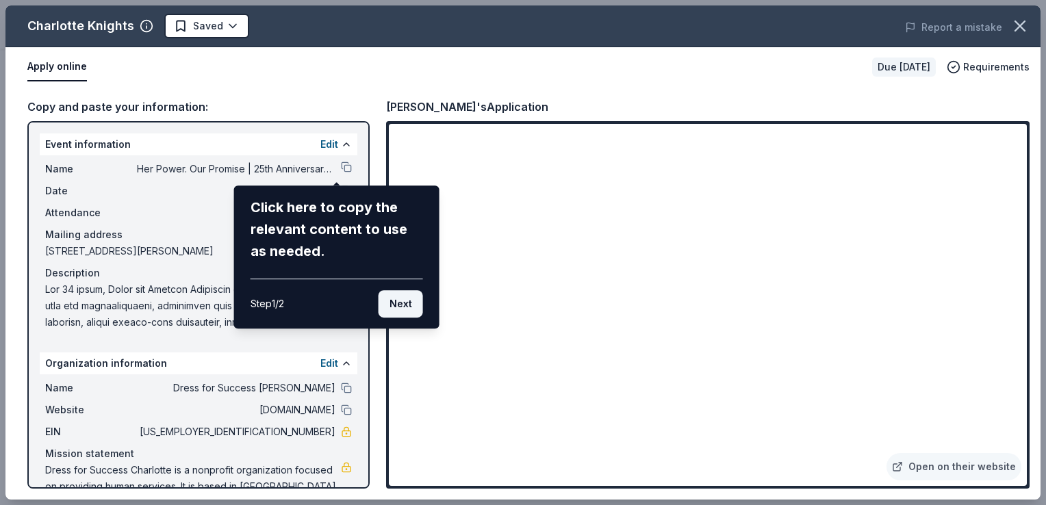
click at [395, 296] on button "Next" at bounding box center [401, 303] width 44 height 27
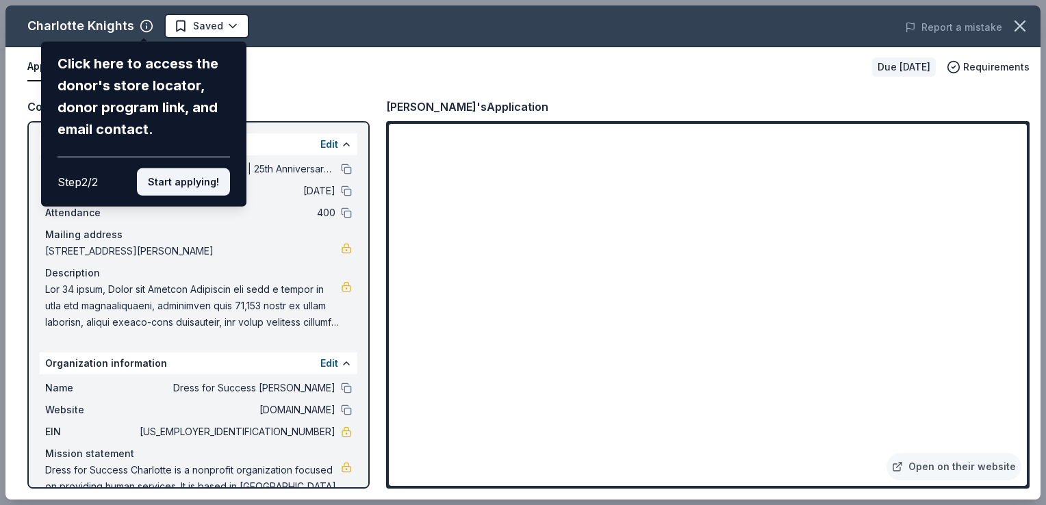
click at [201, 185] on button "Start applying!" at bounding box center [183, 181] width 93 height 27
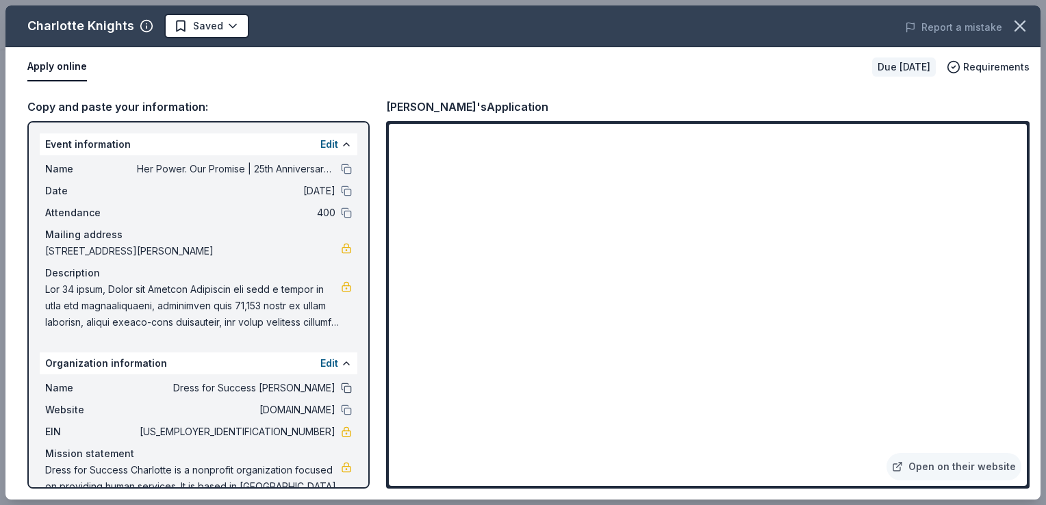
click at [341, 386] on button at bounding box center [346, 388] width 11 height 11
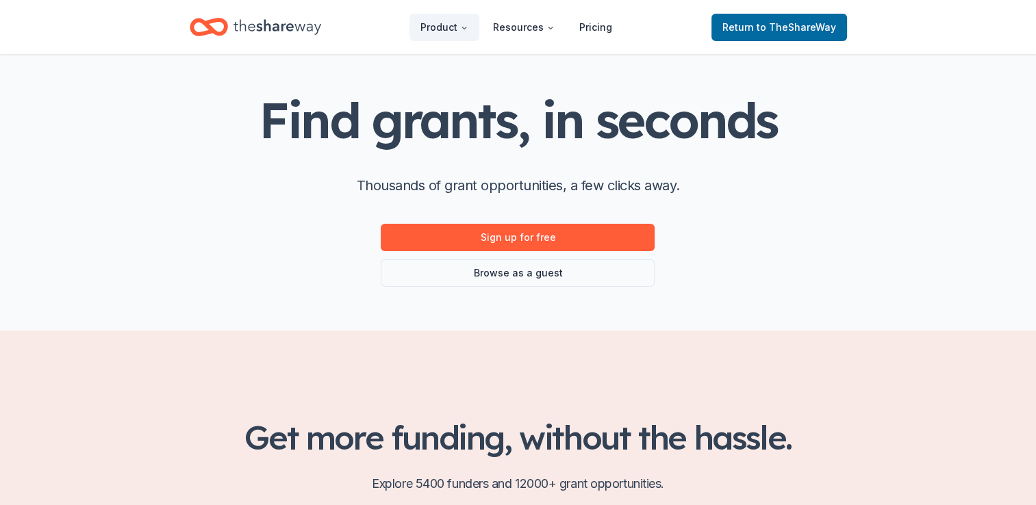
scroll to position [42, 0]
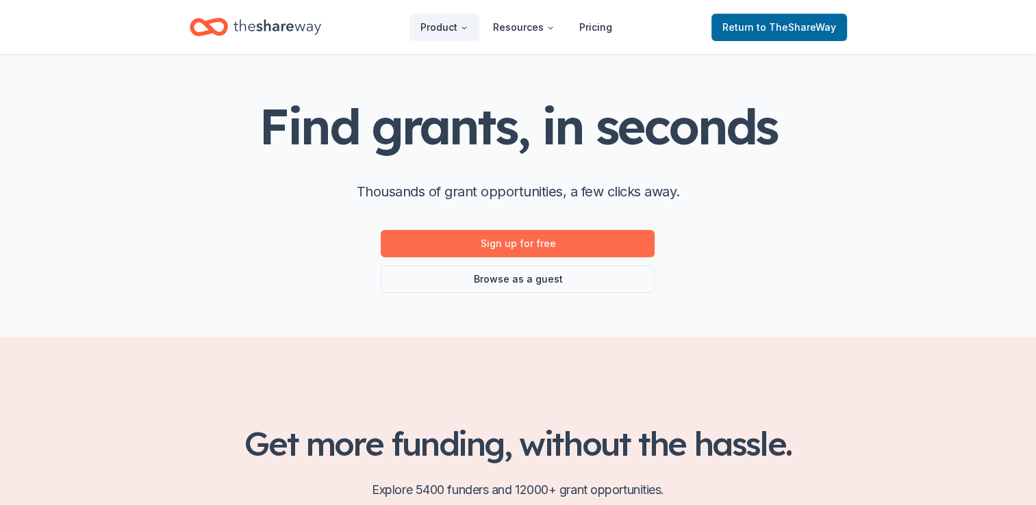
click at [615, 242] on link "Sign up for free" at bounding box center [518, 243] width 274 height 27
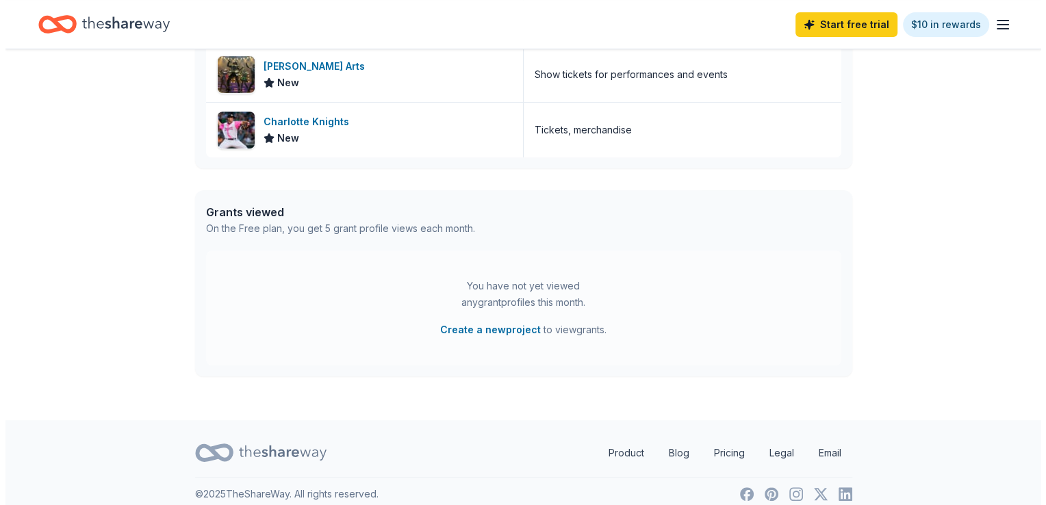
scroll to position [602, 0]
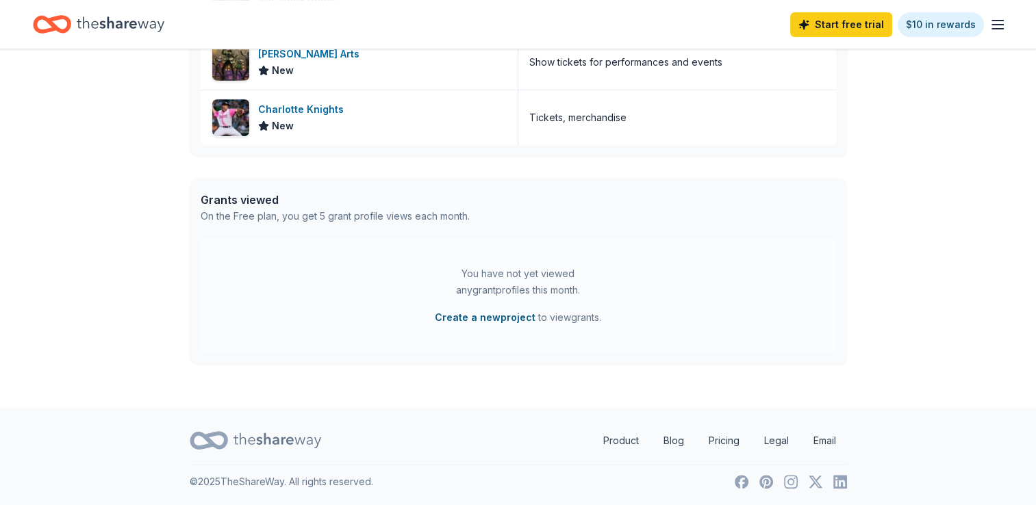
click at [507, 315] on button "Create a new project" at bounding box center [485, 317] width 101 height 16
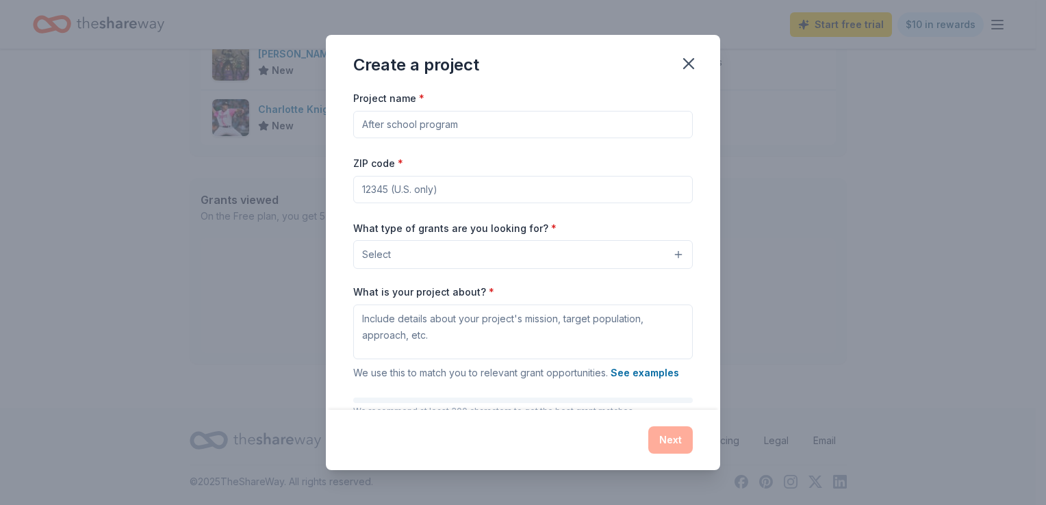
scroll to position [77, 0]
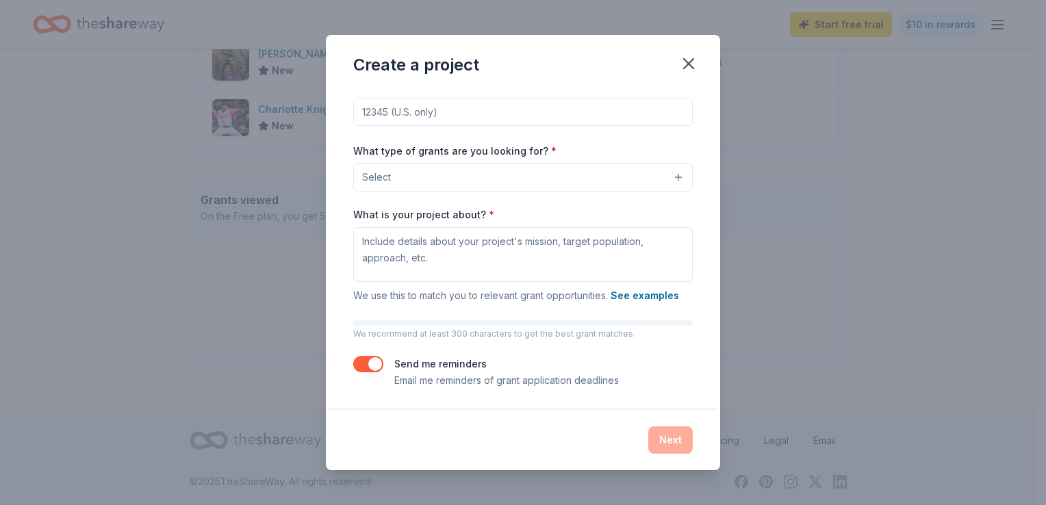
click at [374, 368] on button "button" at bounding box center [368, 364] width 30 height 16
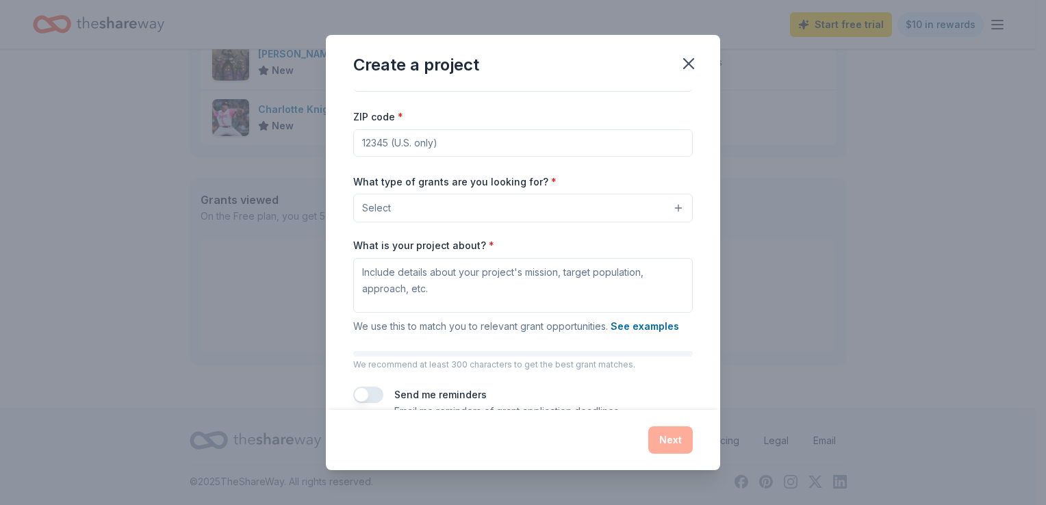
scroll to position [0, 0]
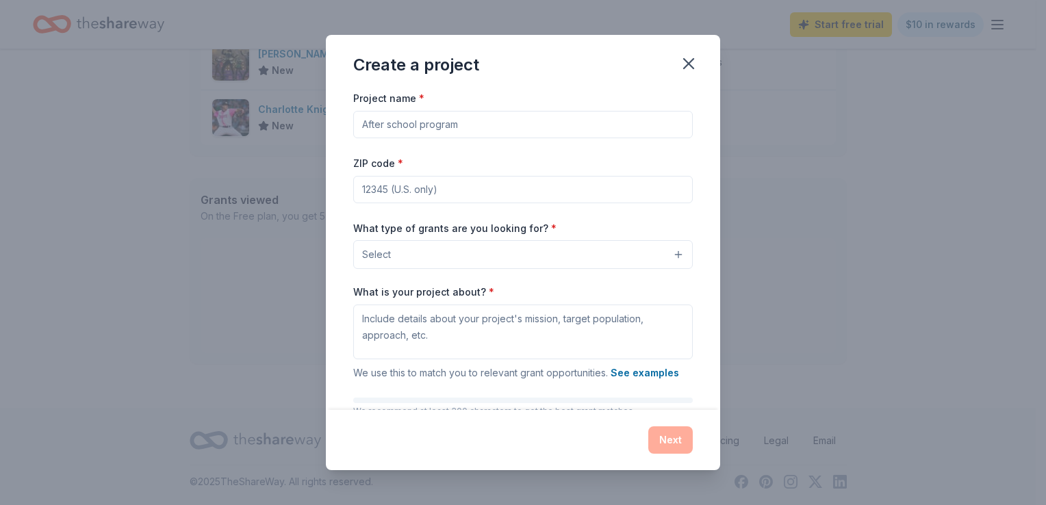
click at [406, 114] on input "Project name *" at bounding box center [523, 124] width 340 height 27
type input "Women's Workforce Development"
type input "28217"
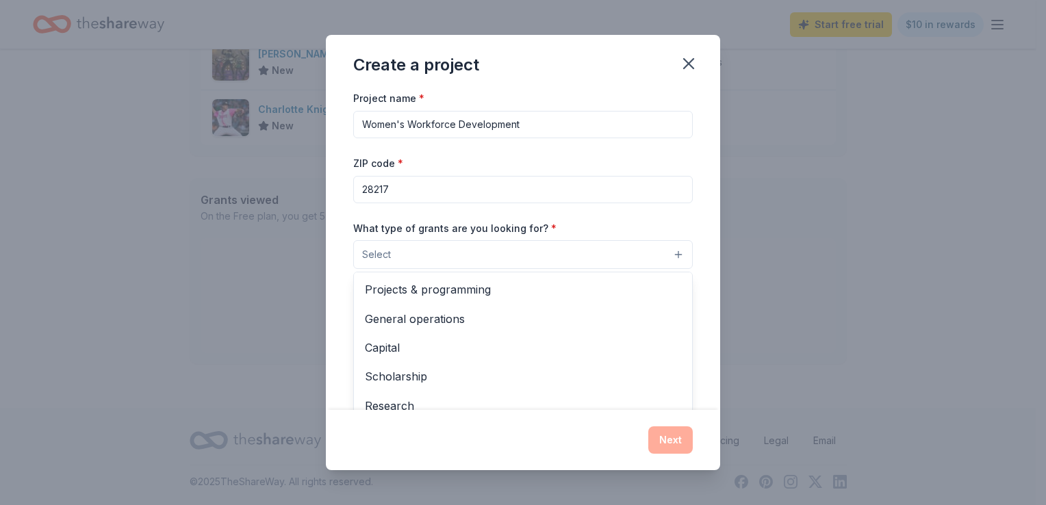
click at [385, 254] on span "Select" at bounding box center [376, 254] width 29 height 16
click at [406, 314] on span "General operations" at bounding box center [523, 319] width 316 height 18
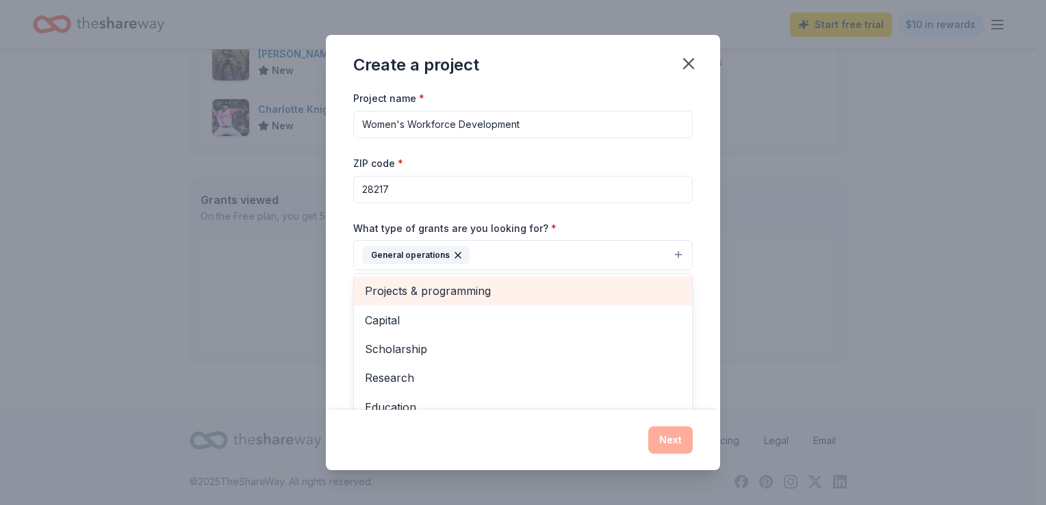
click at [420, 296] on span "Projects & programming" at bounding box center [523, 291] width 316 height 18
click at [419, 298] on span "Capital" at bounding box center [523, 291] width 316 height 18
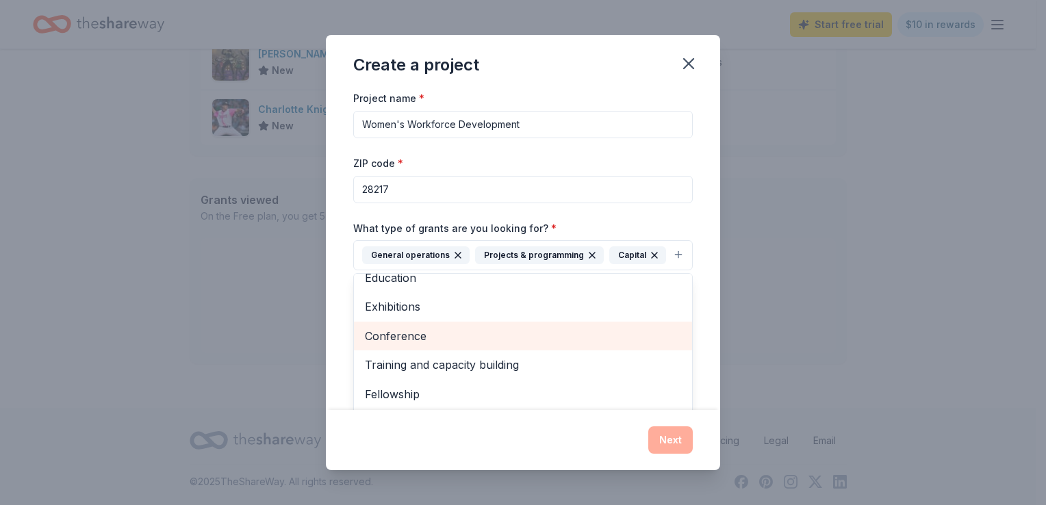
scroll to position [74, 0]
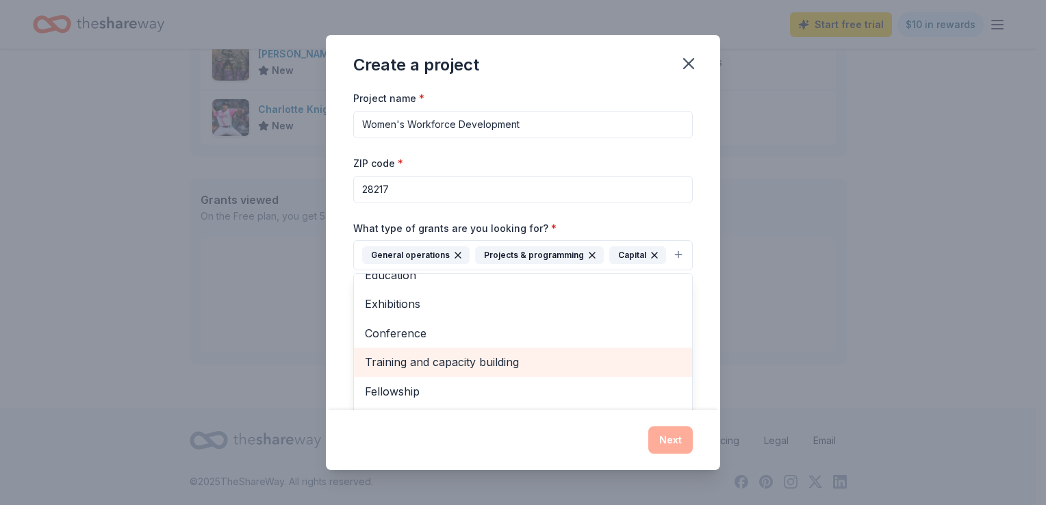
click at [427, 371] on span "Training and capacity building" at bounding box center [523, 362] width 316 height 18
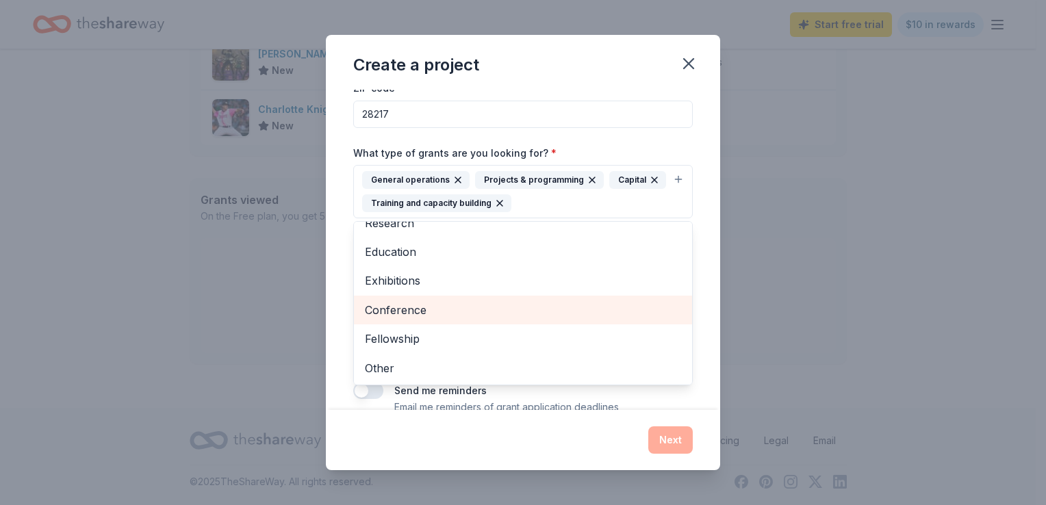
scroll to position [77, 0]
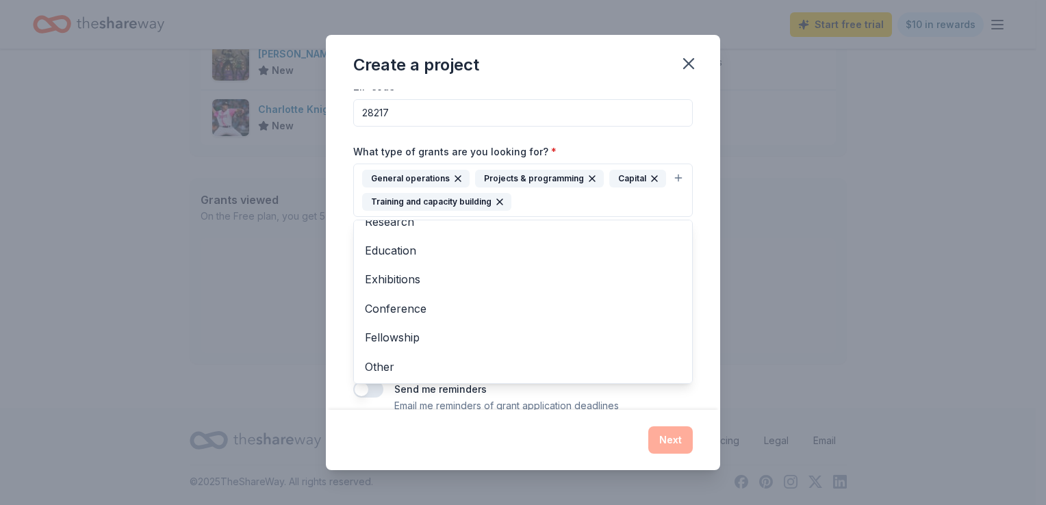
click at [340, 279] on div "Project name * Women's Workforce Development ZIP code * 28217 What type of gran…" at bounding box center [523, 250] width 394 height 320
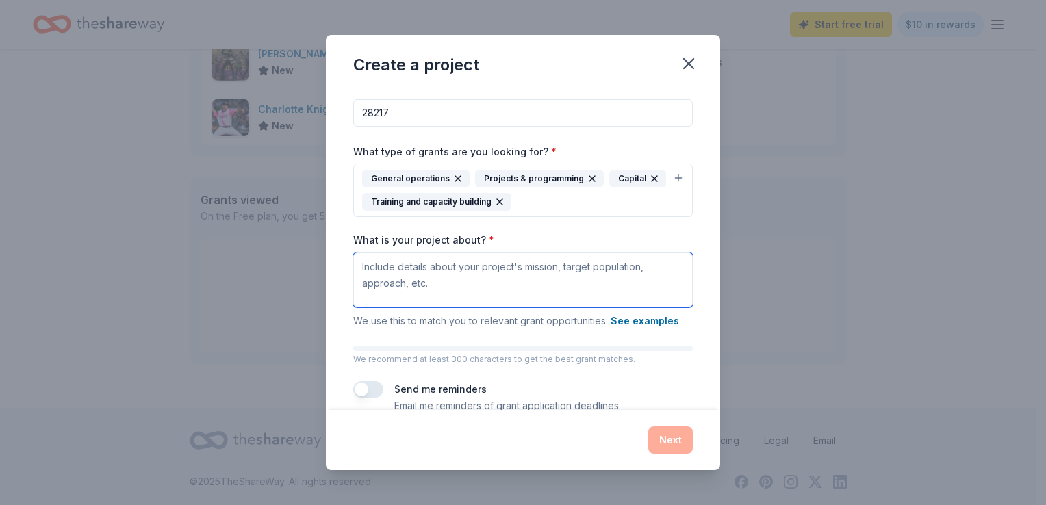
click at [405, 277] on textarea "What is your project about? *" at bounding box center [523, 280] width 340 height 55
paste textarea "The Women’s Career Empowerment Initiative is designed to meet each woman where …"
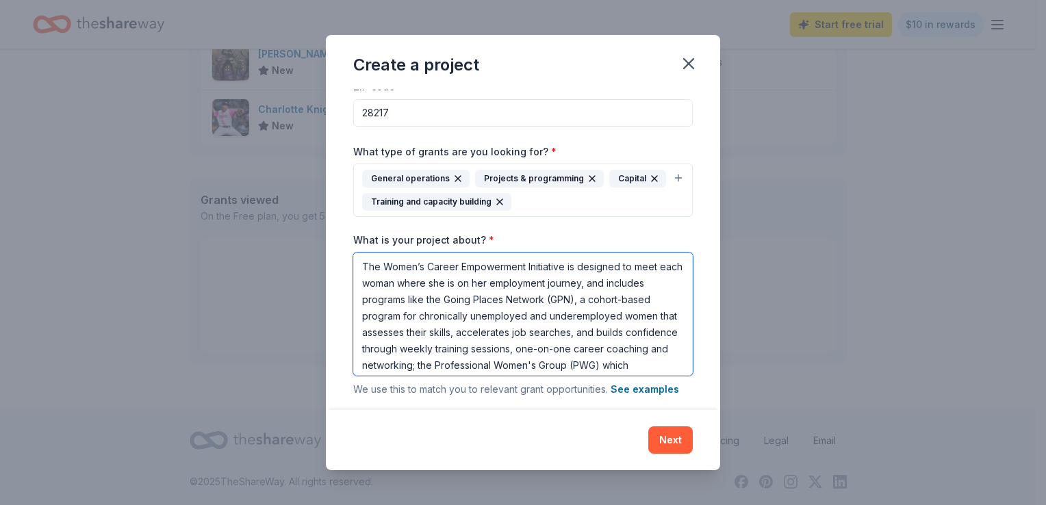
scroll to position [144, 0]
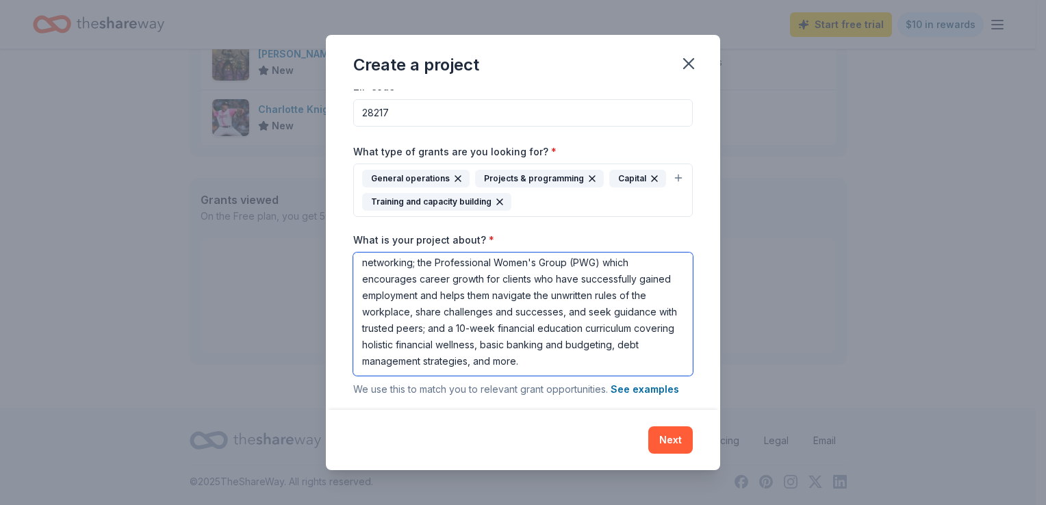
paste textarea "The mission of Dress for Success is to help unemployed and underemployed women …"
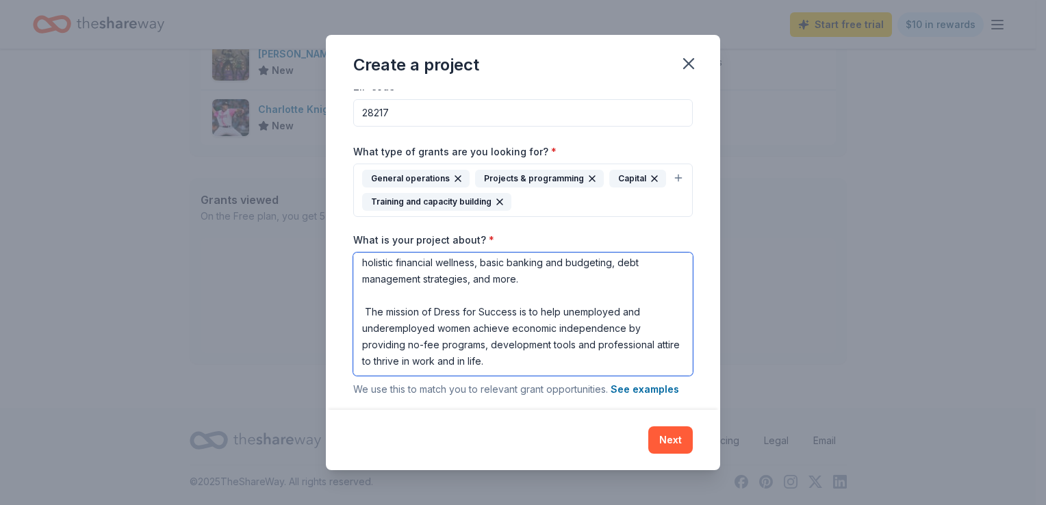
scroll to position [201, 0]
type textarea "The Women’s Career Empowerment Initiative is designed to meet each woman where …"
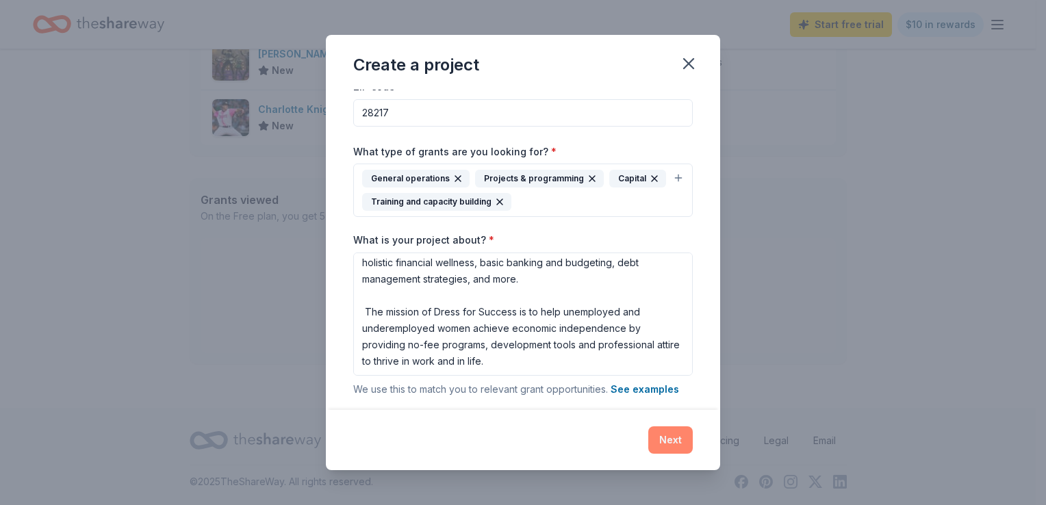
click at [679, 434] on button "Next" at bounding box center [670, 439] width 44 height 27
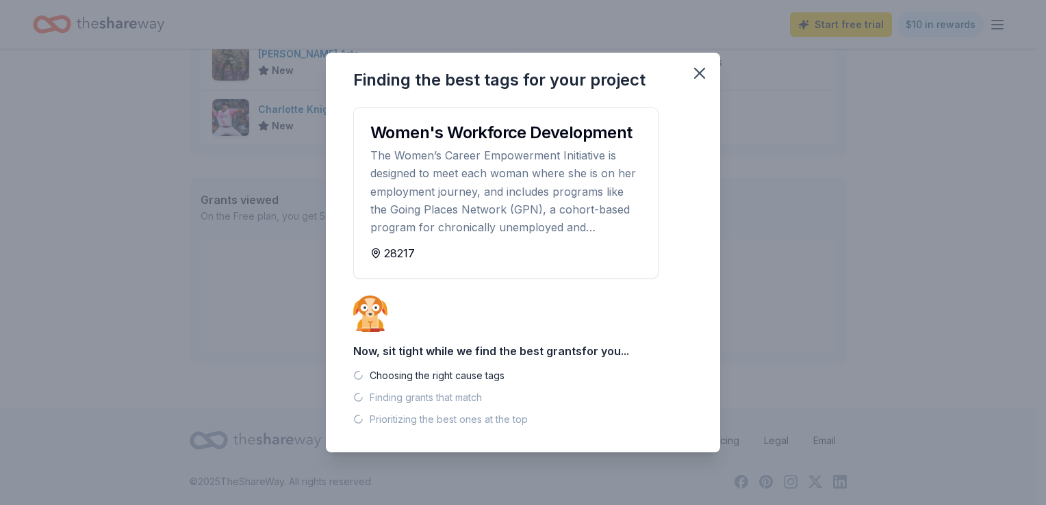
scroll to position [575, 0]
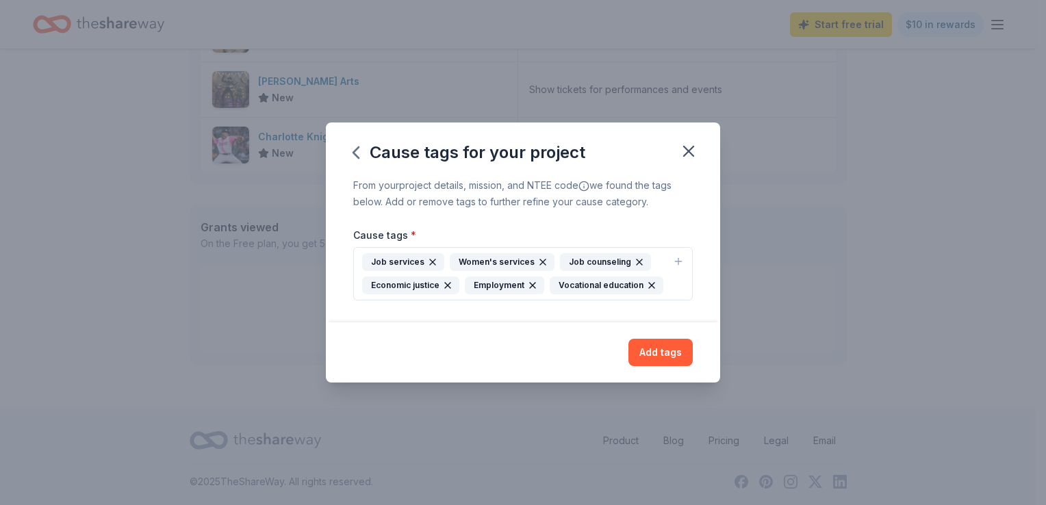
click at [674, 281] on button "Job services Women's services Job counseling Economic justice Employment Vocati…" at bounding box center [523, 273] width 340 height 53
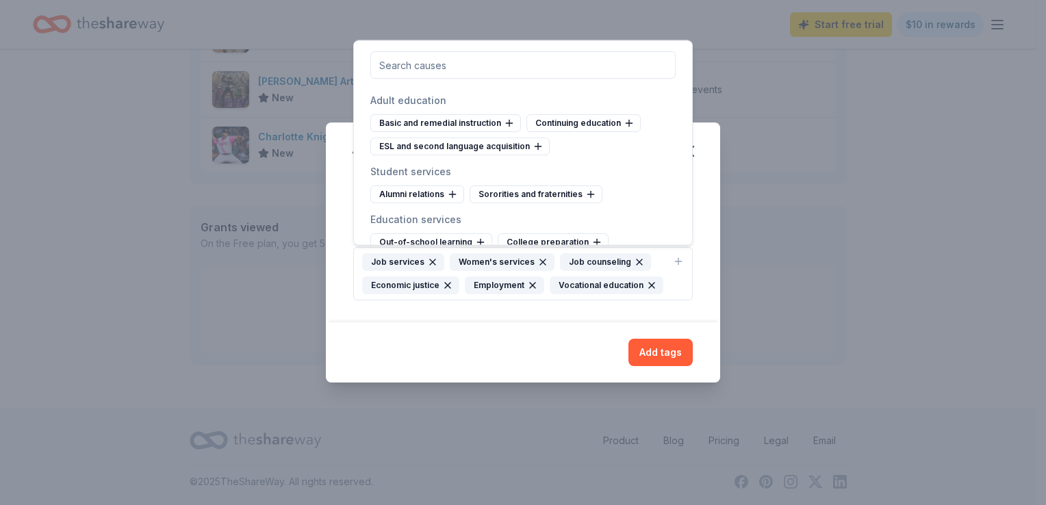
scroll to position [1037, 0]
click at [629, 126] on icon at bounding box center [629, 123] width 0 height 6
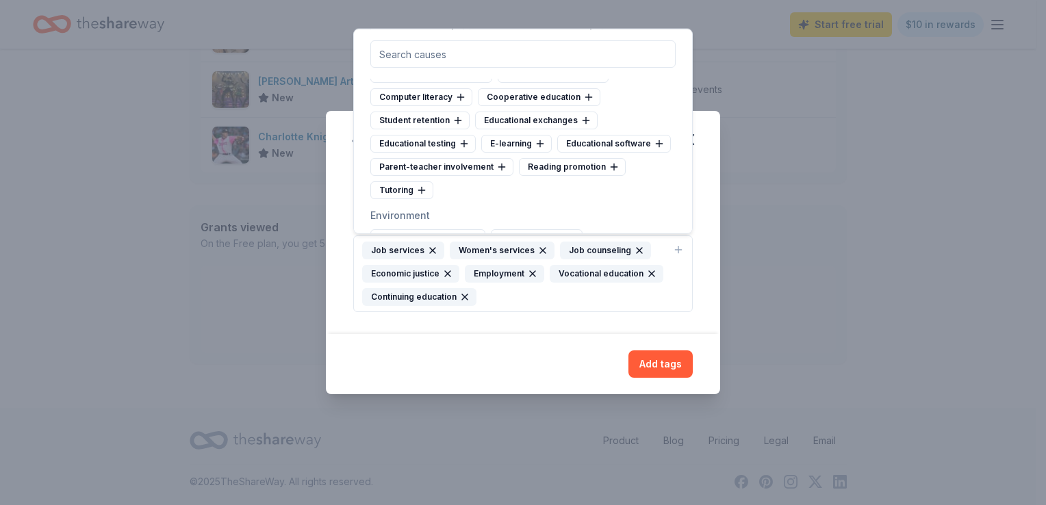
scroll to position [1193, 0]
click at [461, 104] on icon at bounding box center [460, 98] width 11 height 11
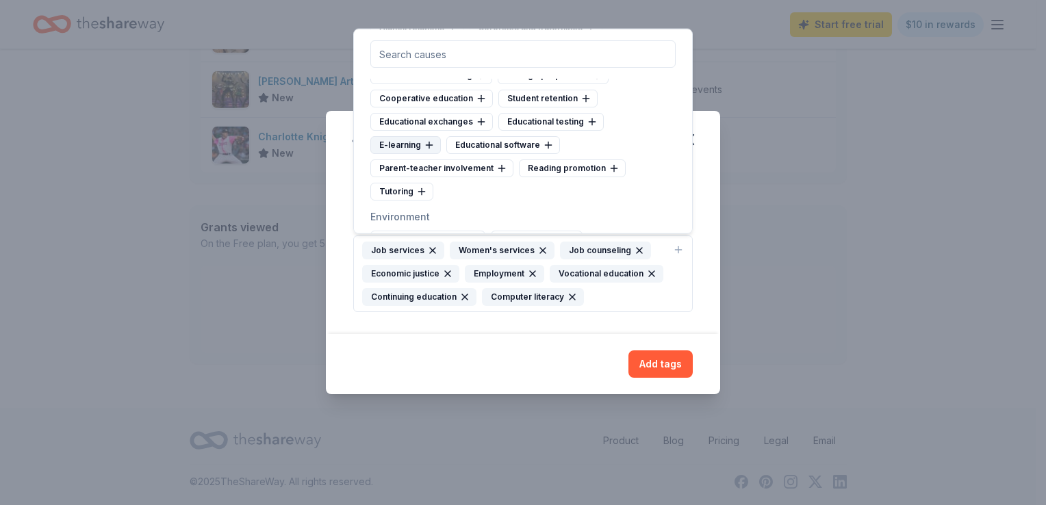
click at [430, 151] on icon at bounding box center [429, 145] width 11 height 11
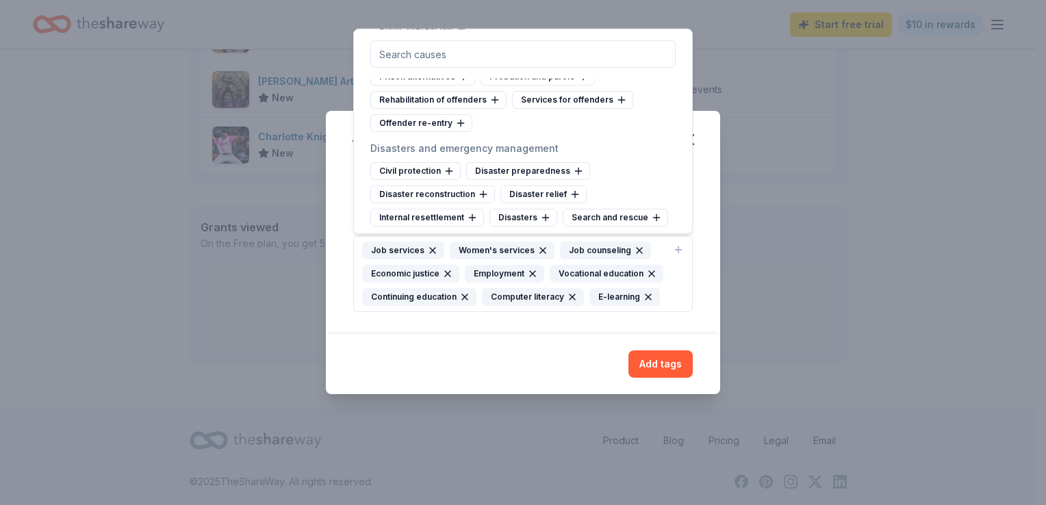
scroll to position [4592, 0]
click at [457, 130] on icon at bounding box center [460, 124] width 11 height 11
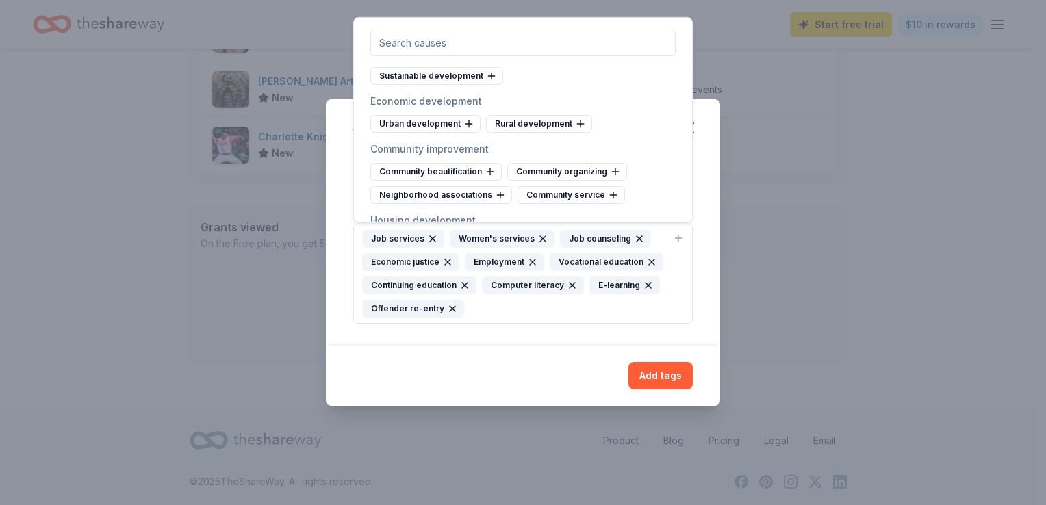
scroll to position [5463, 0]
click at [486, 80] on icon at bounding box center [491, 74] width 11 height 11
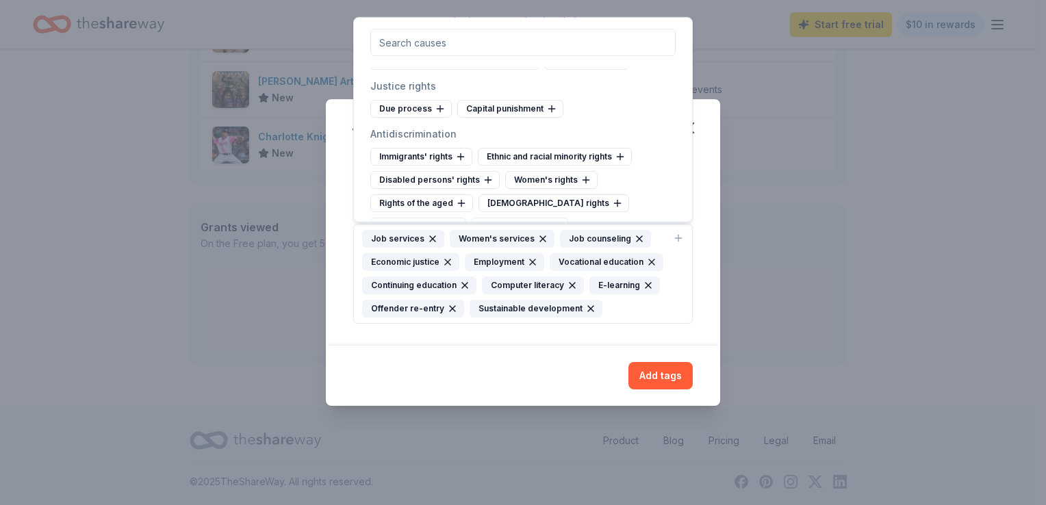
scroll to position [6824, 0]
click at [528, 168] on div "Women's rights" at bounding box center [551, 177] width 92 height 18
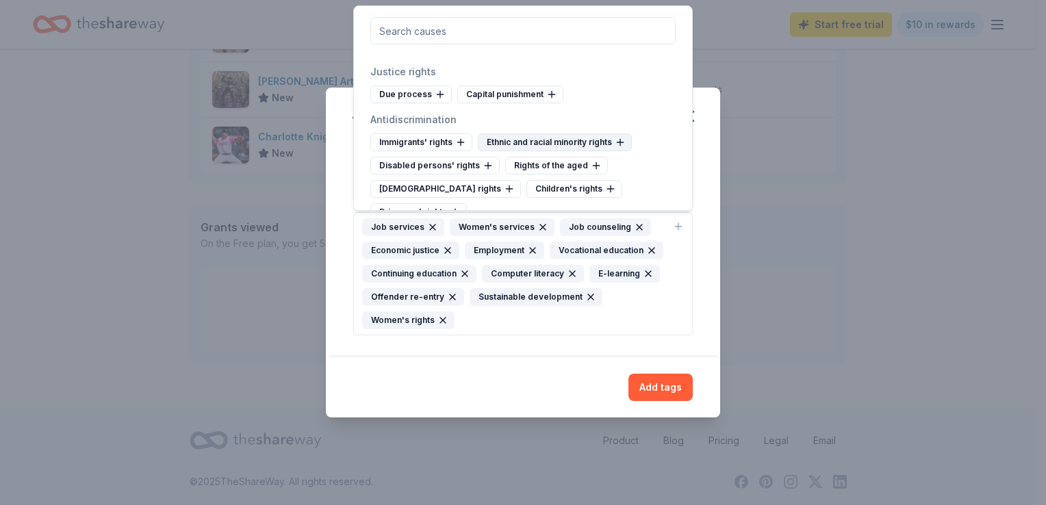
click at [531, 133] on div "Ethnic and racial minority rights" at bounding box center [555, 142] width 154 height 18
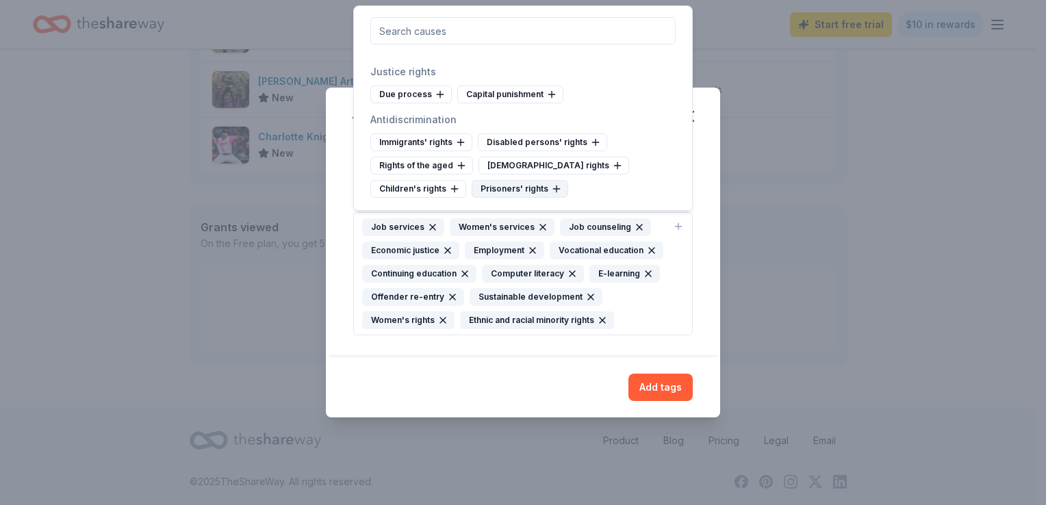
click at [472, 180] on div "Prisoners' rights" at bounding box center [520, 189] width 97 height 18
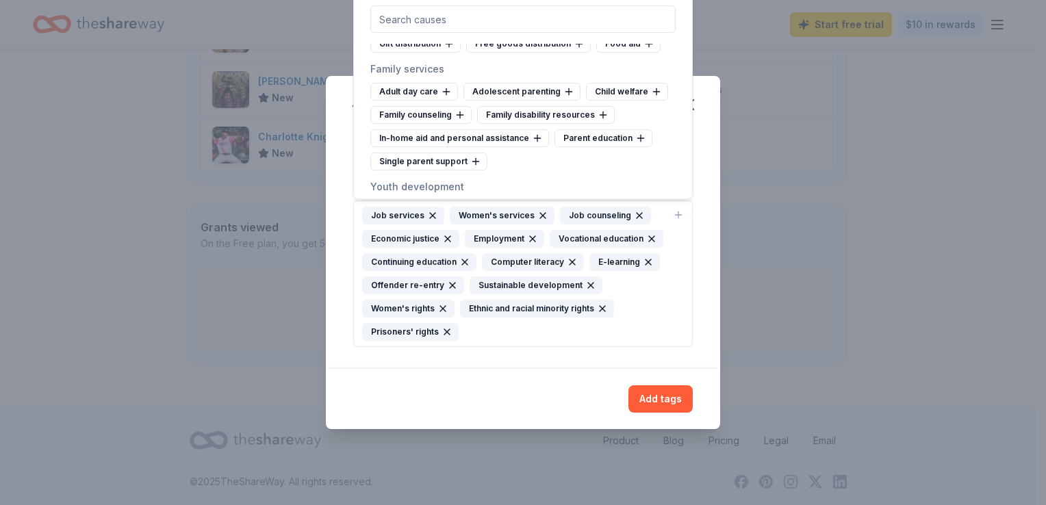
scroll to position [7100, 0]
click at [437, 152] on div "Single parent support" at bounding box center [428, 161] width 117 height 18
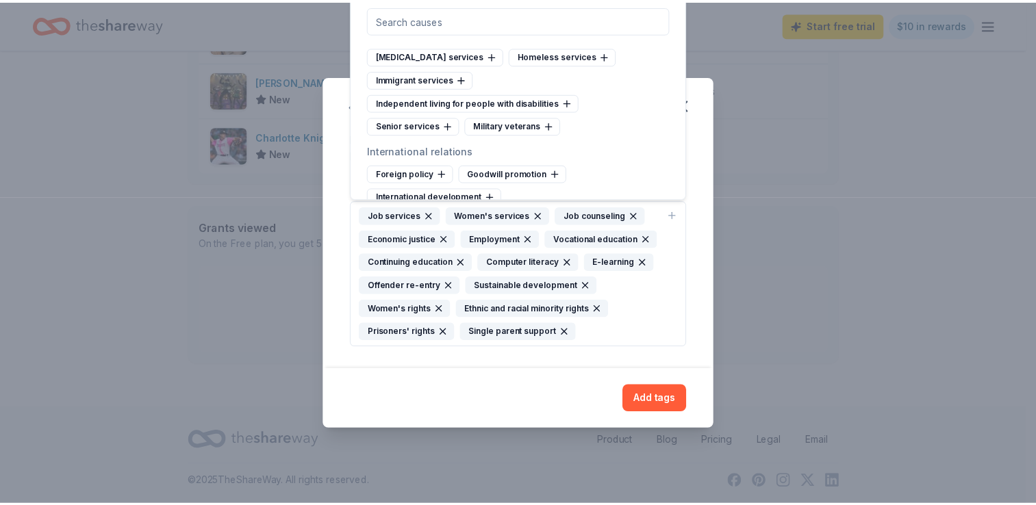
scroll to position [7677, 0]
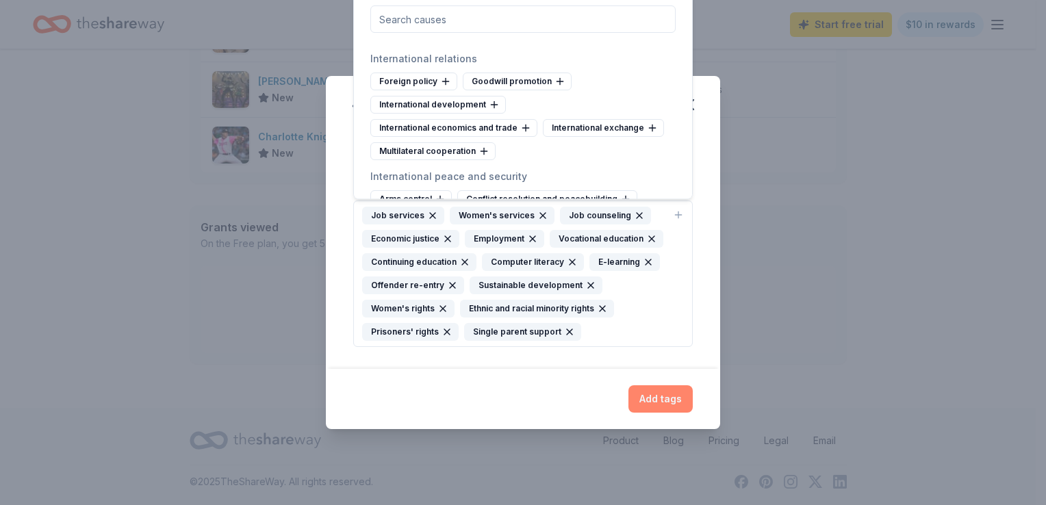
click at [656, 398] on button "Add tags" at bounding box center [660, 398] width 64 height 27
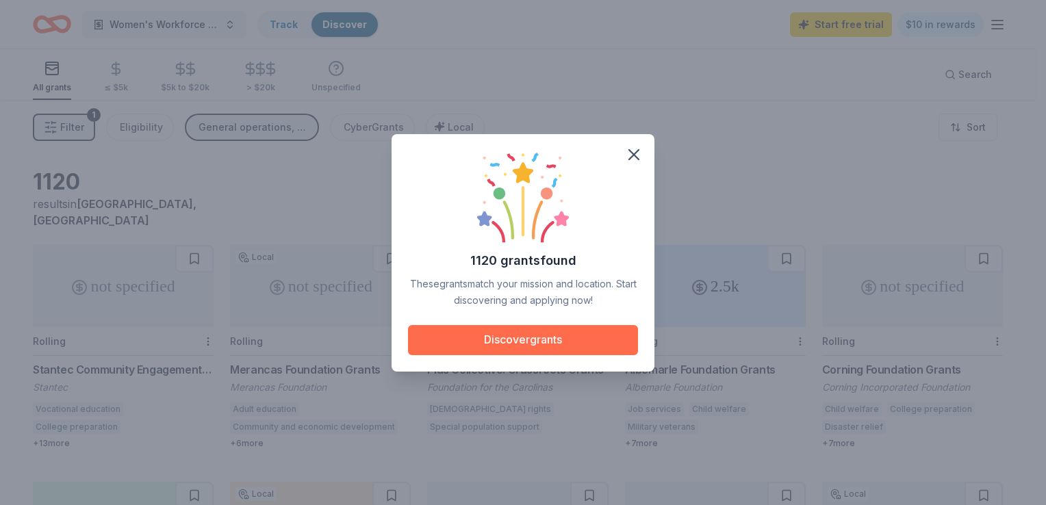
click at [573, 344] on button "Discover grants" at bounding box center [523, 340] width 230 height 30
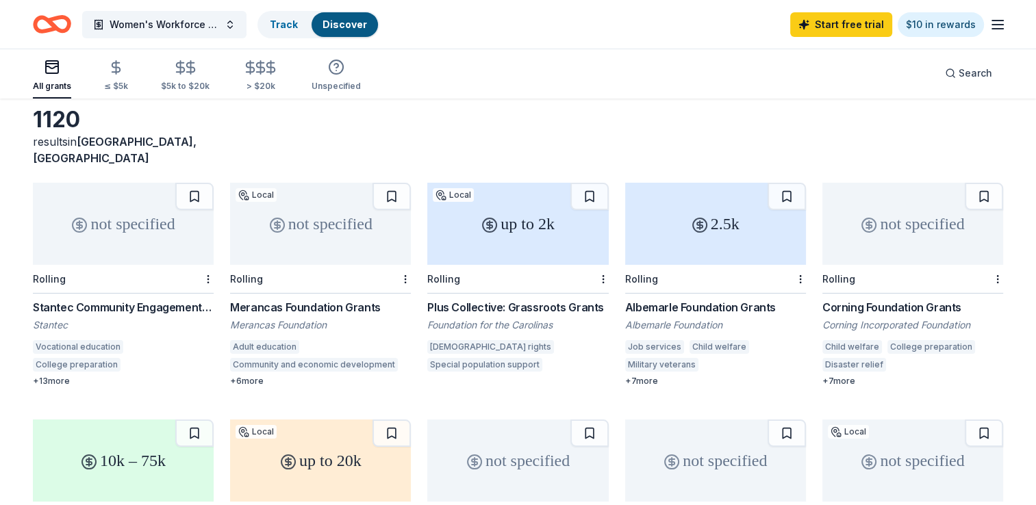
scroll to position [63, 0]
click at [872, 231] on div "not specified" at bounding box center [912, 223] width 181 height 82
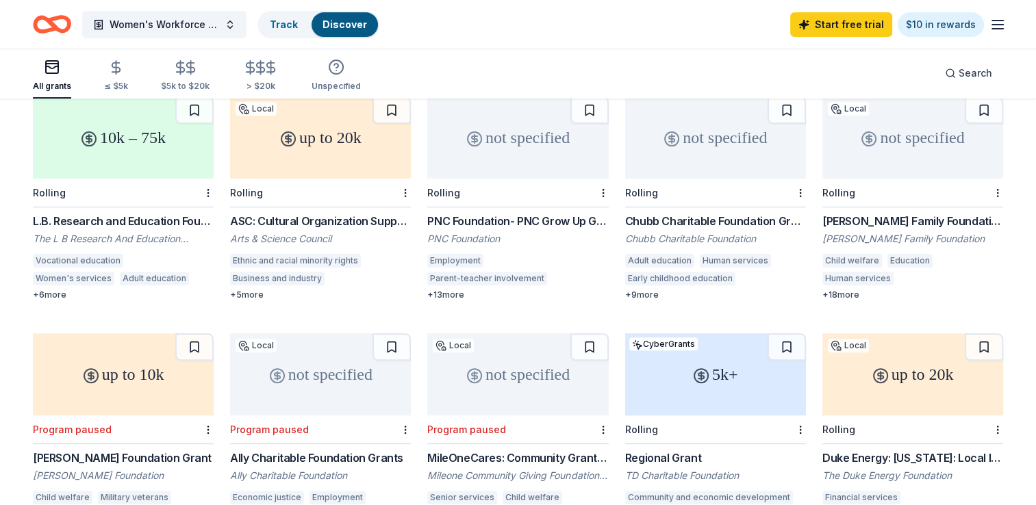
scroll to position [385, 0]
click at [964, 144] on div "not specified" at bounding box center [912, 138] width 181 height 82
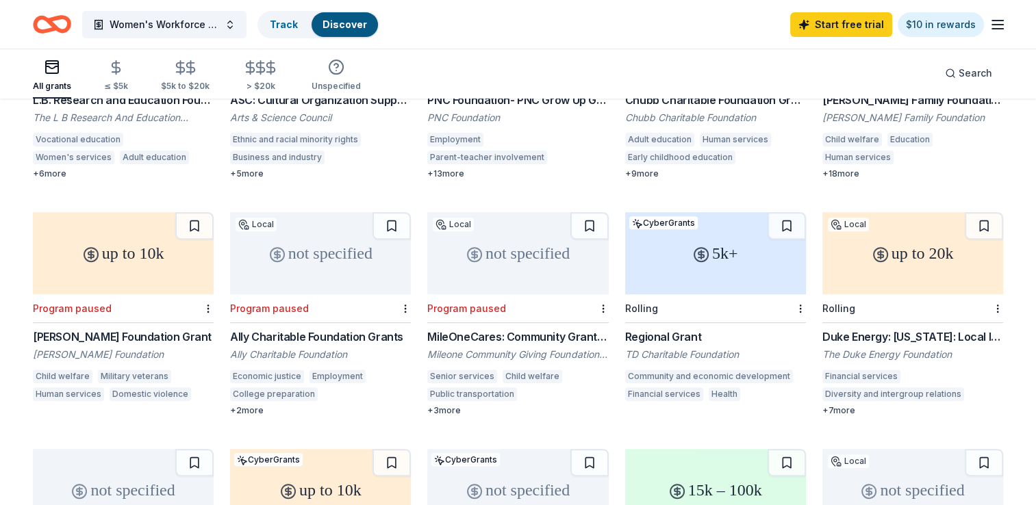
scroll to position [507, 0]
click at [559, 254] on div "not specified" at bounding box center [517, 253] width 181 height 82
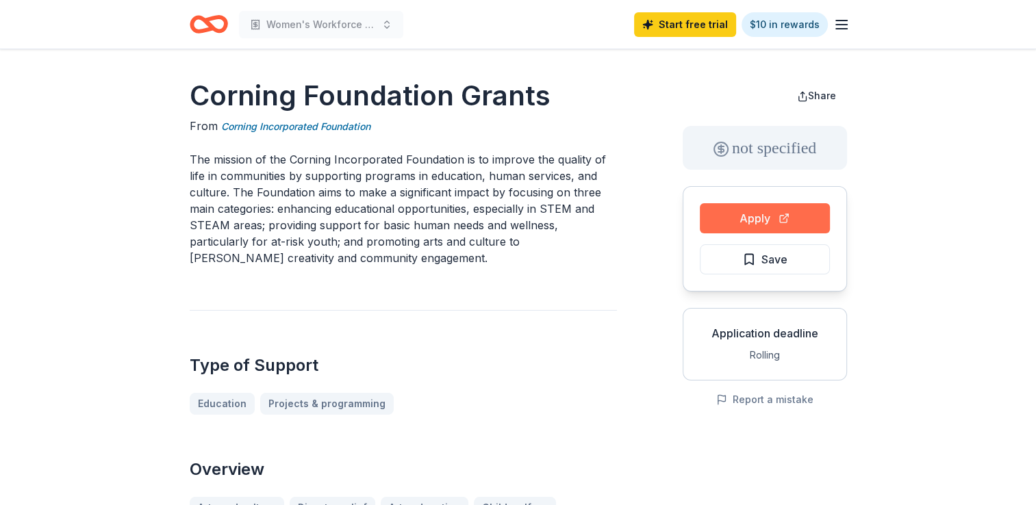
click at [770, 212] on button "Apply" at bounding box center [765, 218] width 130 height 30
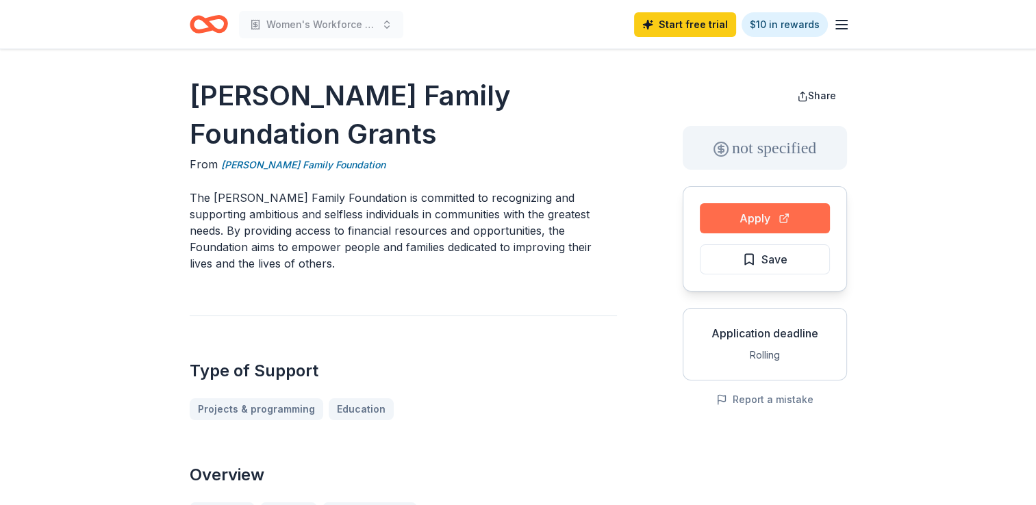
click at [767, 218] on button "Apply" at bounding box center [765, 218] width 130 height 30
